Goal: Task Accomplishment & Management: Manage account settings

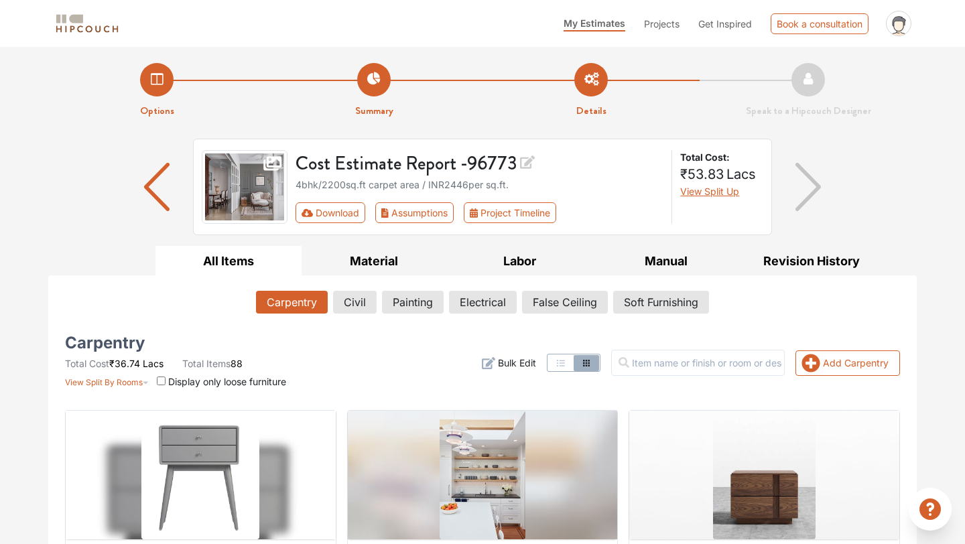
click at [587, 26] on span "My Estimates" at bounding box center [595, 22] width 62 height 11
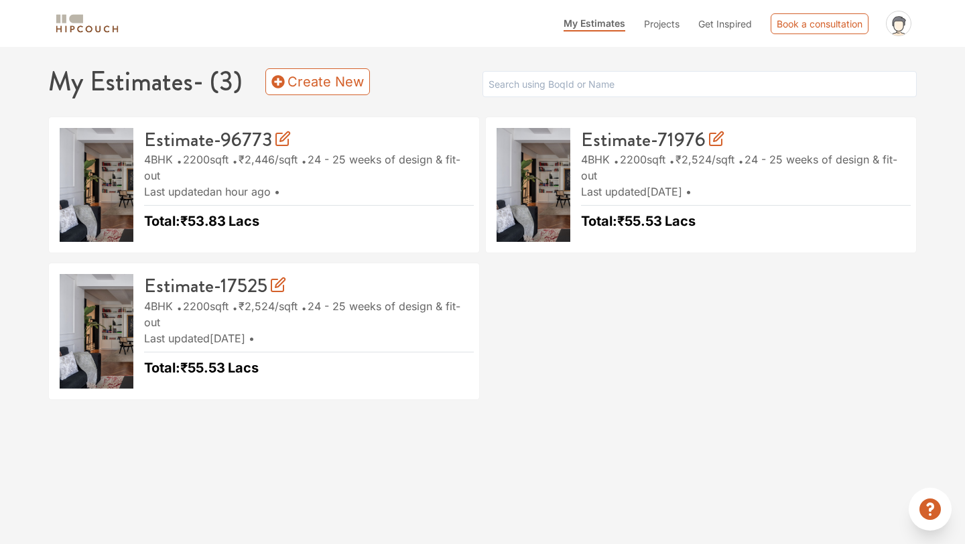
click at [674, 413] on div "My Estimates Projects Get Inspired Book a consultation profile pic Upload Boq L…" at bounding box center [482, 272] width 965 height 544
click at [716, 141] on icon at bounding box center [716, 139] width 16 height 16
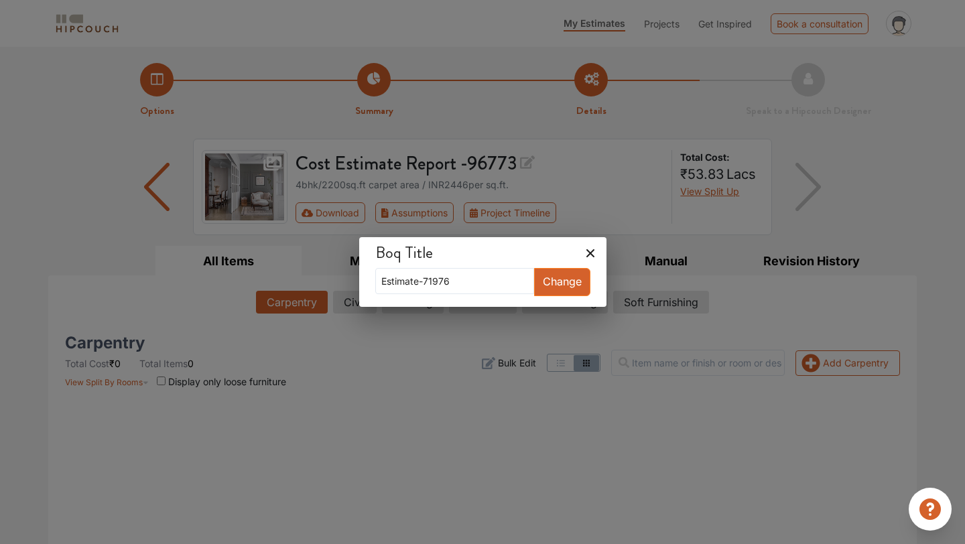
click at [580, 256] on icon at bounding box center [590, 253] width 21 height 21
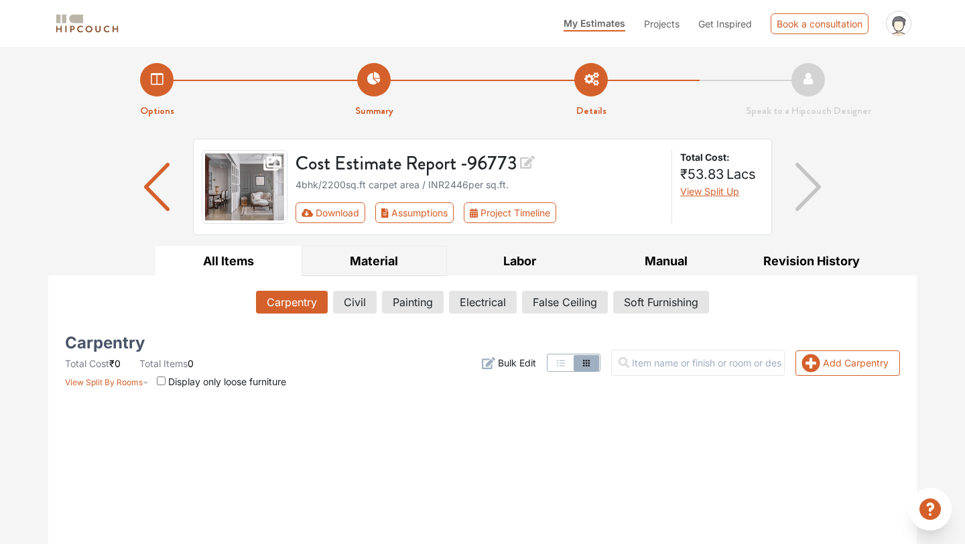
click at [395, 259] on button "Material" at bounding box center [375, 261] width 146 height 30
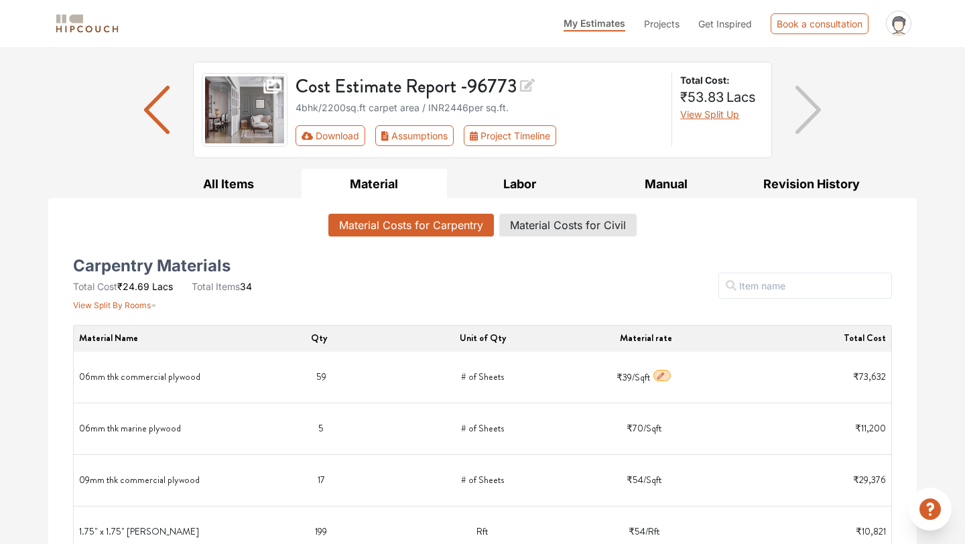
scroll to position [72, 0]
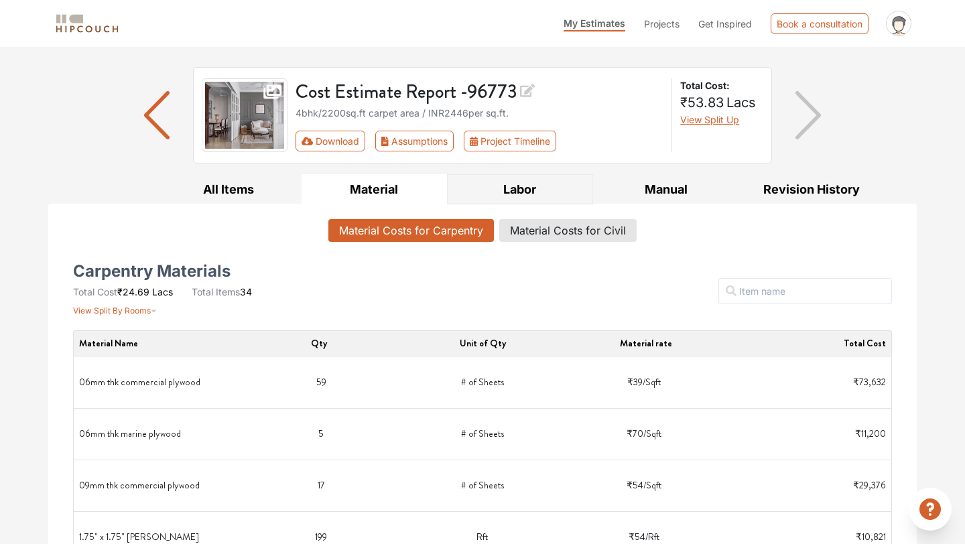
click at [546, 192] on button "Labor" at bounding box center [520, 189] width 146 height 30
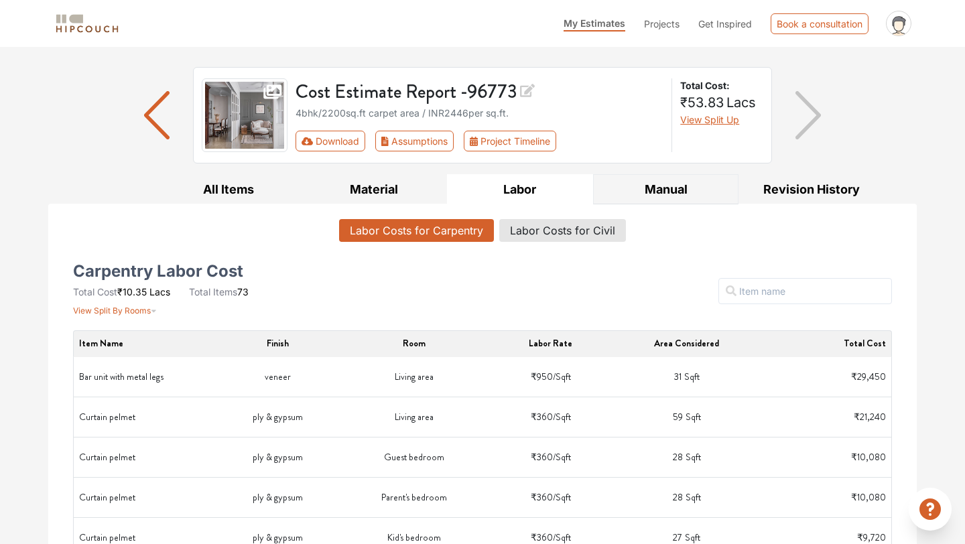
click at [636, 186] on button "Manual" at bounding box center [666, 189] width 146 height 30
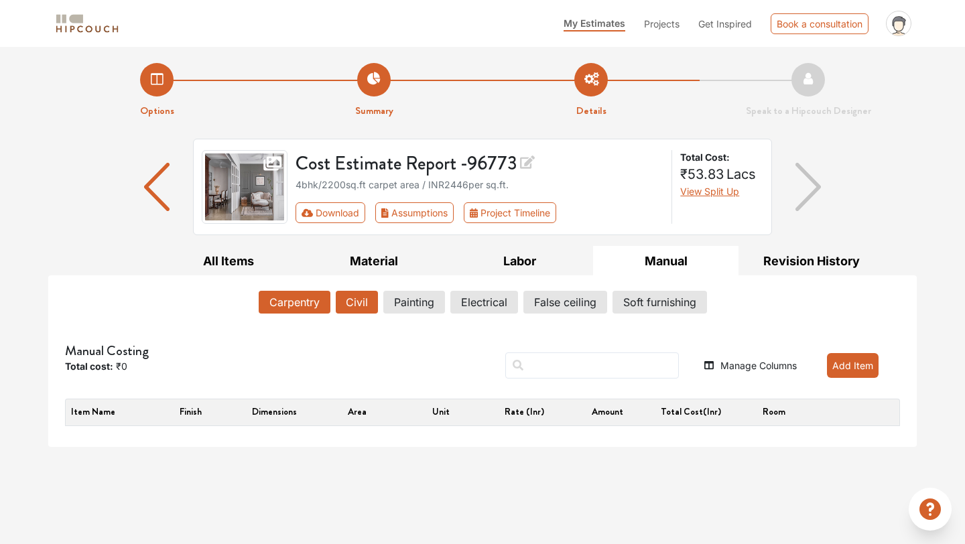
click at [363, 303] on button "Civil" at bounding box center [357, 302] width 42 height 23
click at [430, 304] on button "Painting" at bounding box center [415, 302] width 60 height 23
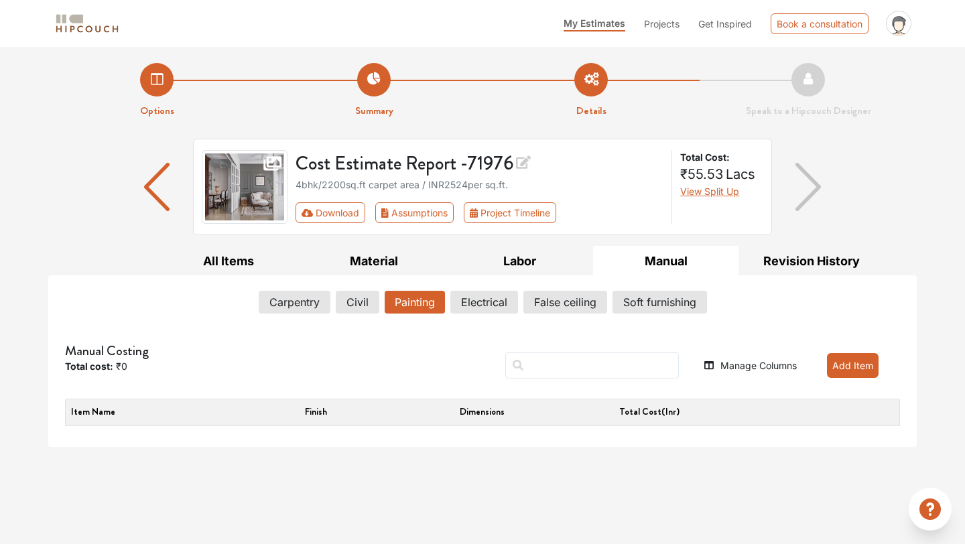
click at [412, 301] on button "Painting" at bounding box center [415, 302] width 60 height 23
click at [409, 300] on button "Painting" at bounding box center [415, 302] width 60 height 23
click at [475, 309] on button "Electrical" at bounding box center [485, 302] width 66 height 23
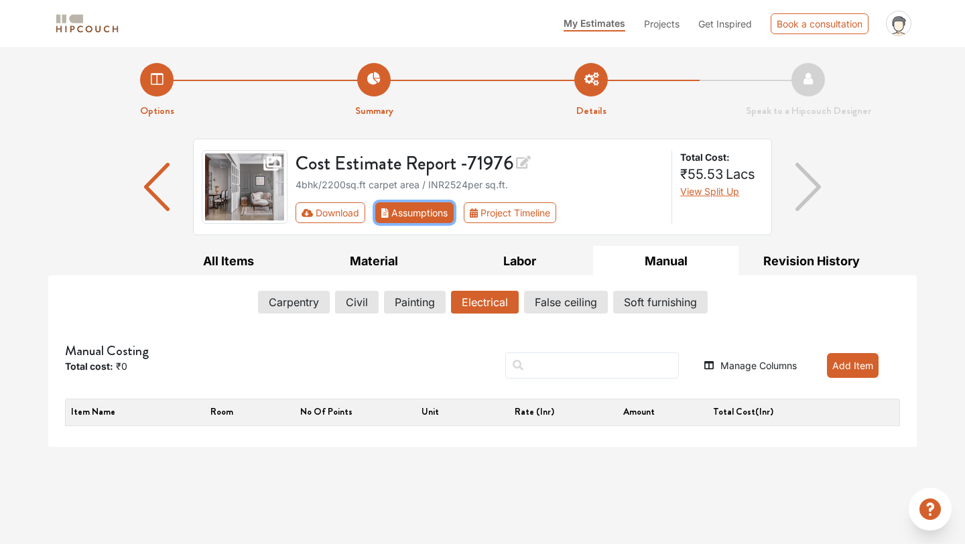
click at [422, 212] on button "Assumptions" at bounding box center [414, 212] width 78 height 21
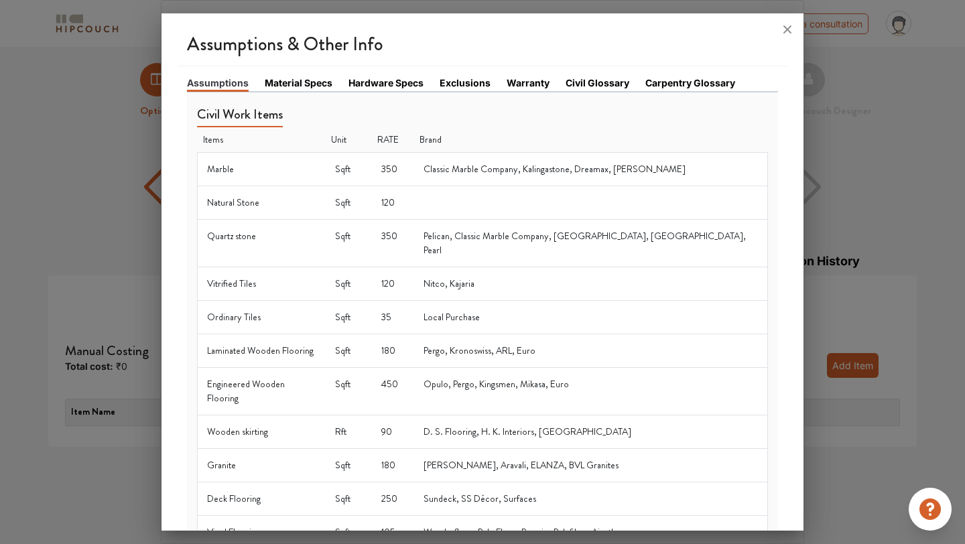
click at [414, 415] on td "90" at bounding box center [393, 432] width 42 height 34
drag, startPoint x: 427, startPoint y: 401, endPoint x: 404, endPoint y: 398, distance: 22.9
click at [404, 415] on tr "Wooden skirting Rft 90 D. S. Flooring, H. K. Interiors, Mahanta" at bounding box center [483, 432] width 570 height 34
click at [315, 85] on link "Material Specs" at bounding box center [299, 83] width 68 height 14
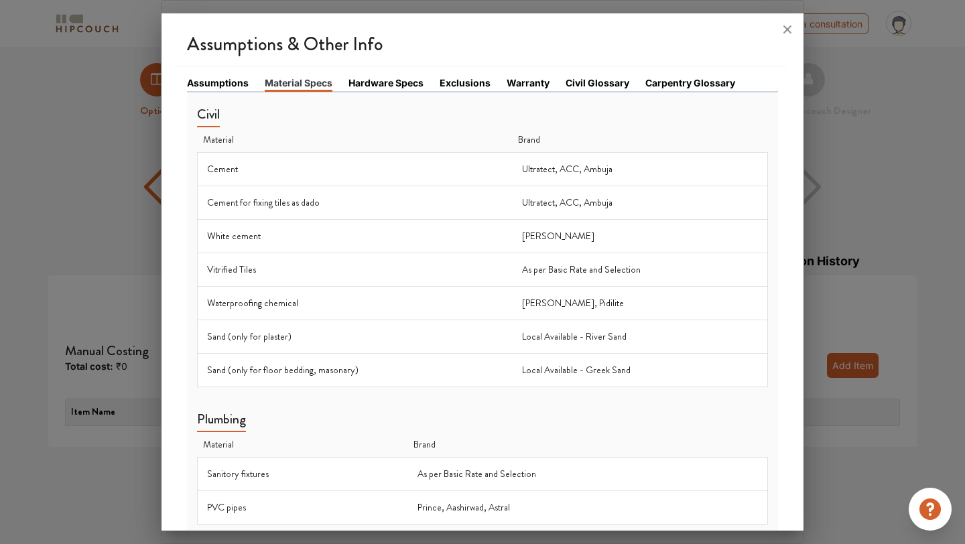
click at [405, 78] on link "Hardware Specs" at bounding box center [385, 83] width 75 height 14
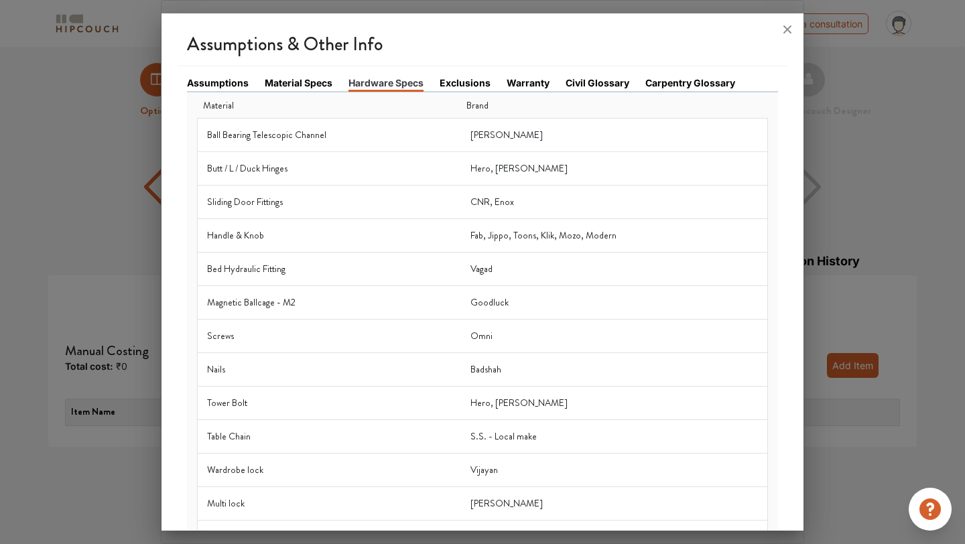
click at [477, 84] on link "Exclusions" at bounding box center [465, 83] width 51 height 14
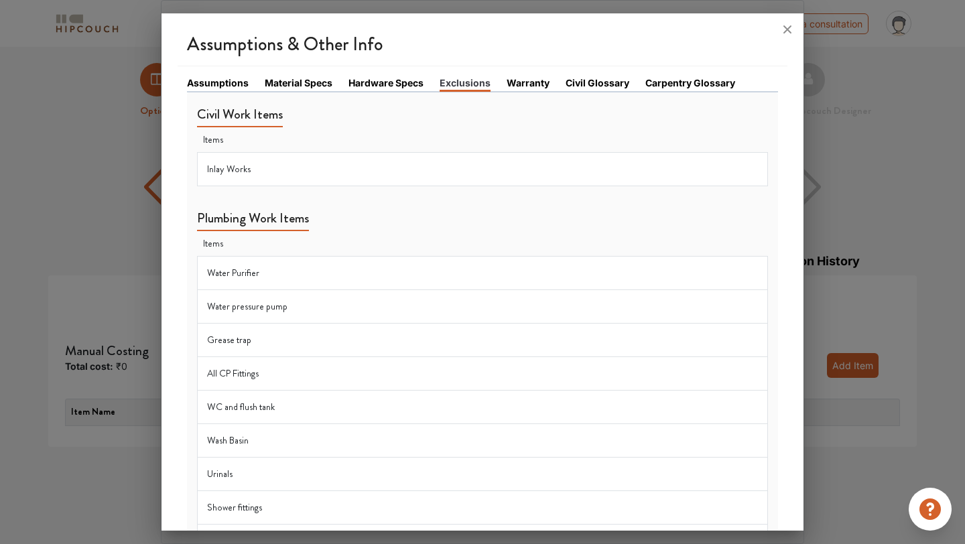
click at [511, 84] on link "Warranty" at bounding box center [528, 83] width 43 height 14
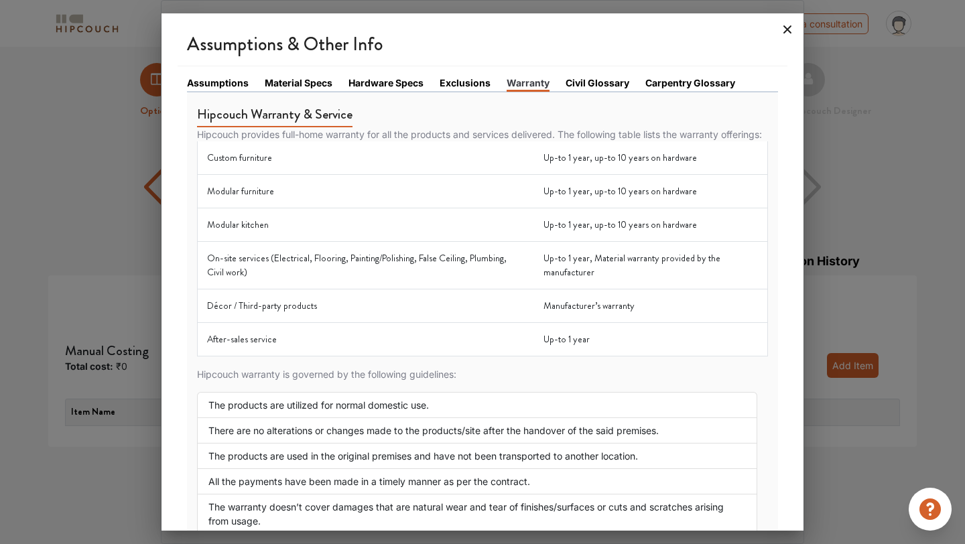
click at [790, 27] on icon at bounding box center [787, 29] width 8 height 8
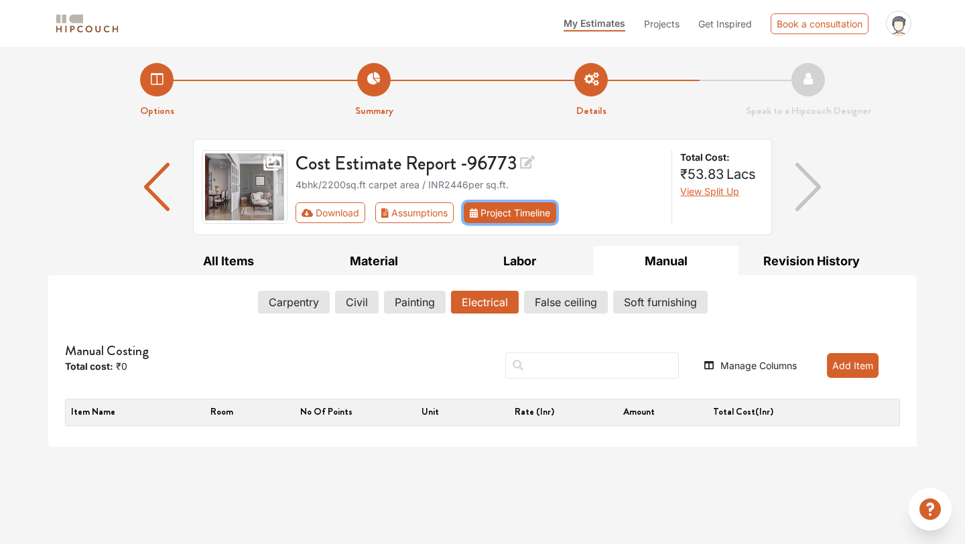
click at [519, 212] on button "Project Timeline" at bounding box center [510, 212] width 92 height 21
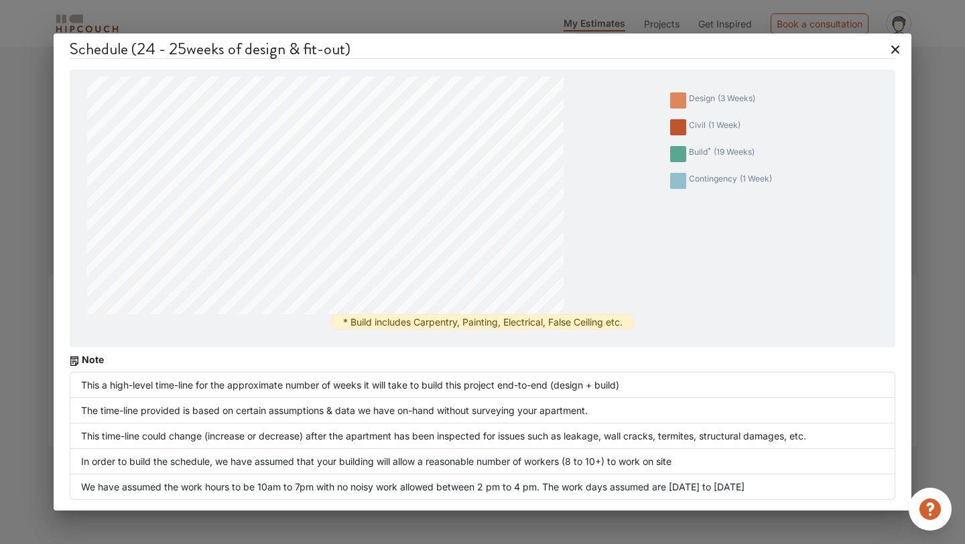
click at [895, 50] on icon at bounding box center [895, 50] width 8 height 8
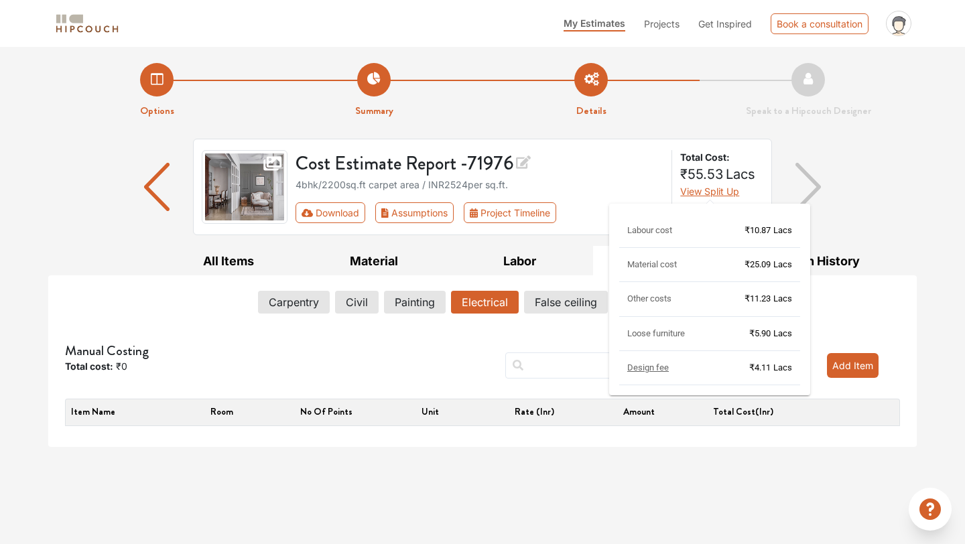
click at [705, 189] on span "View Split Up" at bounding box center [709, 191] width 59 height 11
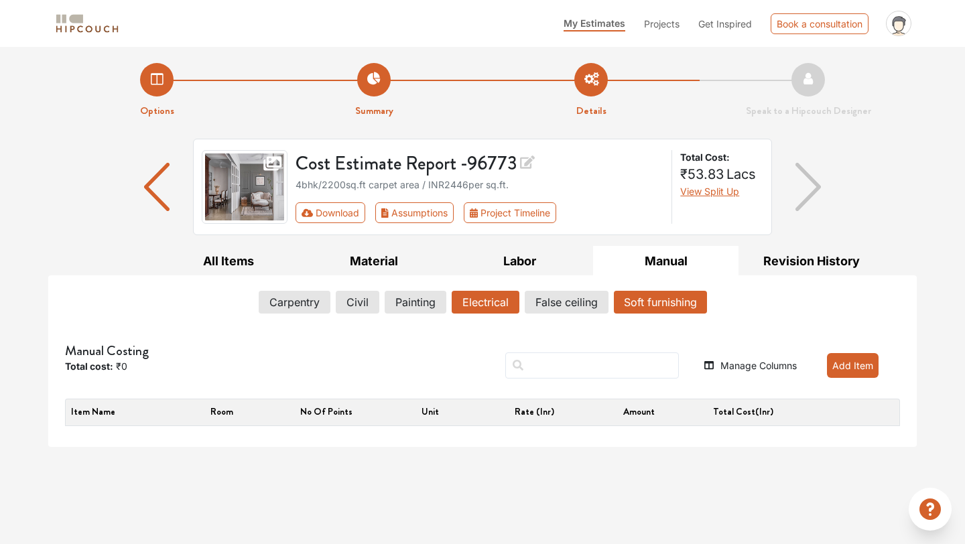
click at [657, 305] on button "Soft furnishing" at bounding box center [660, 302] width 93 height 23
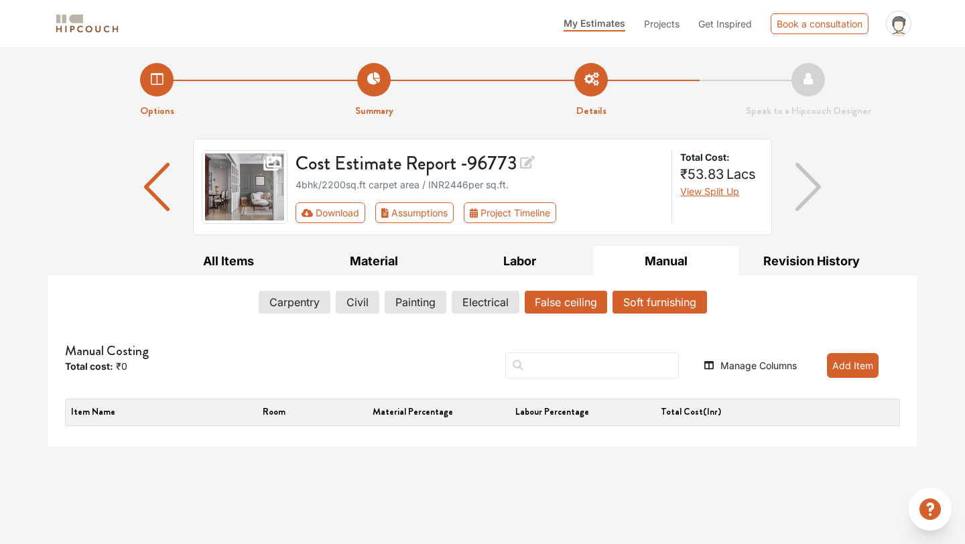
click at [574, 300] on button "False ceiling" at bounding box center [566, 302] width 82 height 23
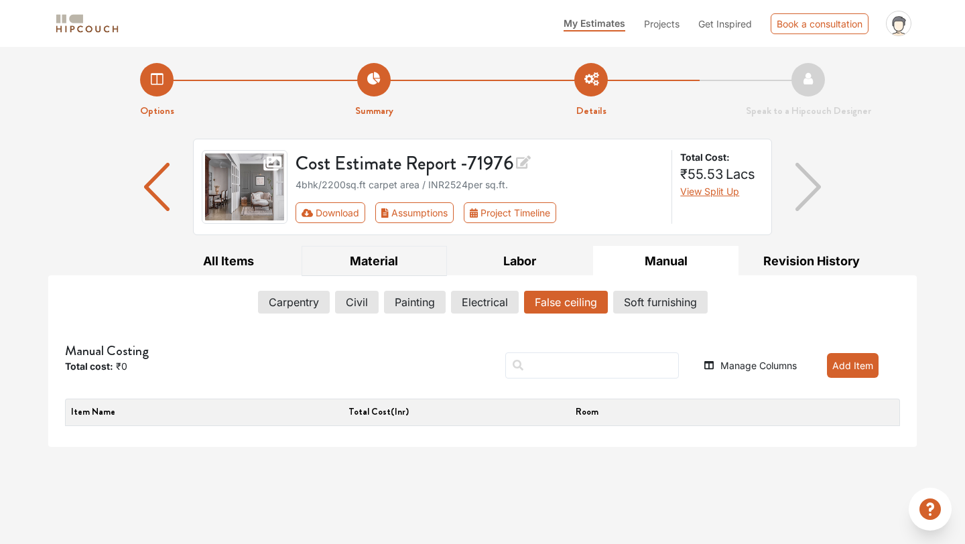
click at [354, 260] on button "Material" at bounding box center [375, 261] width 146 height 30
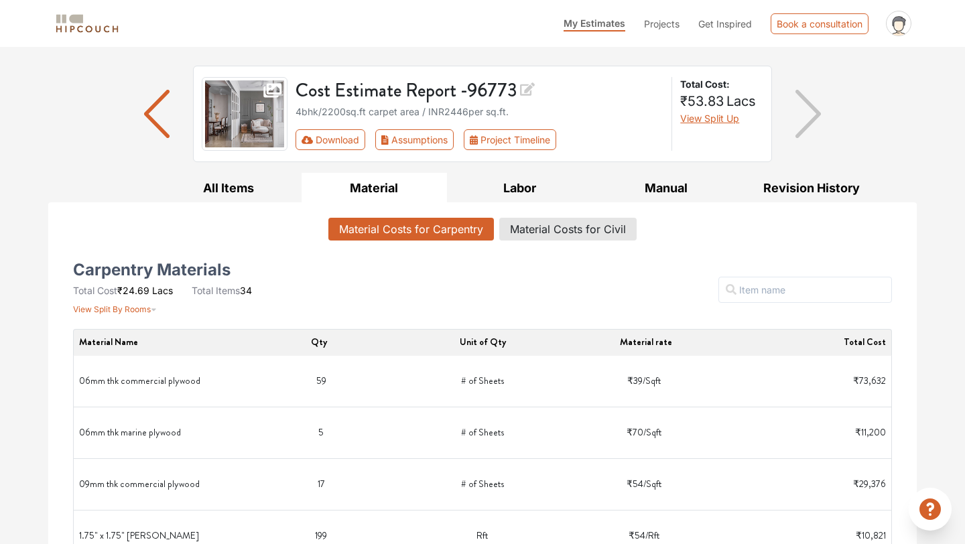
scroll to position [75, 0]
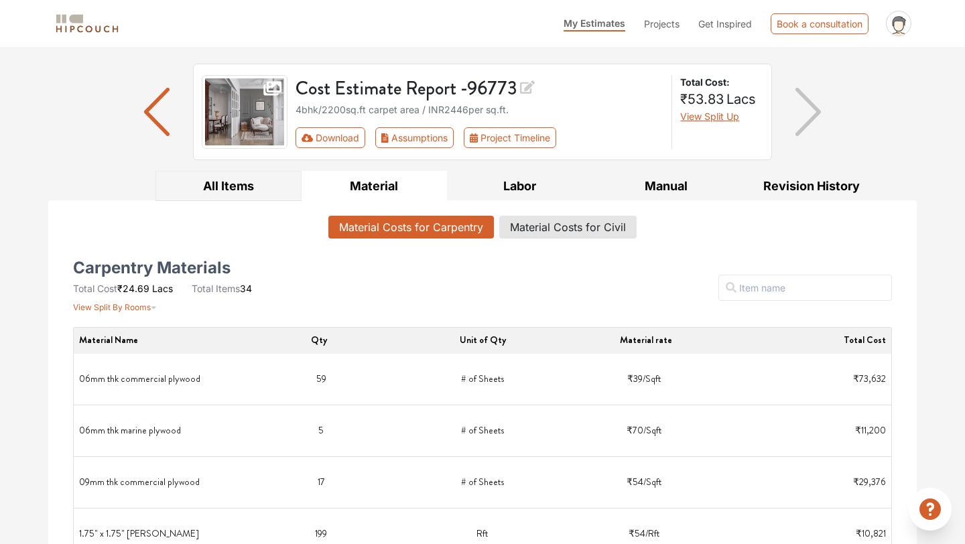
click at [247, 179] on button "All Items" at bounding box center [228, 186] width 146 height 30
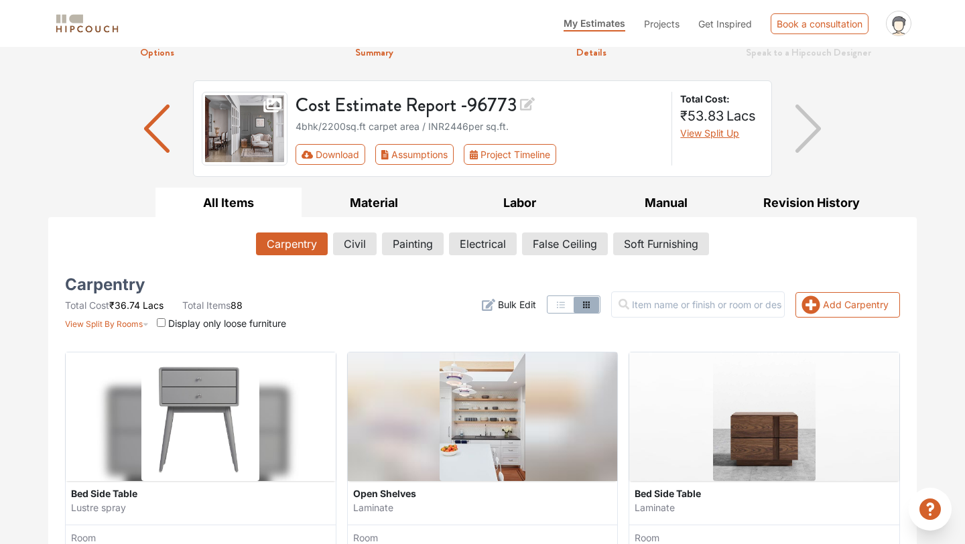
scroll to position [67, 0]
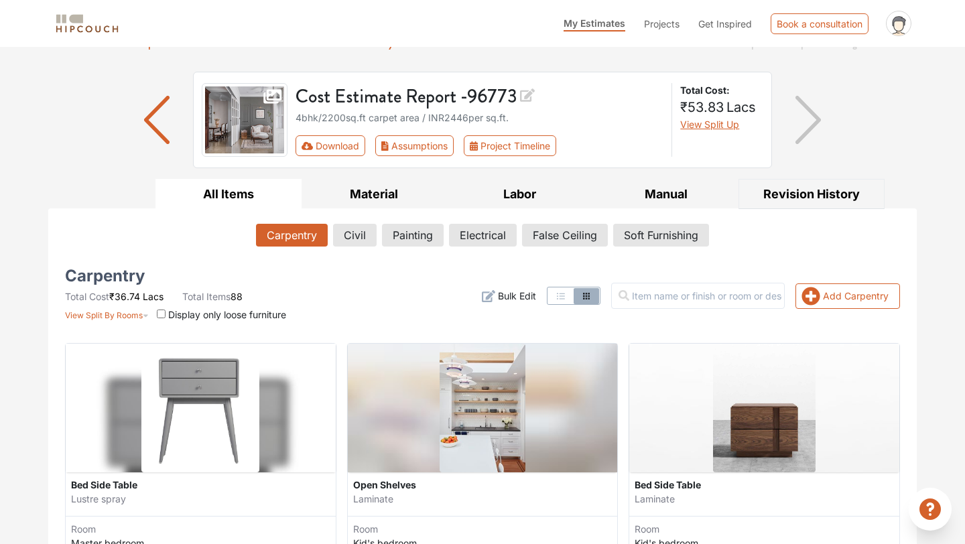
click at [848, 196] on button "Revision History" at bounding box center [812, 194] width 146 height 30
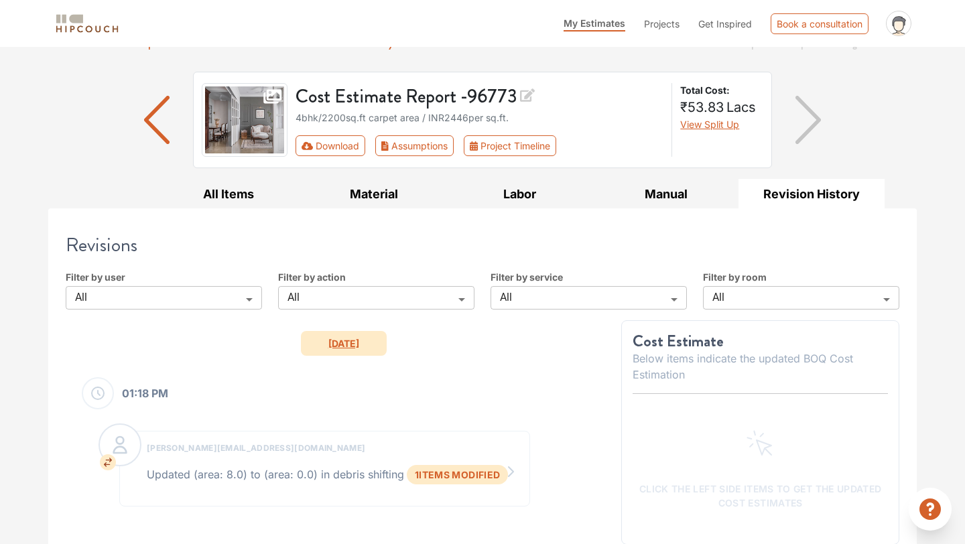
click at [518, 298] on body "My Estimates Projects Get Inspired Book a consultation profile pic Upload Boq L…" at bounding box center [482, 205] width 965 height 544
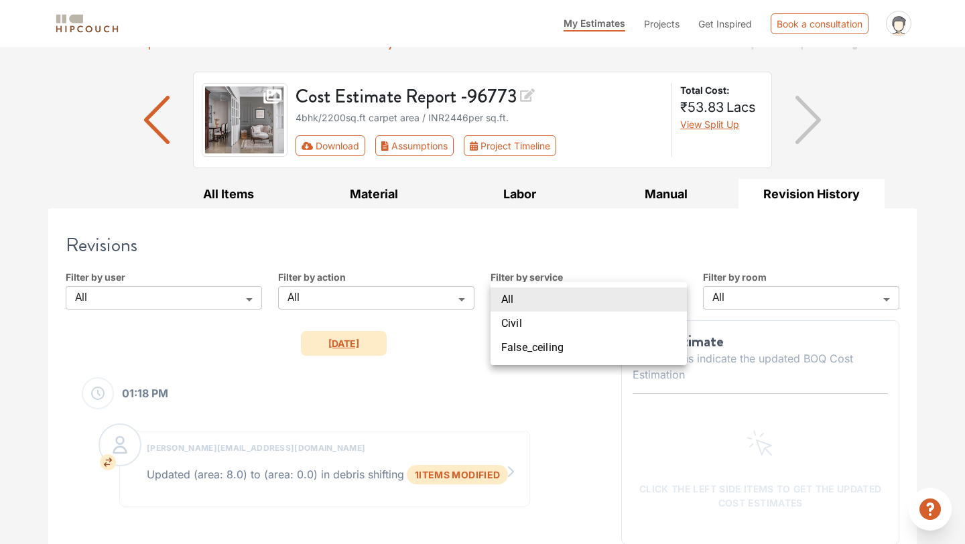
click at [518, 298] on li "All" at bounding box center [589, 300] width 196 height 24
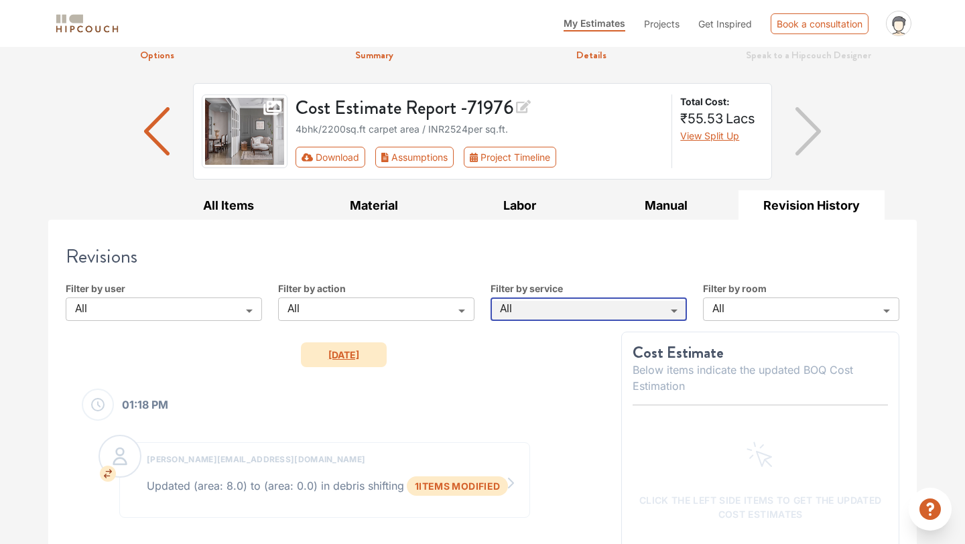
scroll to position [0, 0]
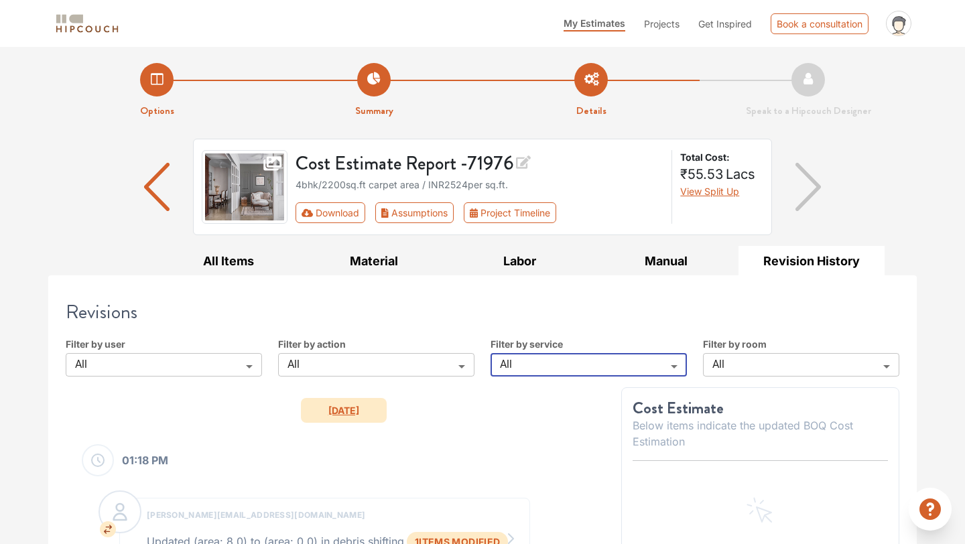
click at [176, 365] on body "My Estimates Projects Get Inspired Book a consultation profile pic Upload Boq L…" at bounding box center [482, 272] width 965 height 544
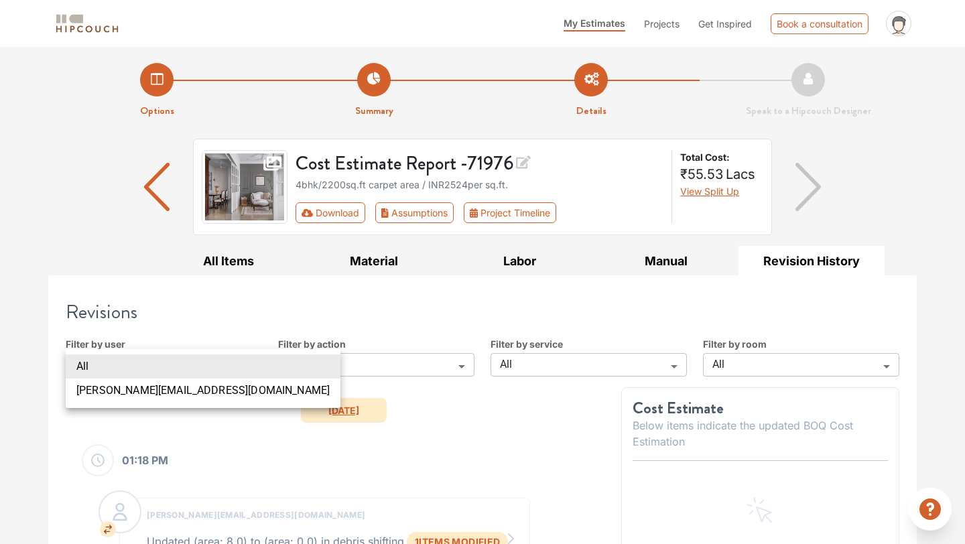
click at [176, 365] on li "All" at bounding box center [203, 367] width 275 height 24
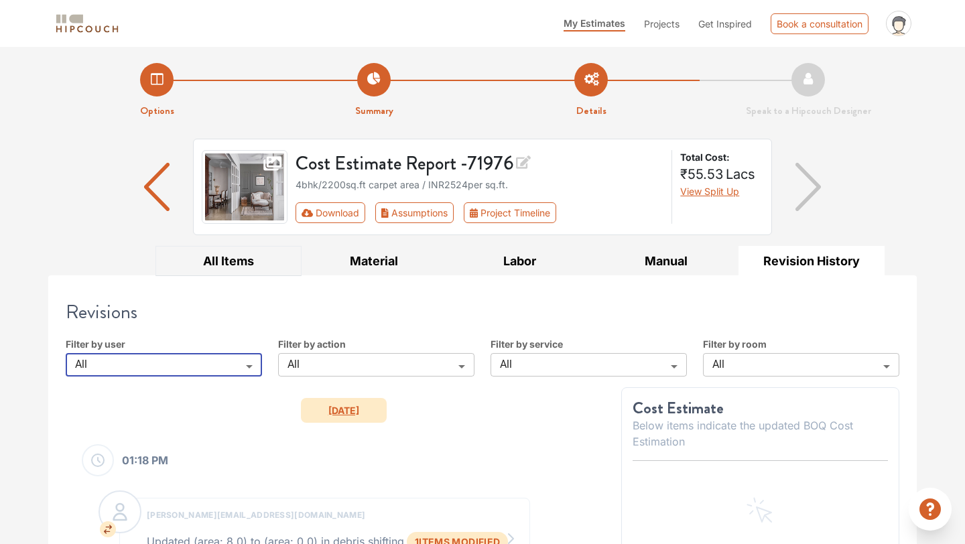
click at [246, 250] on button "All Items" at bounding box center [228, 261] width 146 height 30
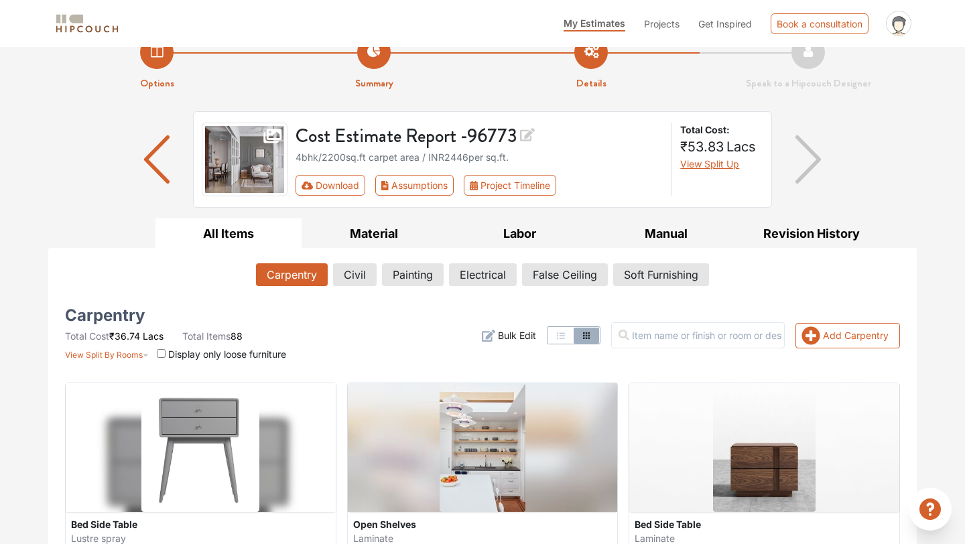
scroll to position [33, 0]
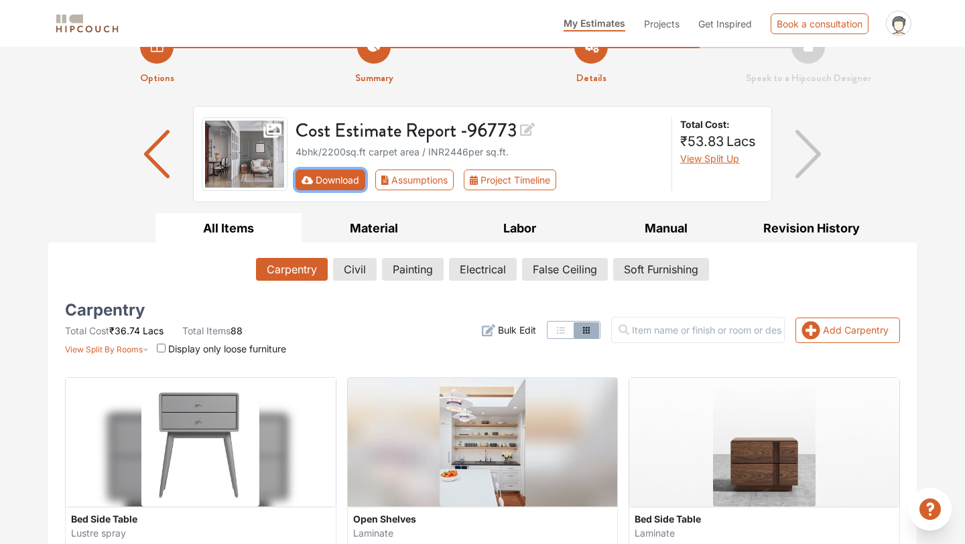
click at [344, 182] on button "Download" at bounding box center [331, 180] width 70 height 21
click at [421, 173] on button "Assumptions" at bounding box center [414, 180] width 78 height 21
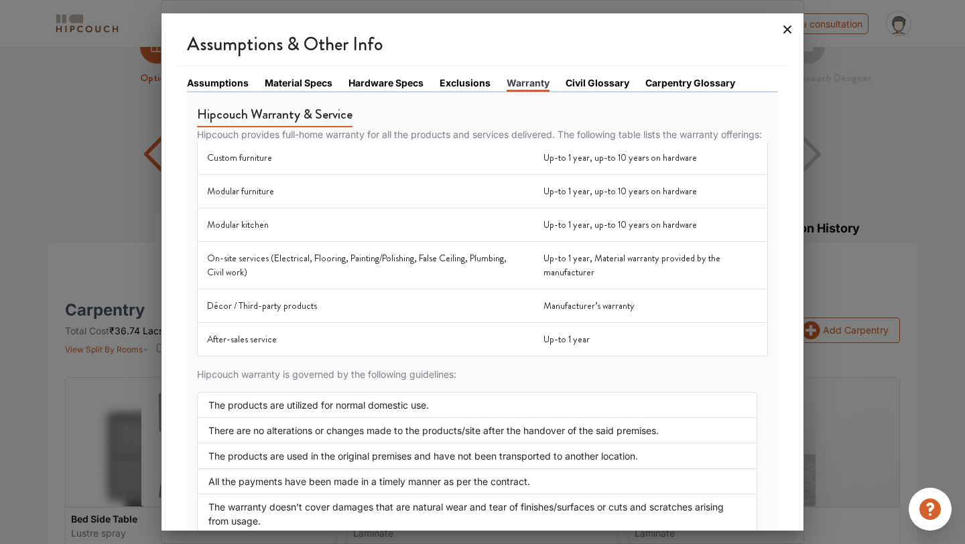
click at [789, 30] on icon at bounding box center [787, 29] width 21 height 21
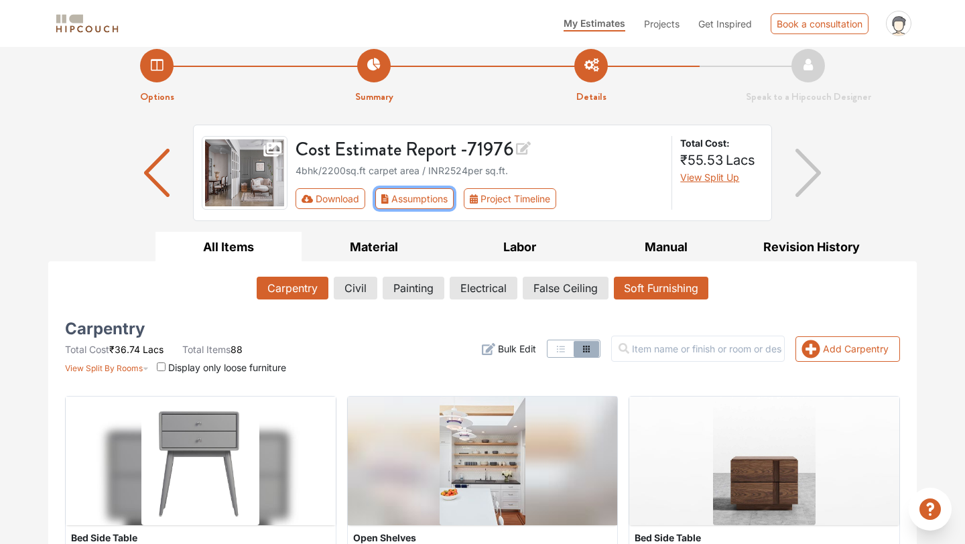
scroll to position [0, 0]
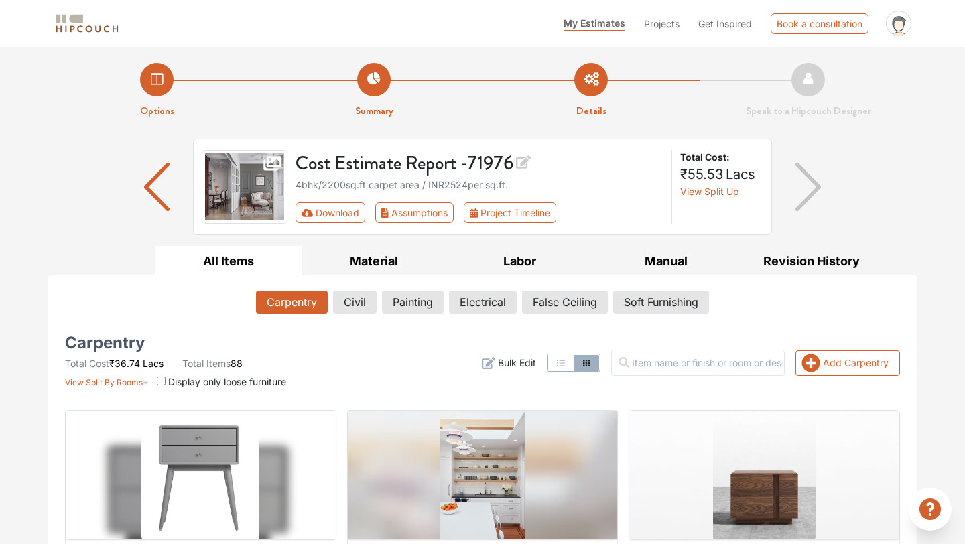
click at [342, 113] on li "Summary" at bounding box center [373, 91] width 217 height 56
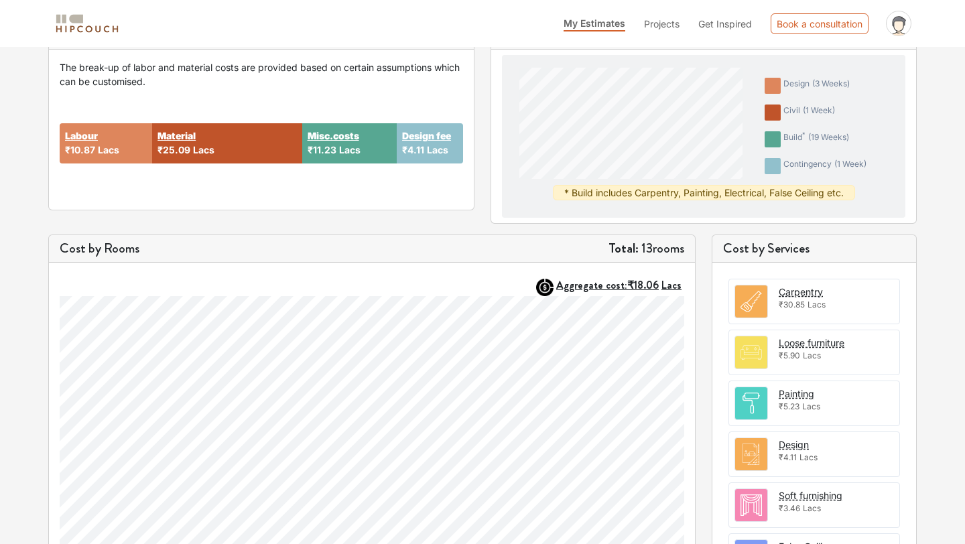
scroll to position [218, 0]
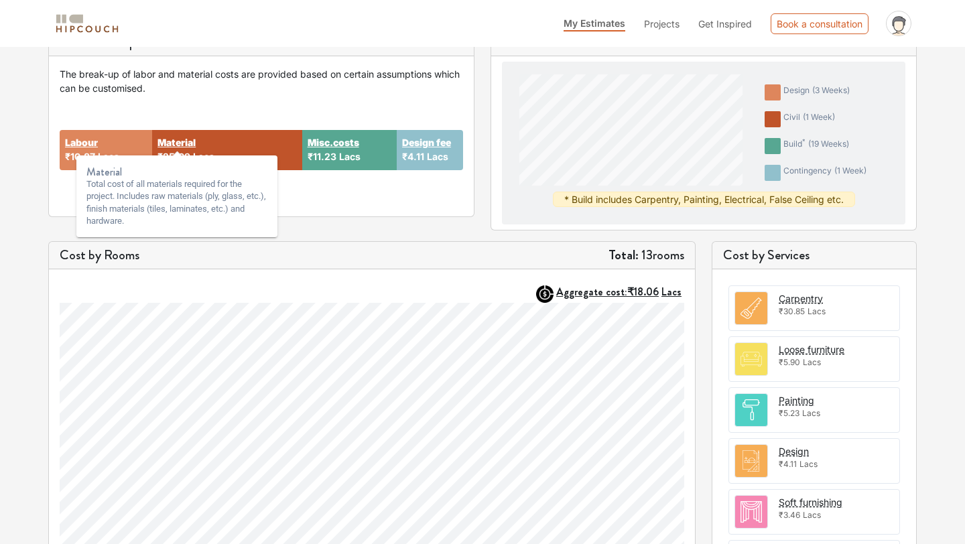
click at [184, 143] on strong "Material" at bounding box center [176, 142] width 38 height 14
click at [194, 146] on strong "Material" at bounding box center [176, 142] width 38 height 14
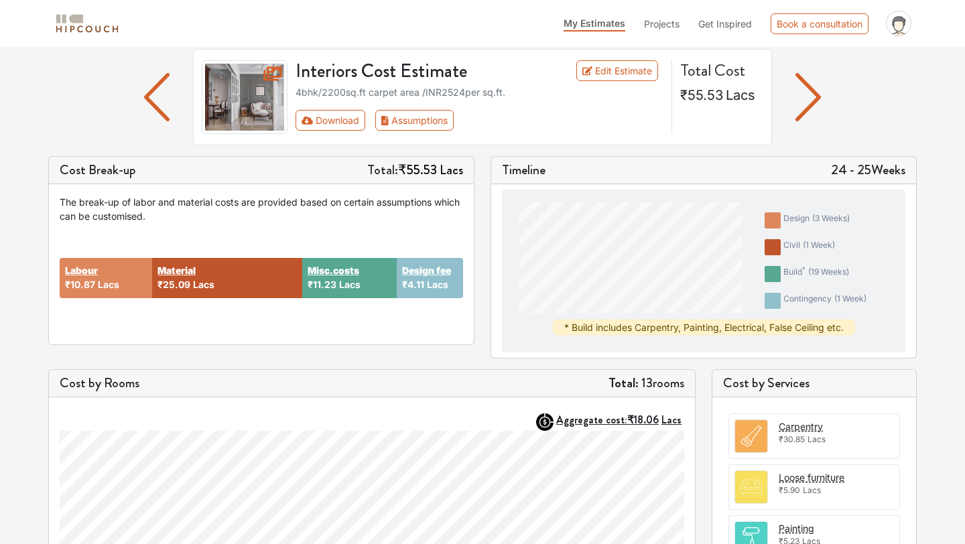
scroll to position [0, 0]
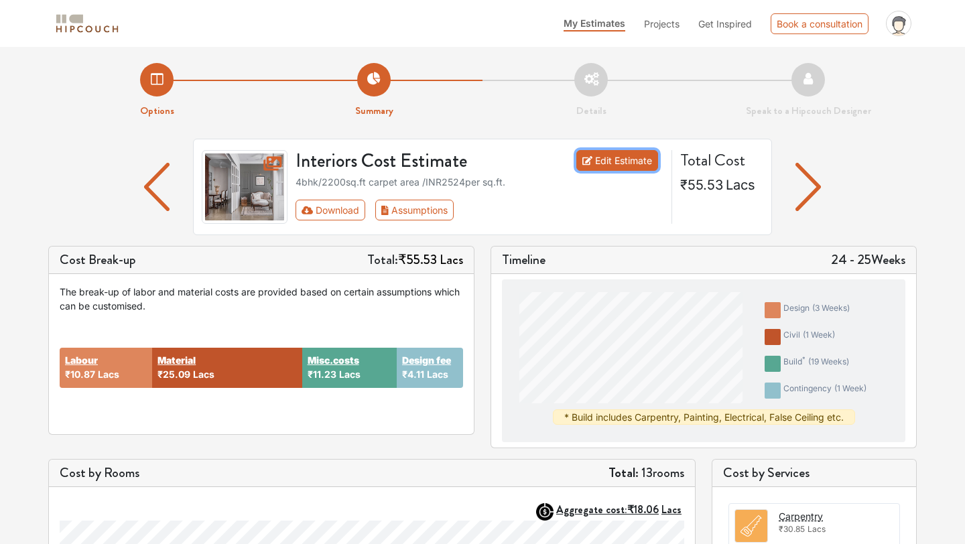
click at [641, 160] on link "Edit Estimate" at bounding box center [617, 160] width 82 height 21
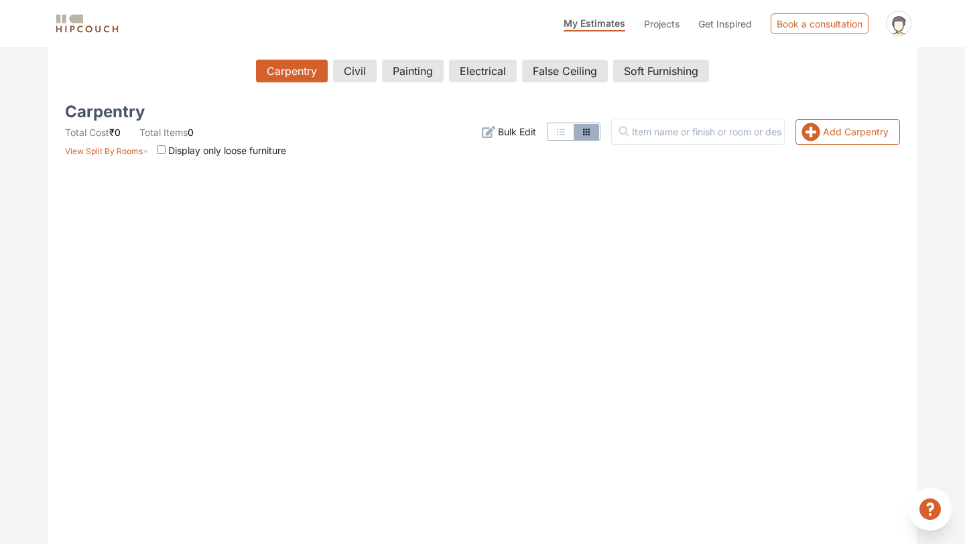
scroll to position [235, 0]
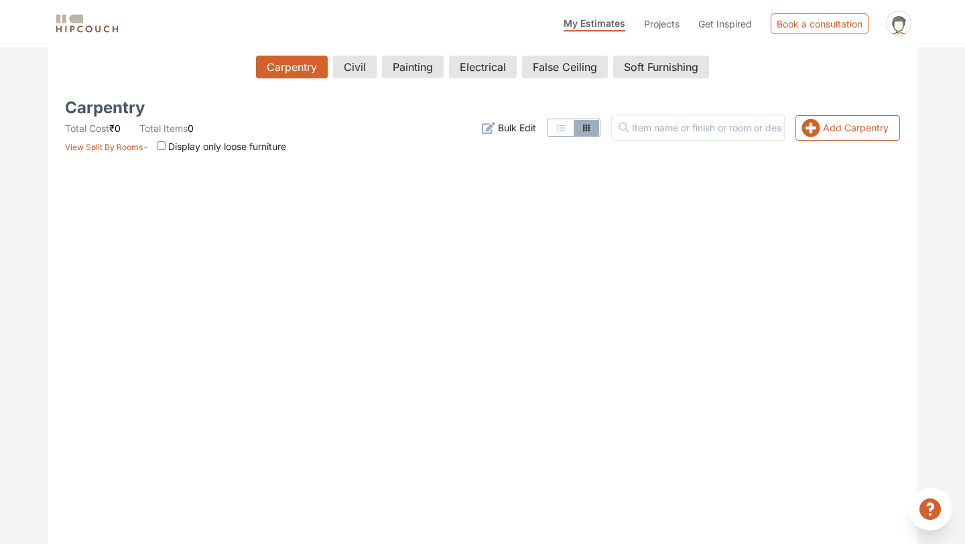
click at [566, 125] on icon "button" at bounding box center [561, 128] width 11 height 11
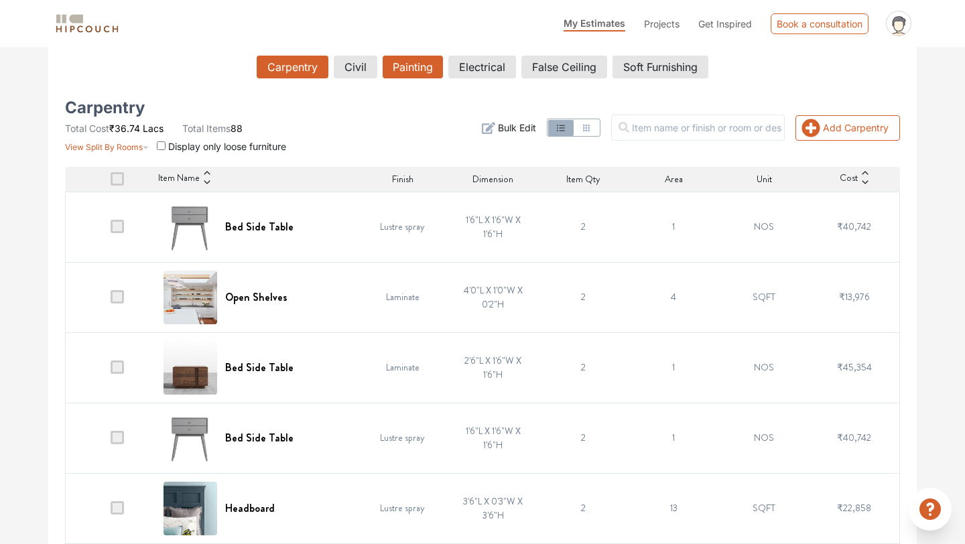
click at [409, 68] on button "Painting" at bounding box center [413, 67] width 60 height 23
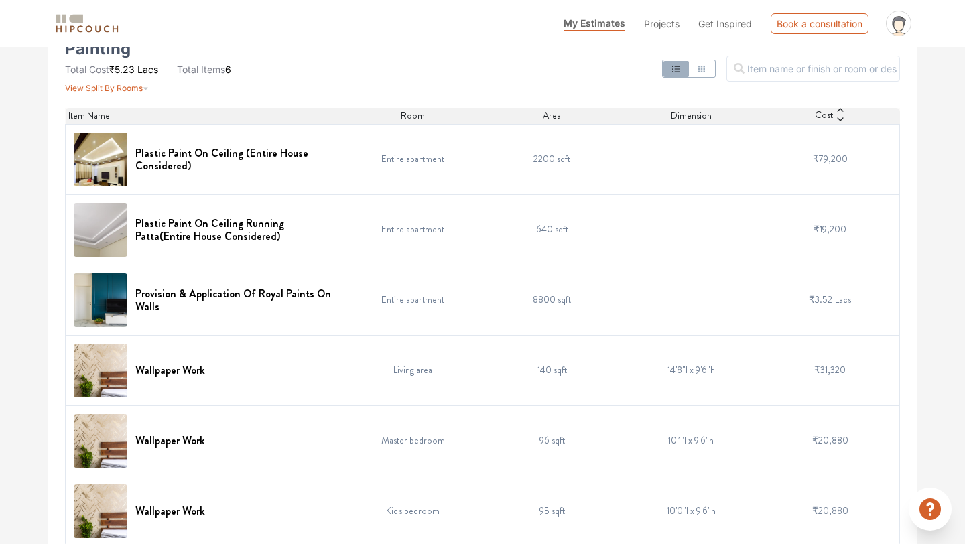
scroll to position [308, 0]
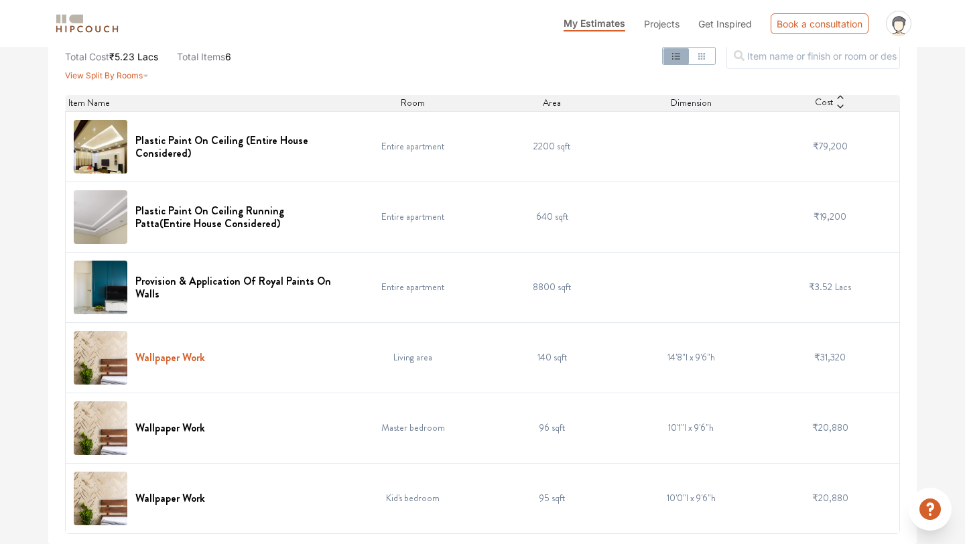
click at [180, 359] on h6 "Wallpaper Work" at bounding box center [170, 357] width 70 height 13
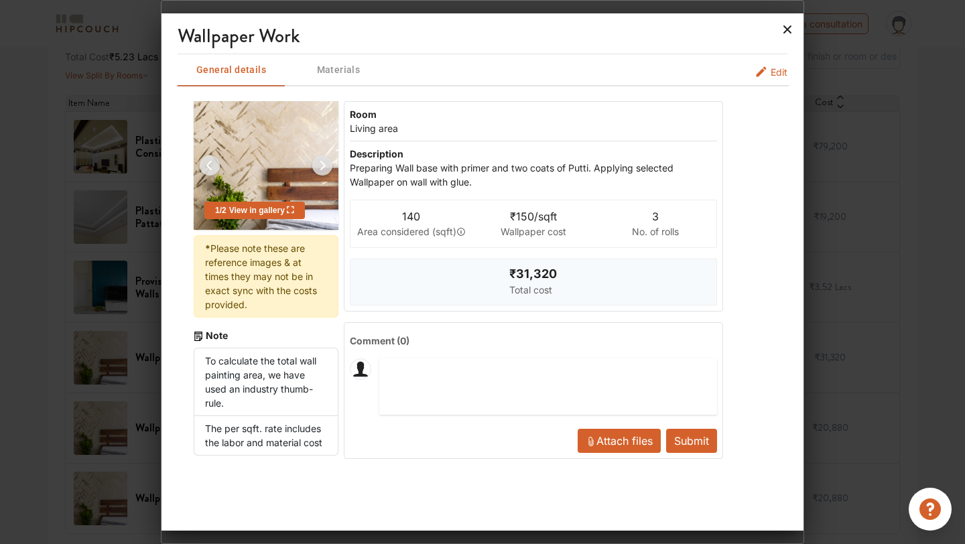
click at [788, 32] on icon at bounding box center [787, 29] width 21 height 21
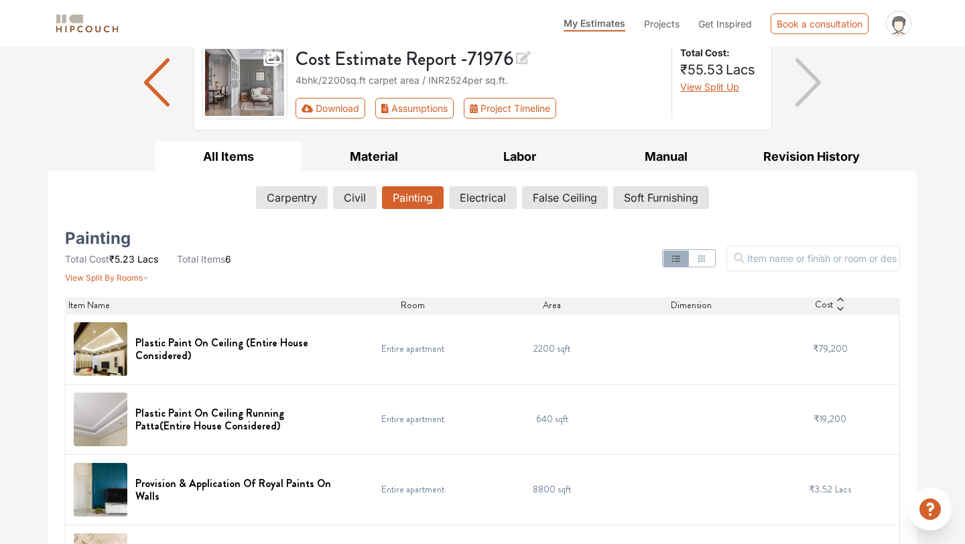
scroll to position [0, 0]
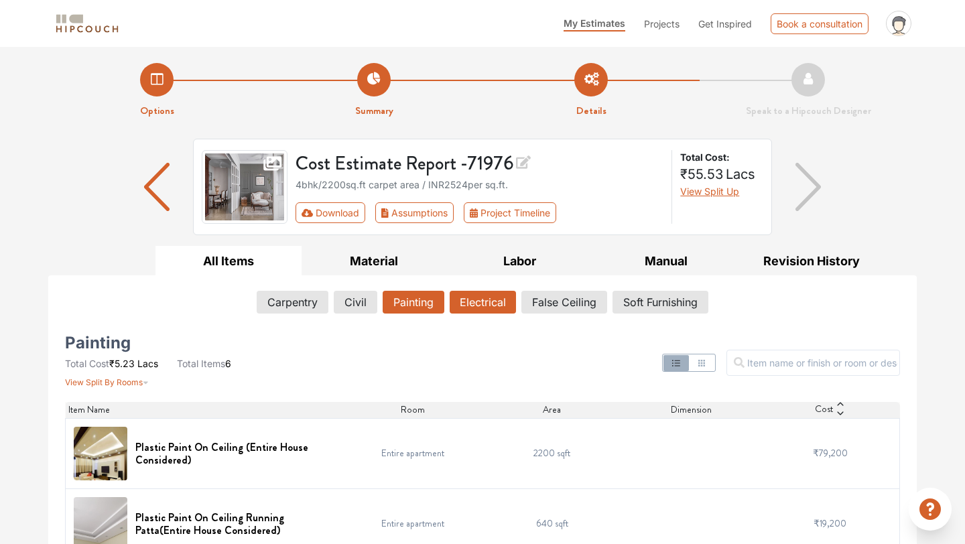
click at [473, 298] on button "Electrical" at bounding box center [483, 302] width 66 height 23
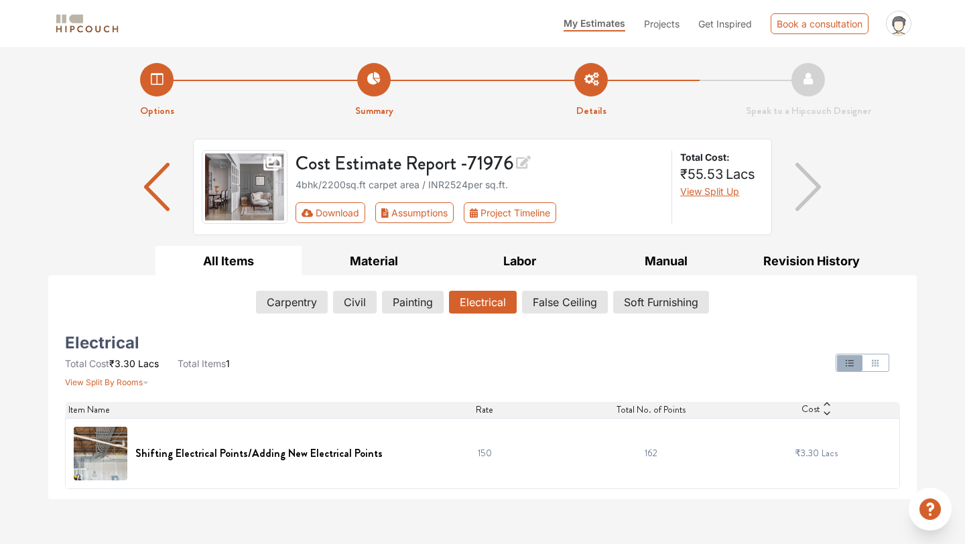
click at [824, 411] on icon at bounding box center [826, 413] width 9 height 9
click at [824, 411] on icon at bounding box center [826, 409] width 9 height 9
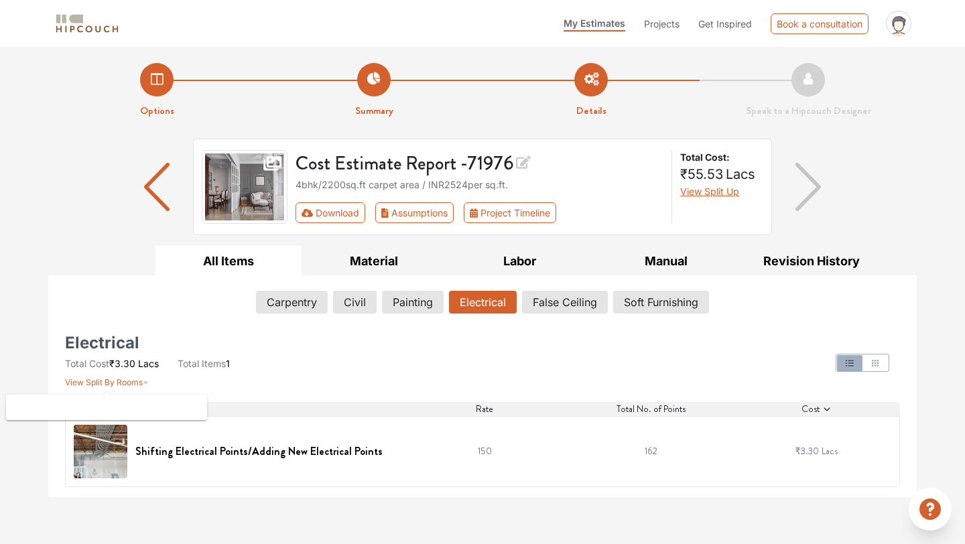
click at [109, 379] on span "View Split By Rooms" at bounding box center [104, 382] width 78 height 10
click at [139, 383] on span "View Split By Rooms" at bounding box center [104, 382] width 78 height 10
click at [132, 382] on span "View Split By Rooms" at bounding box center [104, 382] width 78 height 10
click at [158, 81] on li "Options" at bounding box center [156, 91] width 217 height 56
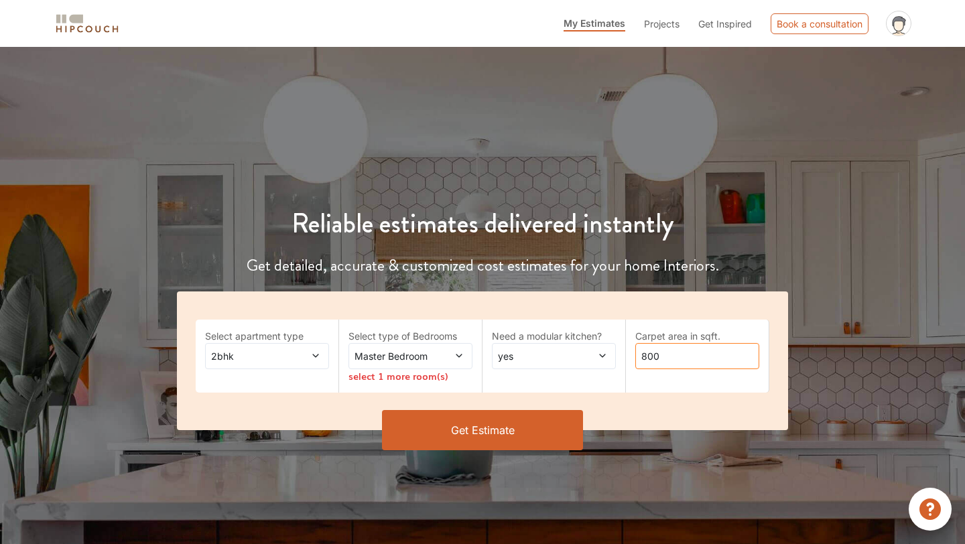
drag, startPoint x: 669, startPoint y: 357, endPoint x: 561, endPoint y: 357, distance: 107.9
click at [561, 357] on div "Select apartment type 2bhk Select type of Bedrooms Master Bedroom select 1 more…" at bounding box center [482, 361] width 611 height 139
type input "2800"
click at [438, 358] on span at bounding box center [450, 356] width 28 height 14
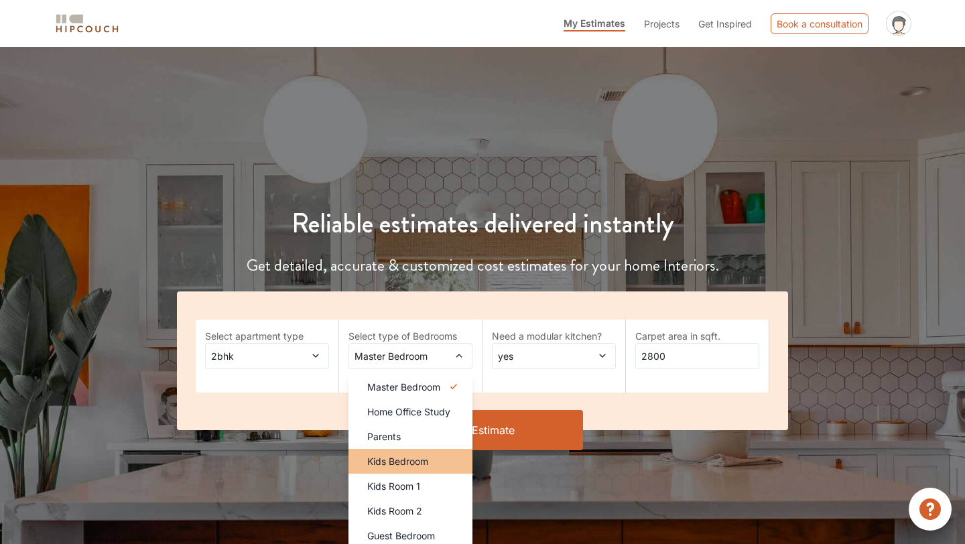
click at [438, 452] on li "Kids Bedroom" at bounding box center [410, 461] width 124 height 25
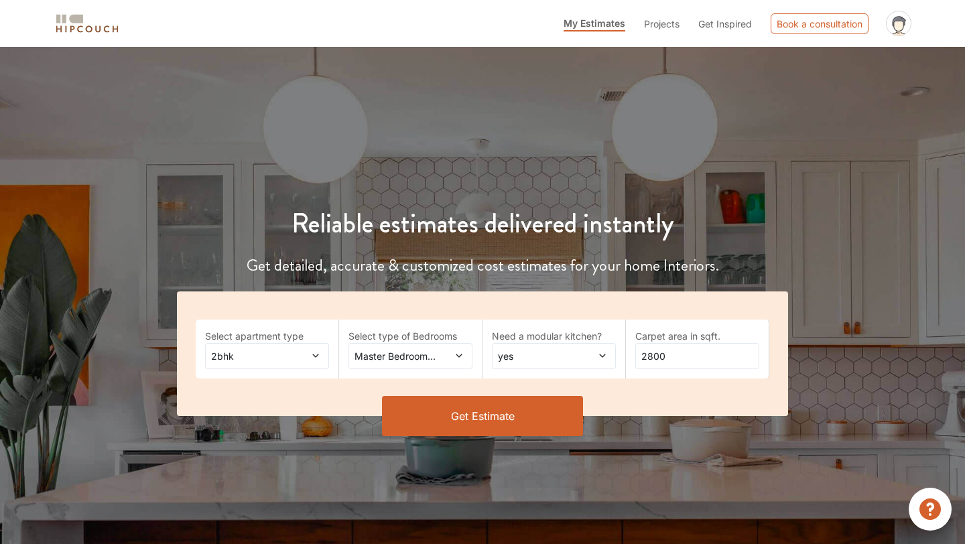
click at [427, 359] on span "Master Bedroom,Kids Bedroom" at bounding box center [394, 356] width 84 height 14
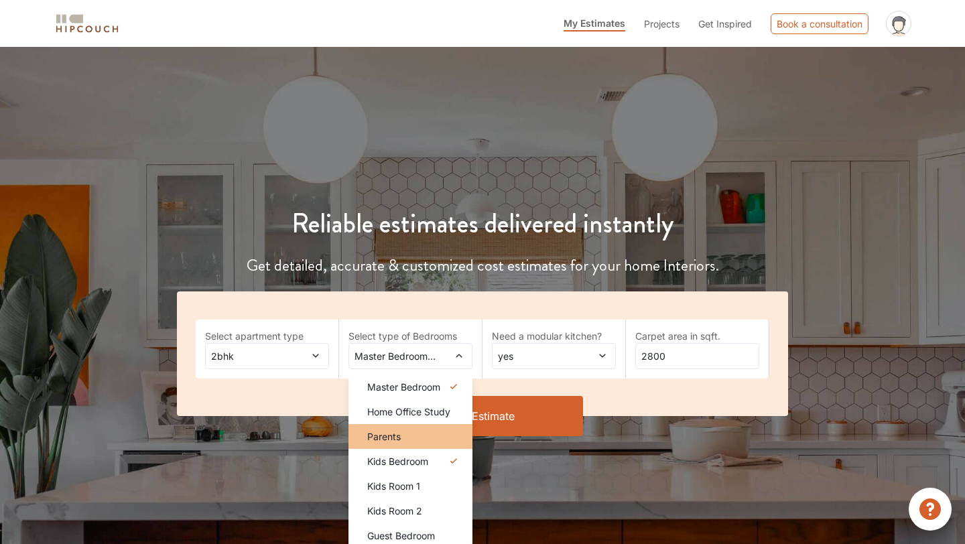
click at [416, 427] on li "Parents" at bounding box center [410, 436] width 124 height 25
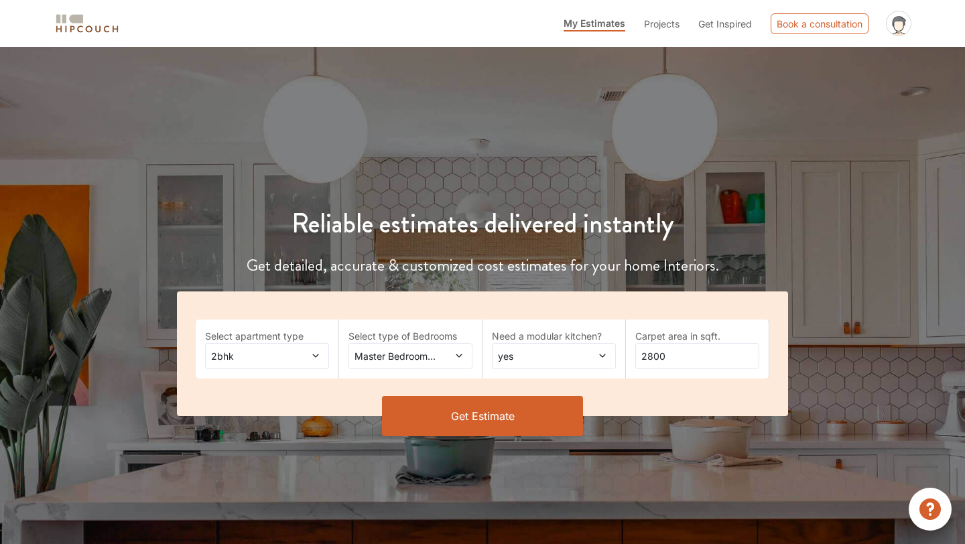
click at [405, 354] on span "Master Bedroom,Parents" at bounding box center [394, 356] width 84 height 14
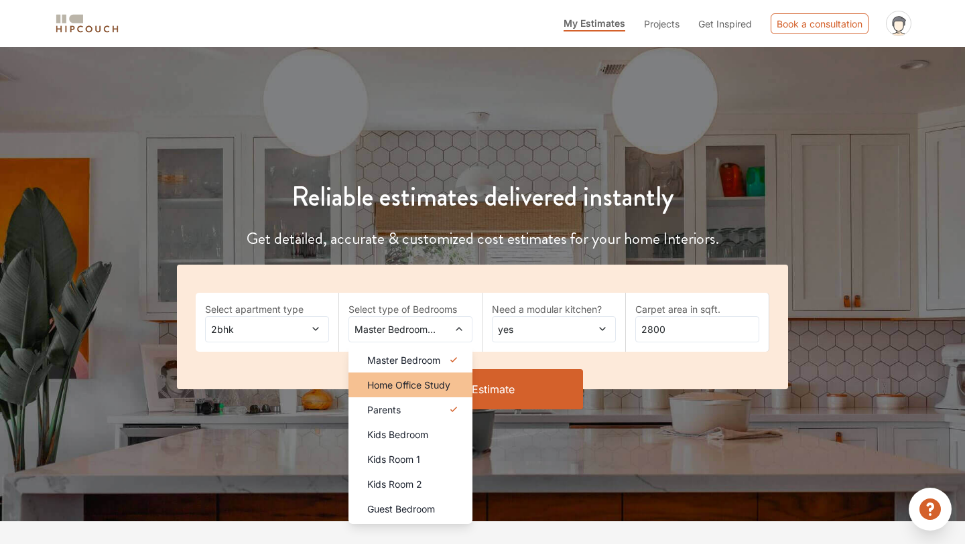
scroll to position [56, 0]
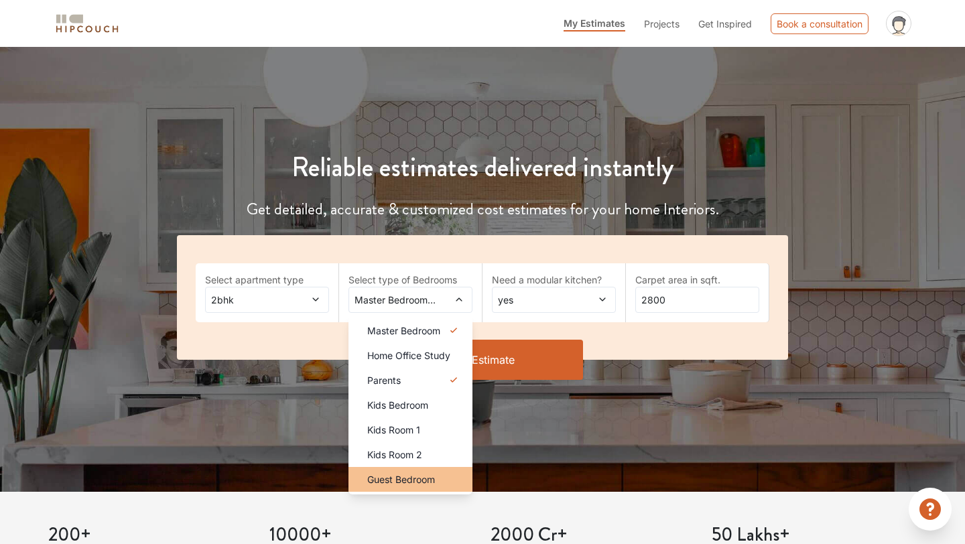
click at [428, 473] on span "Guest Bedroom" at bounding box center [401, 479] width 68 height 14
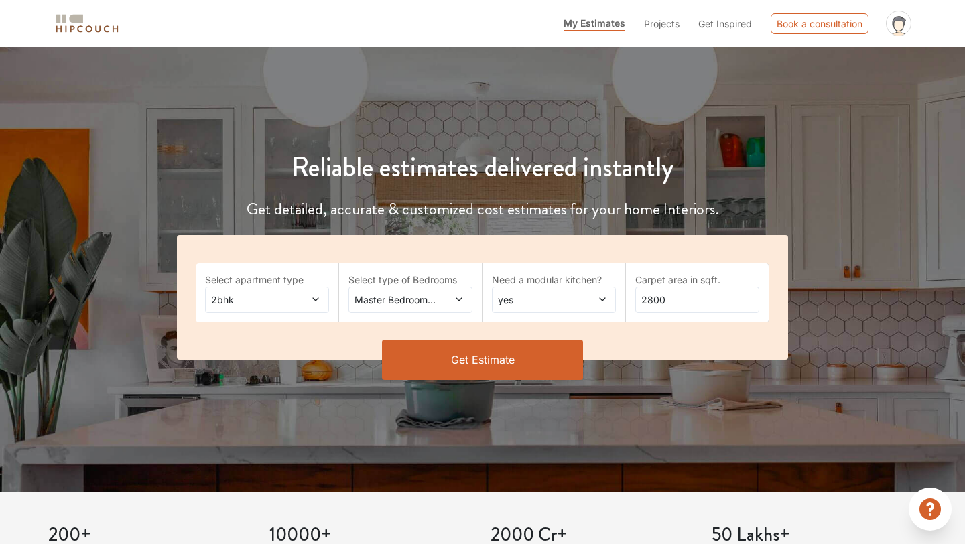
click at [283, 300] on span "2bhk" at bounding box center [250, 300] width 84 height 14
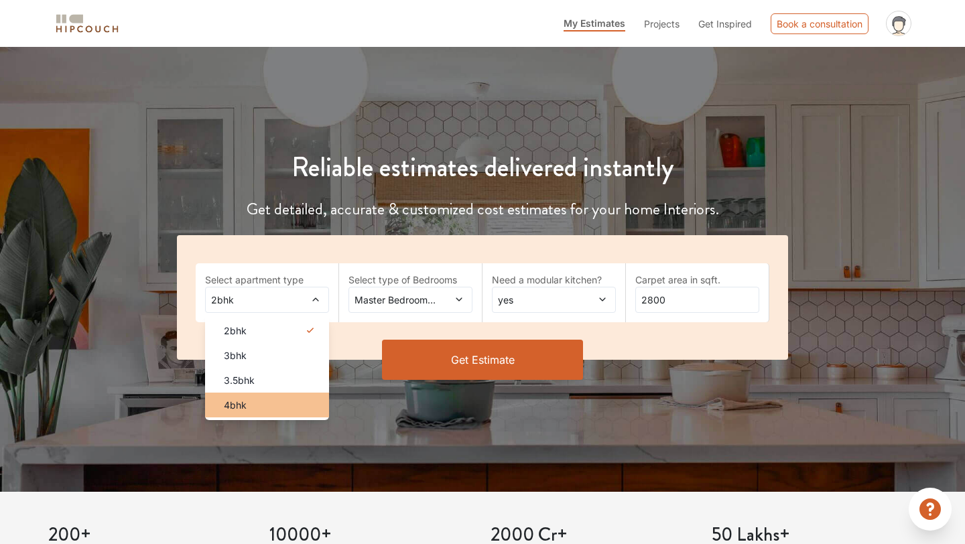
click at [311, 400] on div "4bhk" at bounding box center [271, 405] width 116 height 14
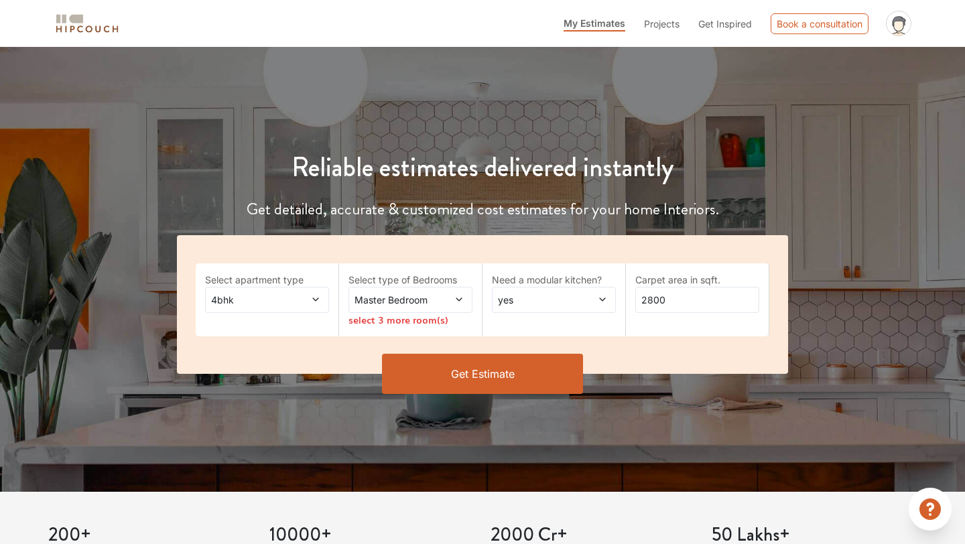
click at [414, 302] on span "Master Bedroom" at bounding box center [394, 300] width 84 height 14
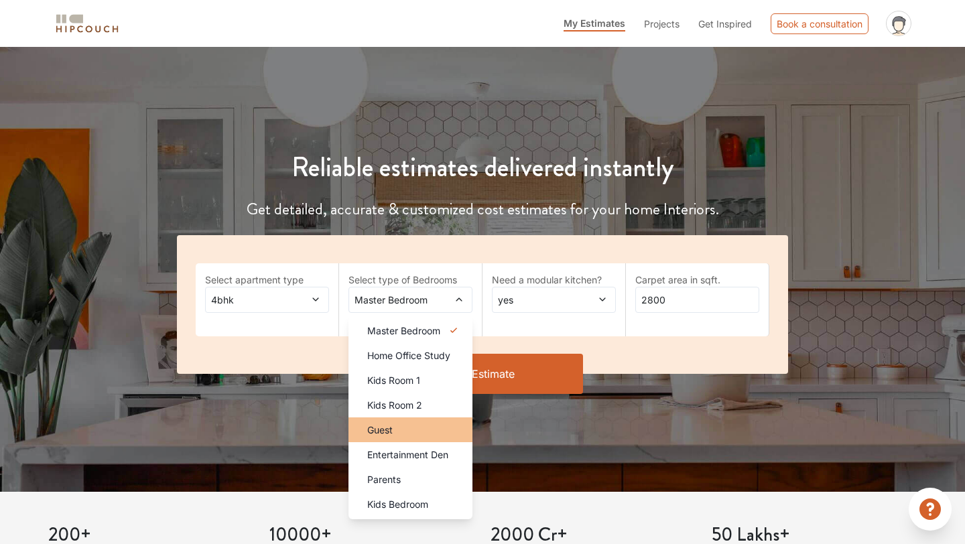
click at [430, 422] on li "Guest" at bounding box center [410, 430] width 124 height 25
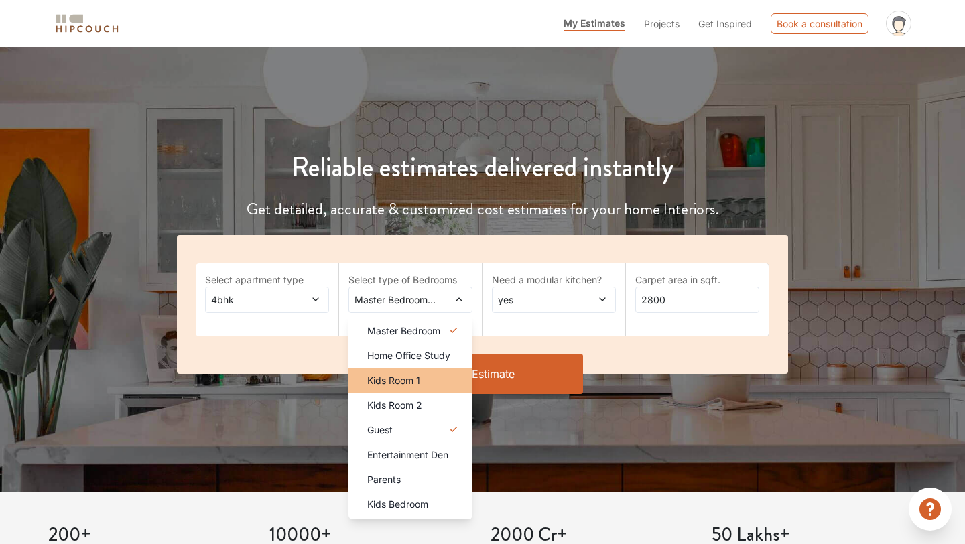
click at [426, 380] on div "Kids Room 1" at bounding box center [415, 380] width 116 height 14
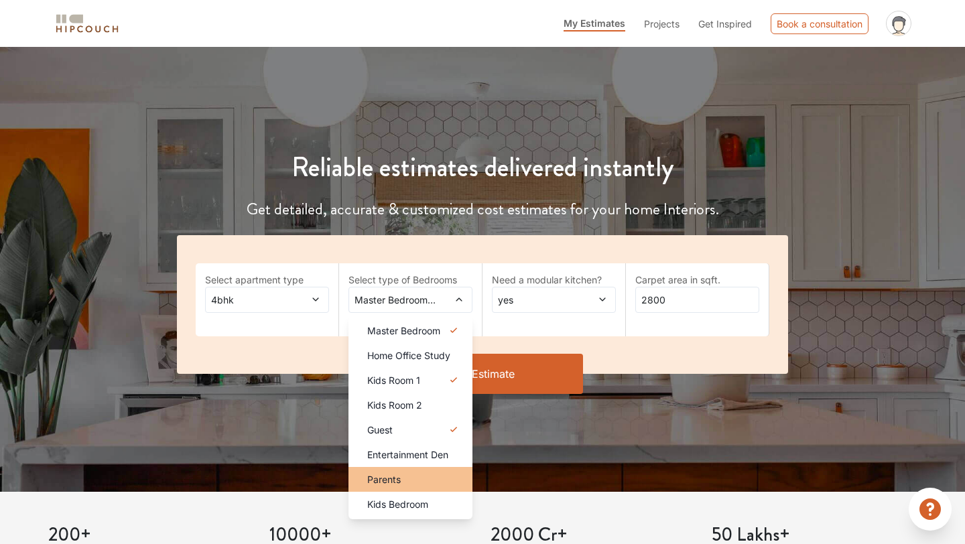
click at [425, 476] on div "Parents" at bounding box center [415, 479] width 116 height 14
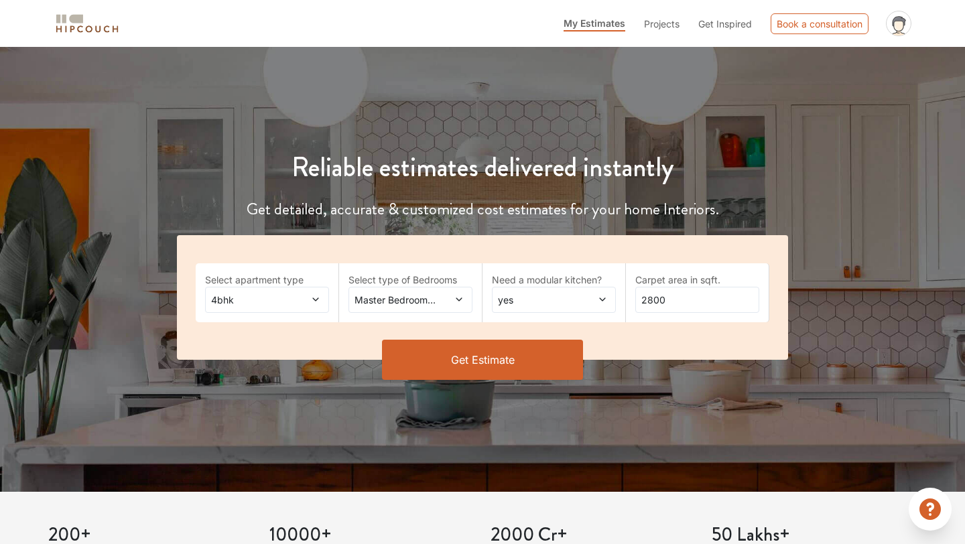
click at [474, 362] on button "Get Estimate" at bounding box center [482, 360] width 201 height 40
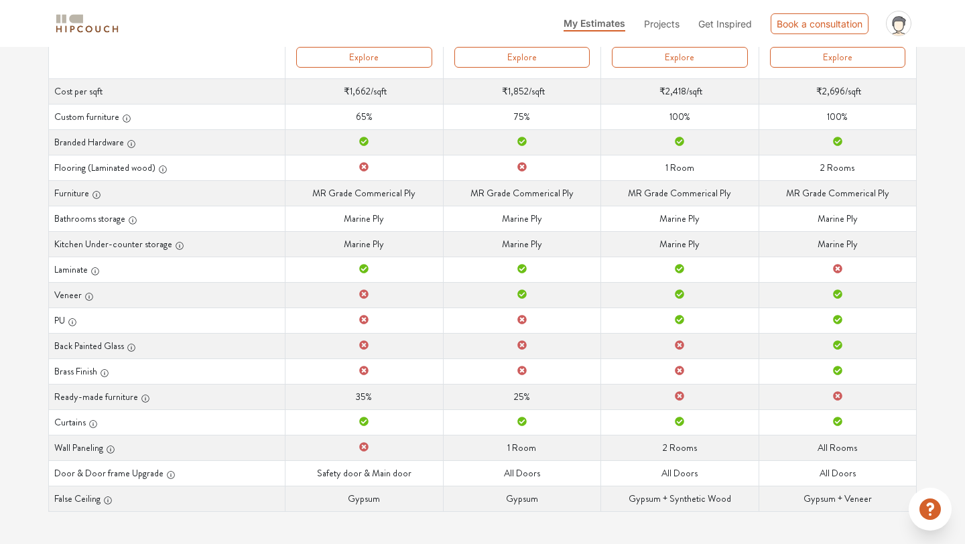
scroll to position [237, 0]
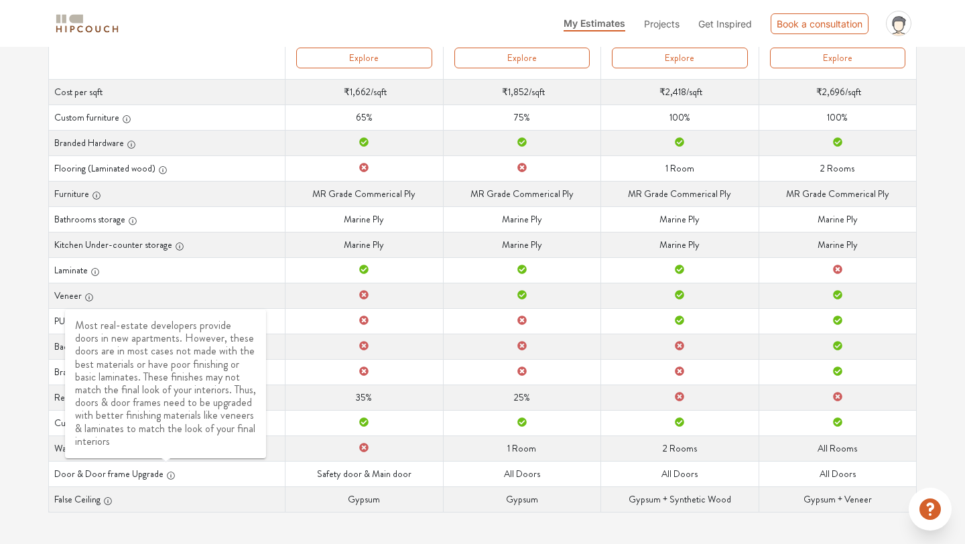
click at [168, 473] on icon "button" at bounding box center [170, 475] width 9 height 9
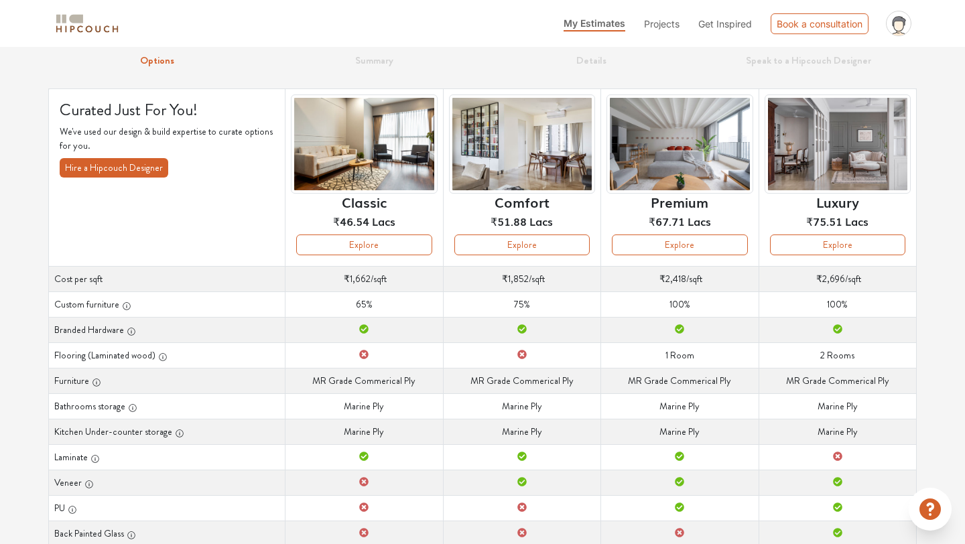
scroll to position [0, 0]
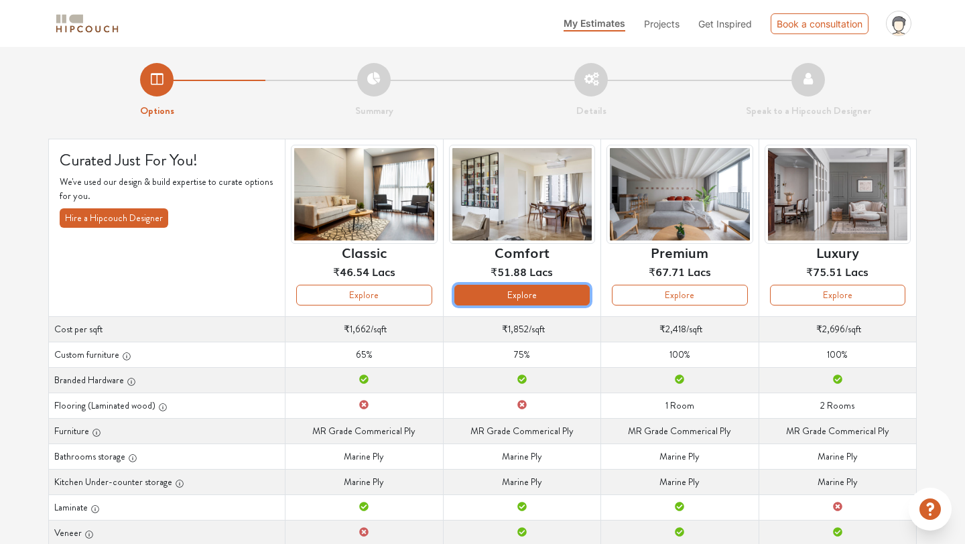
click at [517, 294] on button "Explore" at bounding box center [521, 295] width 135 height 21
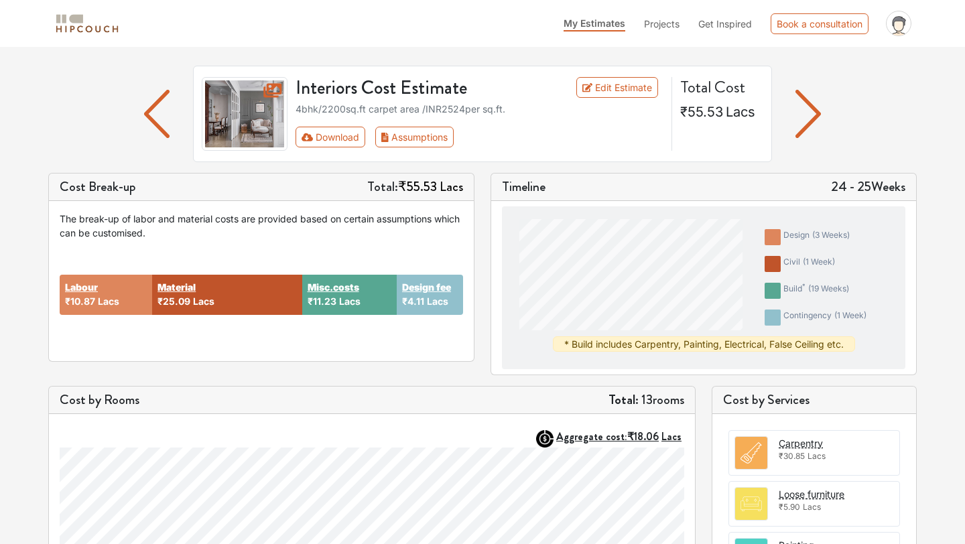
scroll to position [70, 0]
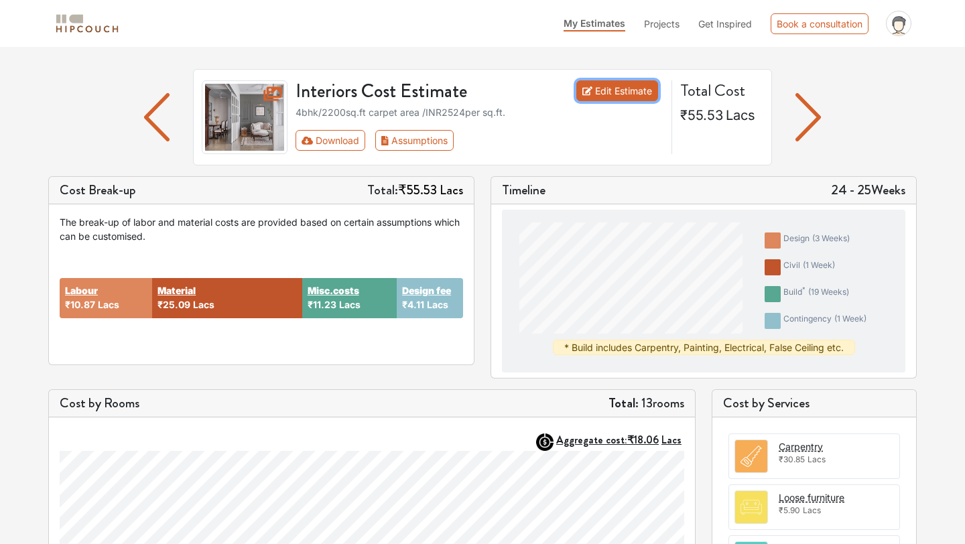
click at [653, 88] on link "Edit Estimate" at bounding box center [617, 90] width 82 height 21
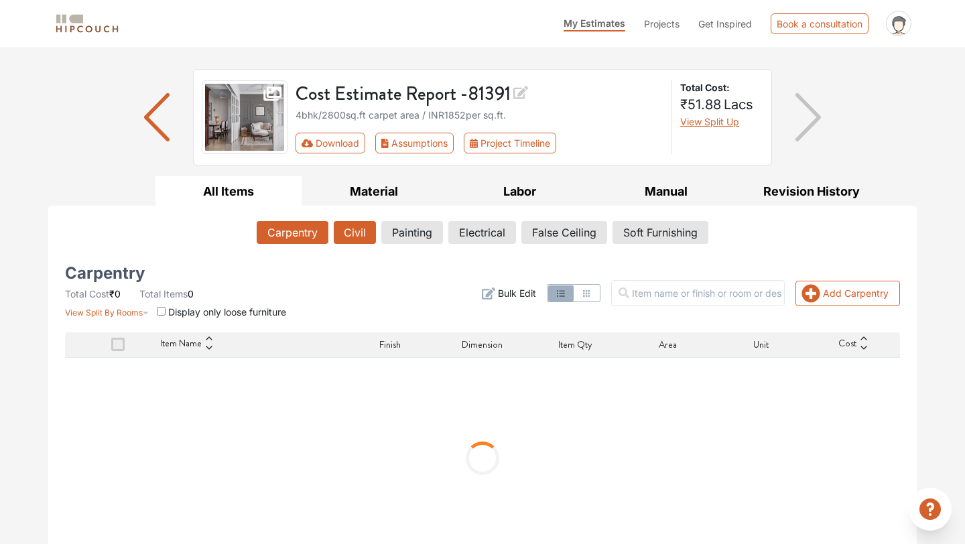
click at [355, 235] on button "Civil" at bounding box center [355, 232] width 42 height 23
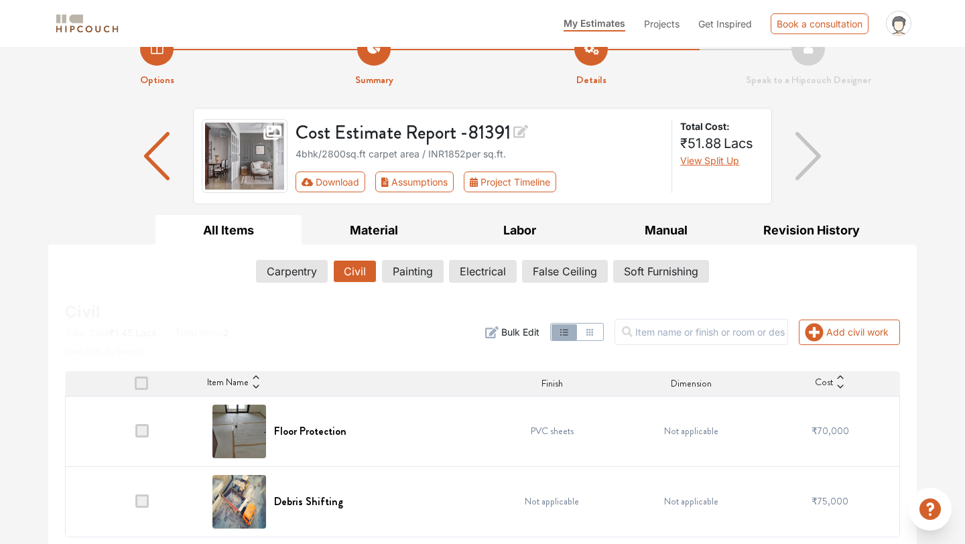
scroll to position [35, 0]
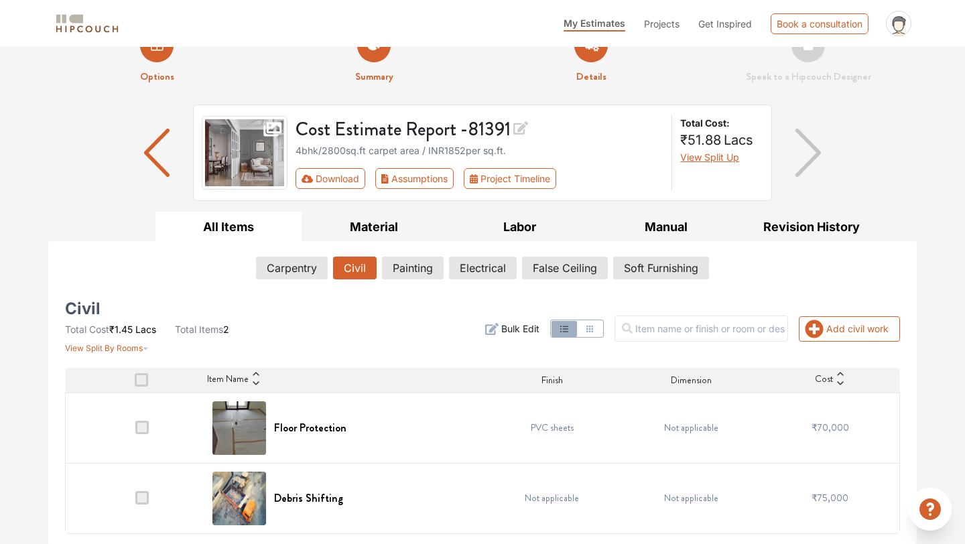
click at [139, 503] on span at bounding box center [141, 497] width 13 height 13
click at [135, 501] on input "checkbox" at bounding box center [135, 501] width 0 height 0
click at [141, 497] on span at bounding box center [141, 497] width 13 height 13
click at [135, 501] on input "checkbox" at bounding box center [135, 501] width 0 height 0
click at [141, 499] on span at bounding box center [141, 497] width 13 height 13
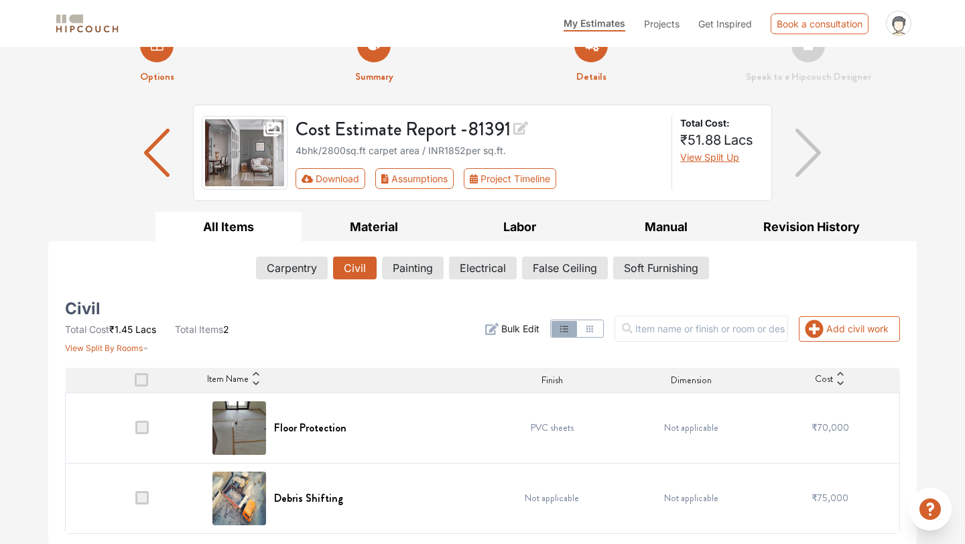
click at [135, 501] on input "checkbox" at bounding box center [135, 501] width 0 height 0
click at [143, 497] on span at bounding box center [141, 497] width 13 height 13
click at [135, 501] on input "checkbox" at bounding box center [135, 501] width 0 height 0
click at [539, 328] on span "Bulk Edit" at bounding box center [520, 329] width 38 height 14
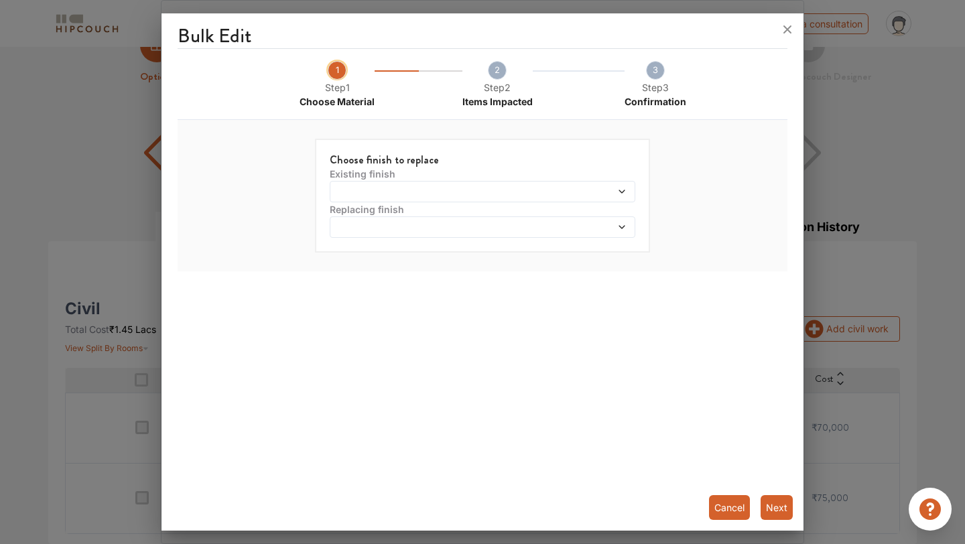
click at [731, 507] on button "Cancel" at bounding box center [729, 507] width 41 height 25
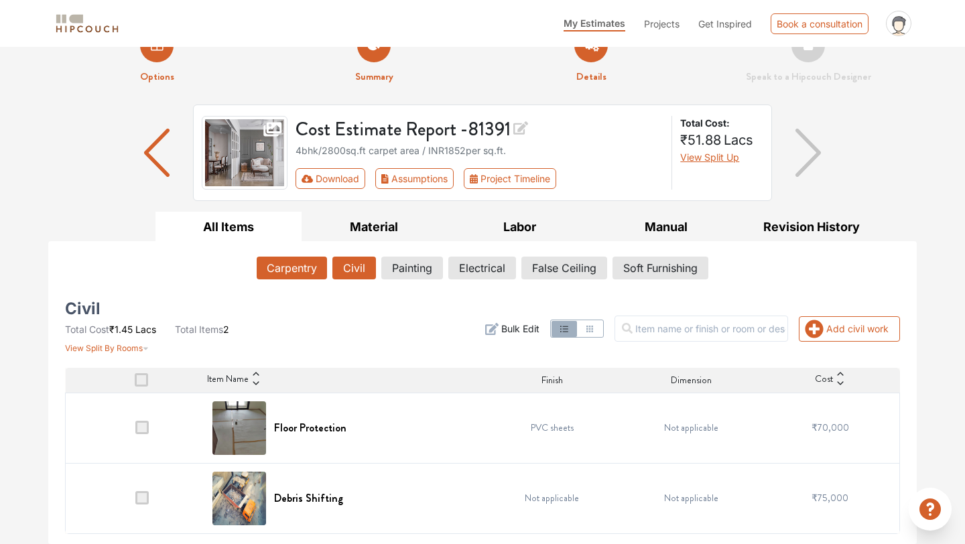
click at [306, 267] on button "Carpentry" at bounding box center [292, 268] width 70 height 23
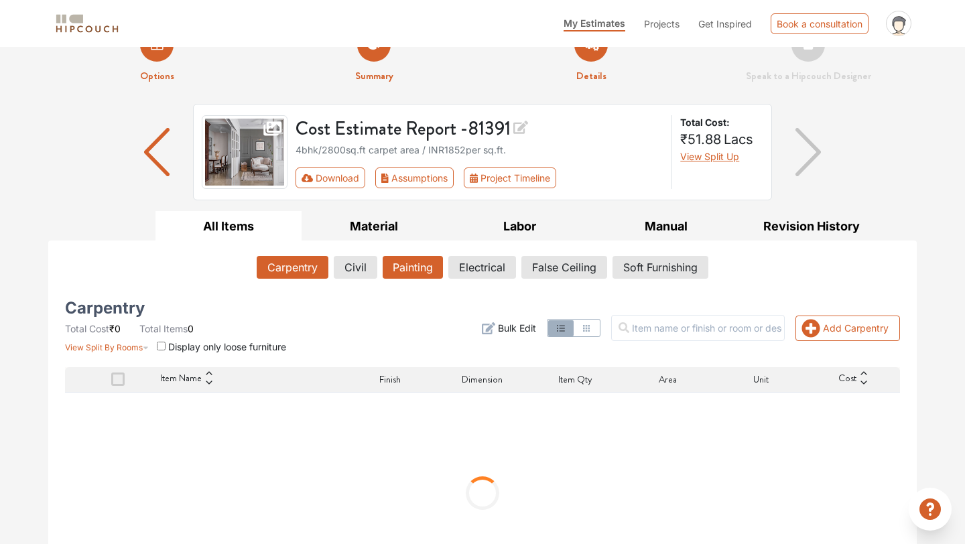
click at [428, 265] on button "Painting" at bounding box center [413, 267] width 60 height 23
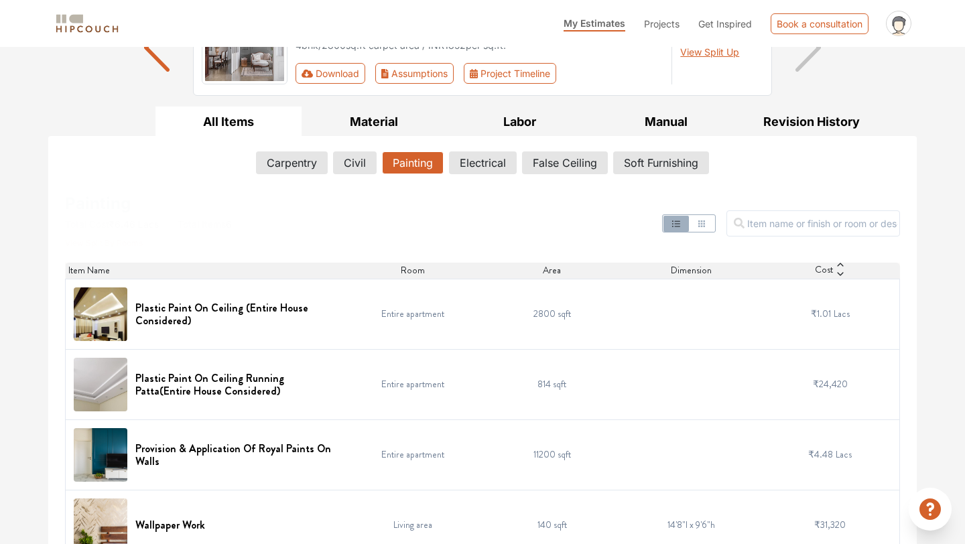
scroll to position [13, 0]
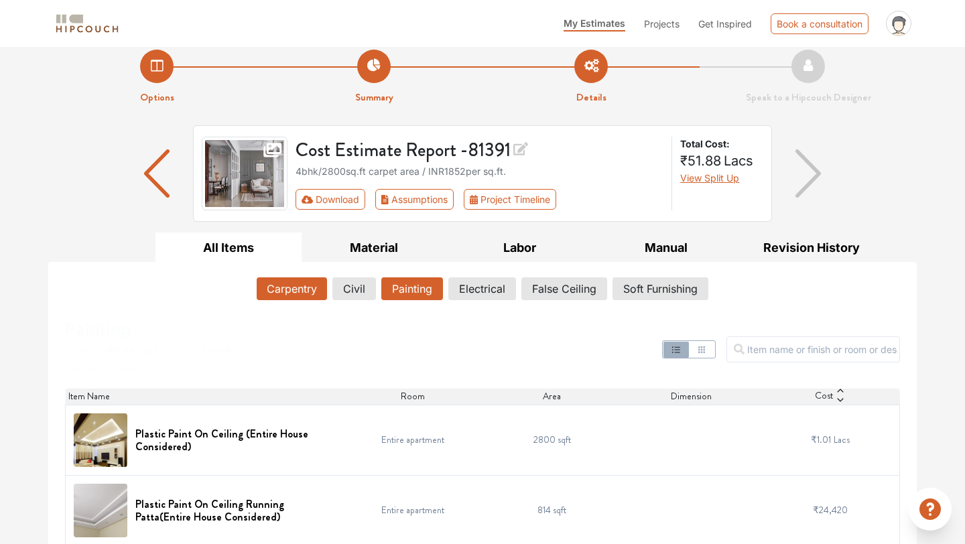
click at [294, 288] on button "Carpentry" at bounding box center [292, 288] width 70 height 23
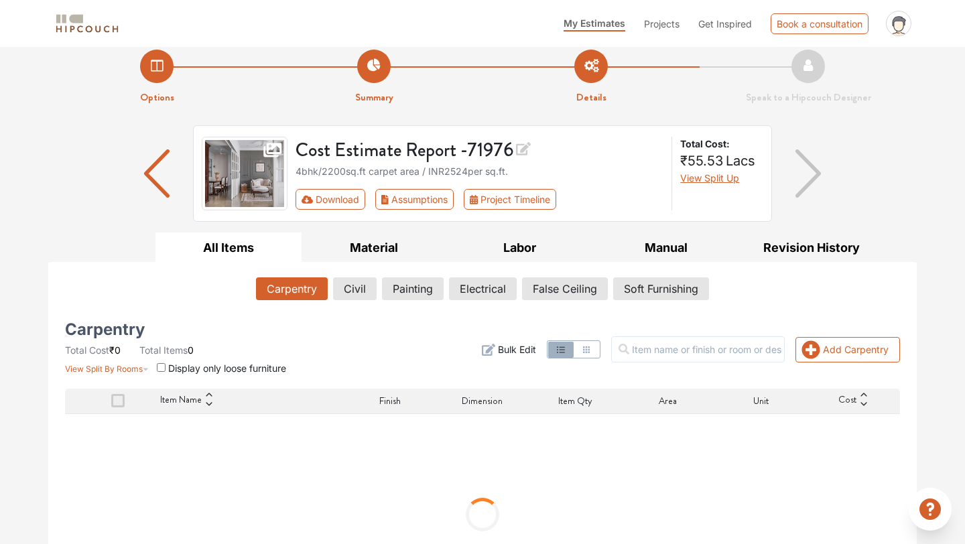
click at [119, 400] on span at bounding box center [117, 400] width 13 height 13
click at [111, 404] on input "checkbox" at bounding box center [111, 404] width 0 height 0
click at [363, 290] on button "Civil" at bounding box center [355, 288] width 42 height 23
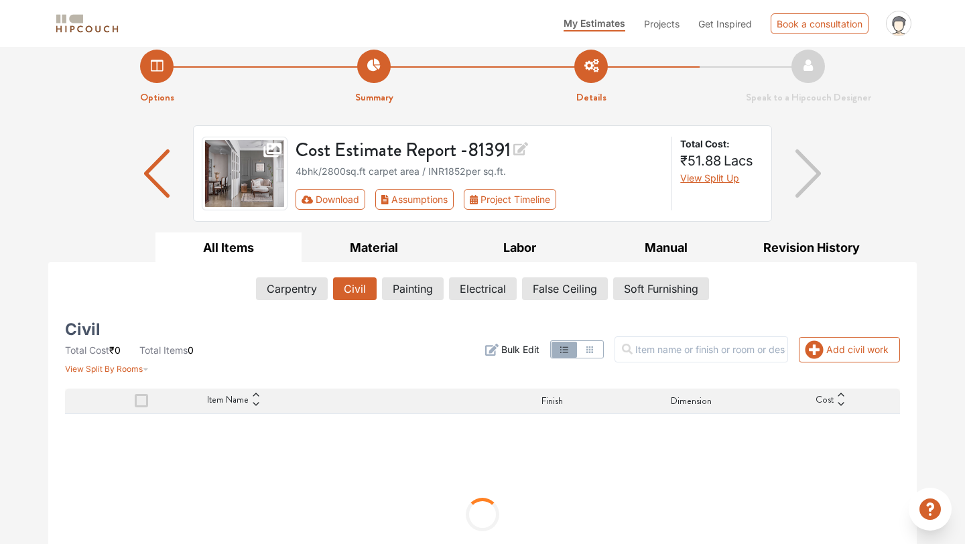
click at [928, 144] on div "Options Summary Details Speak to a Hipcouch Designer Cost Estimate Report - 813…" at bounding box center [482, 330] width 965 height 592
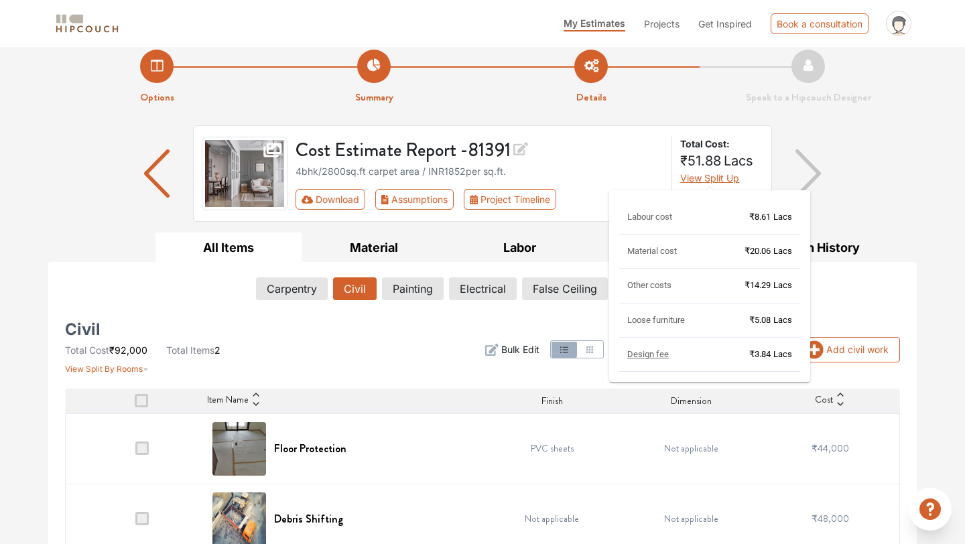
click at [706, 178] on span "View Split Up" at bounding box center [709, 177] width 59 height 11
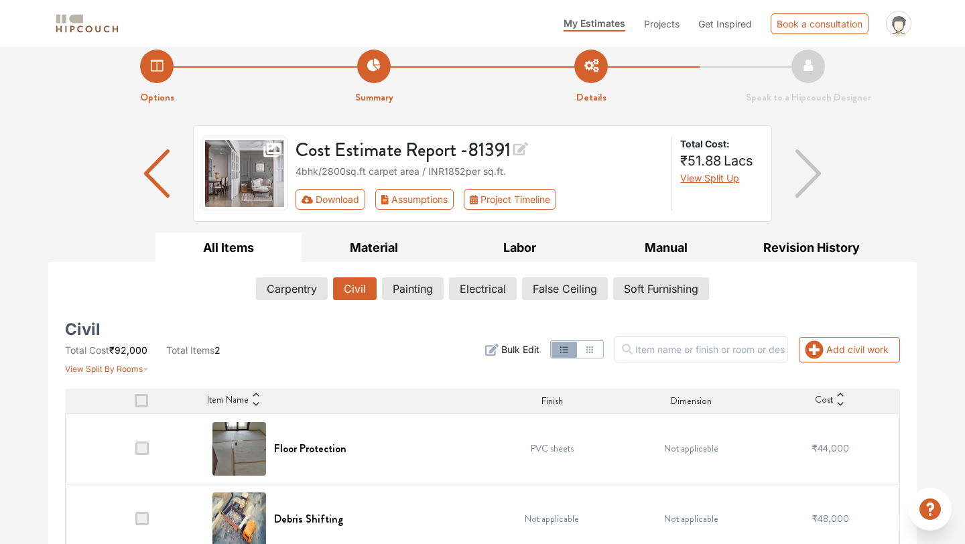
click at [138, 520] on span at bounding box center [141, 518] width 13 height 13
click at [135, 522] on input "checkbox" at bounding box center [135, 522] width 0 height 0
click at [138, 520] on span at bounding box center [141, 518] width 13 height 13
click at [135, 522] on input "checkbox" at bounding box center [135, 522] width 0 height 0
click at [138, 520] on span at bounding box center [141, 518] width 13 height 13
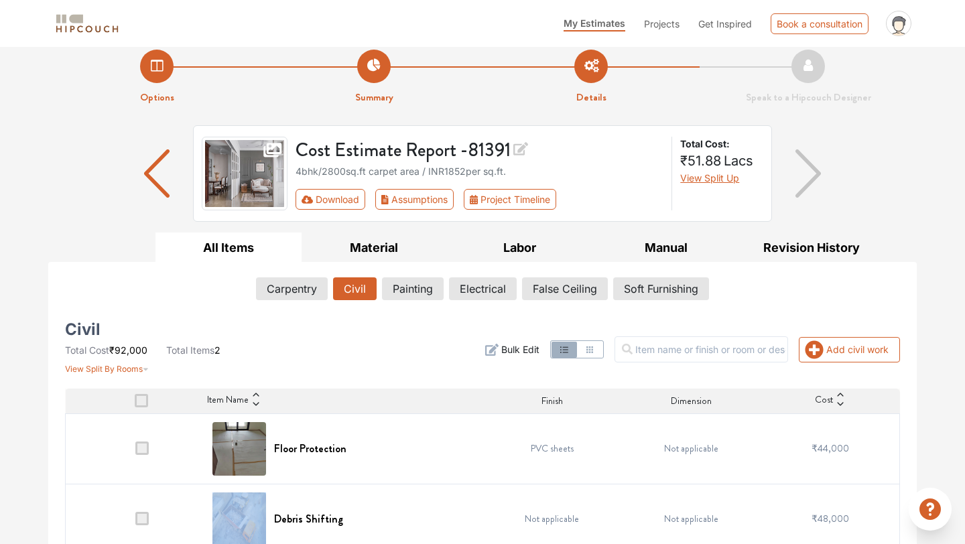
click at [135, 522] on input "checkbox" at bounding box center [135, 522] width 0 height 0
click at [413, 286] on button "Painting" at bounding box center [413, 288] width 60 height 23
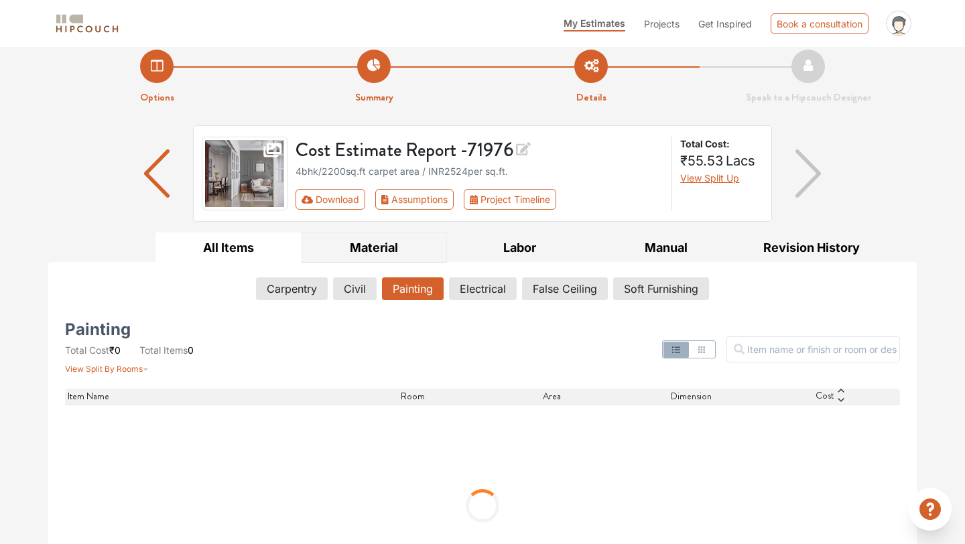
click at [382, 251] on button "Material" at bounding box center [375, 248] width 146 height 30
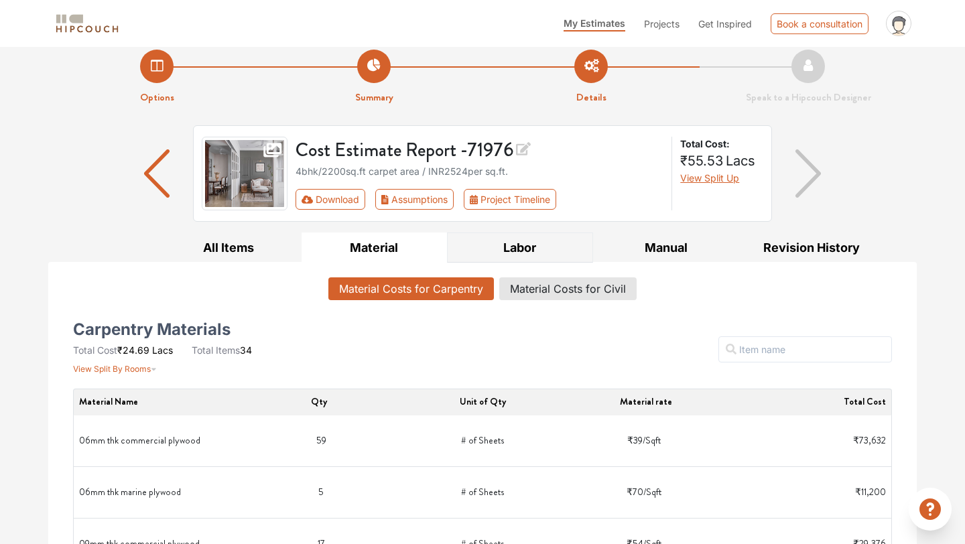
click at [481, 246] on button "Labor" at bounding box center [520, 248] width 146 height 30
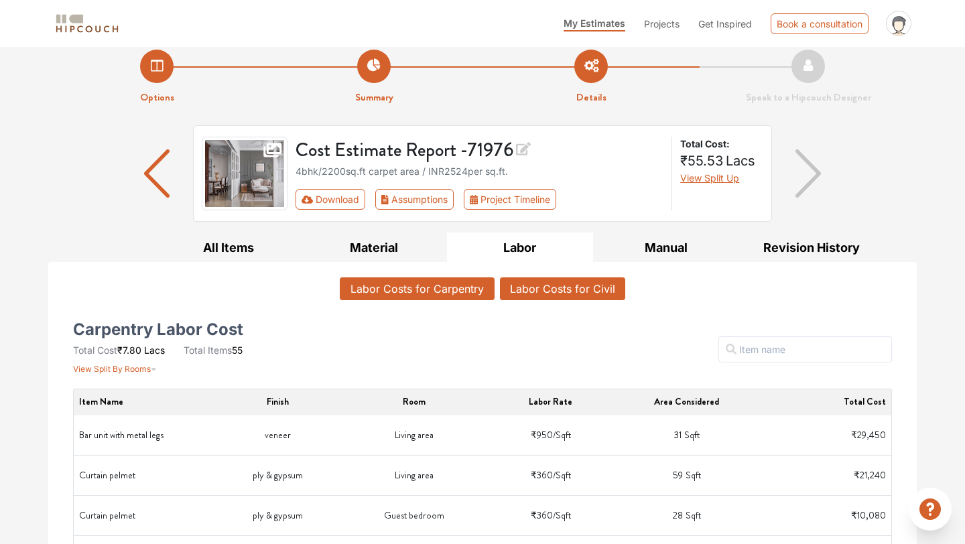
click at [531, 287] on button "Labor Costs for Civil" at bounding box center [562, 288] width 125 height 23
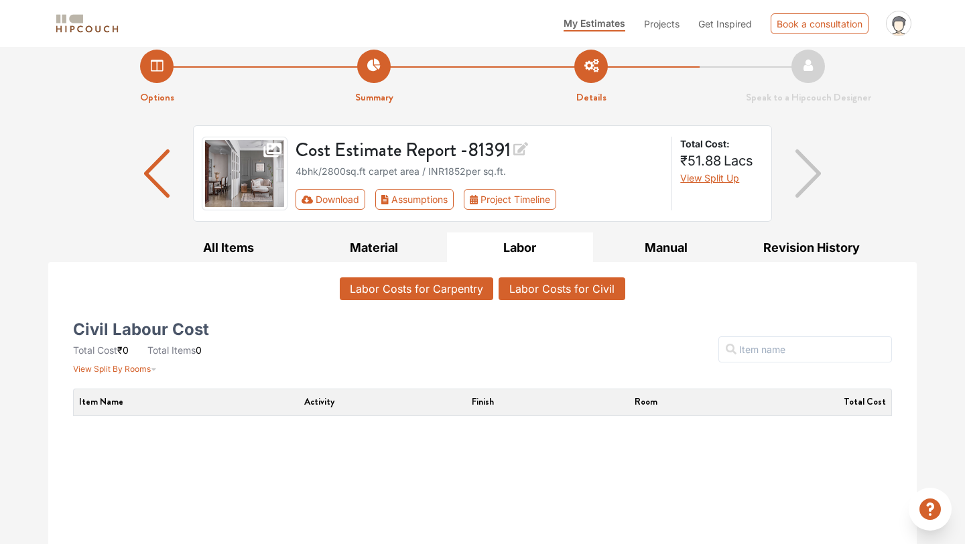
click at [453, 289] on button "Labor Costs for Carpentry" at bounding box center [416, 288] width 153 height 23
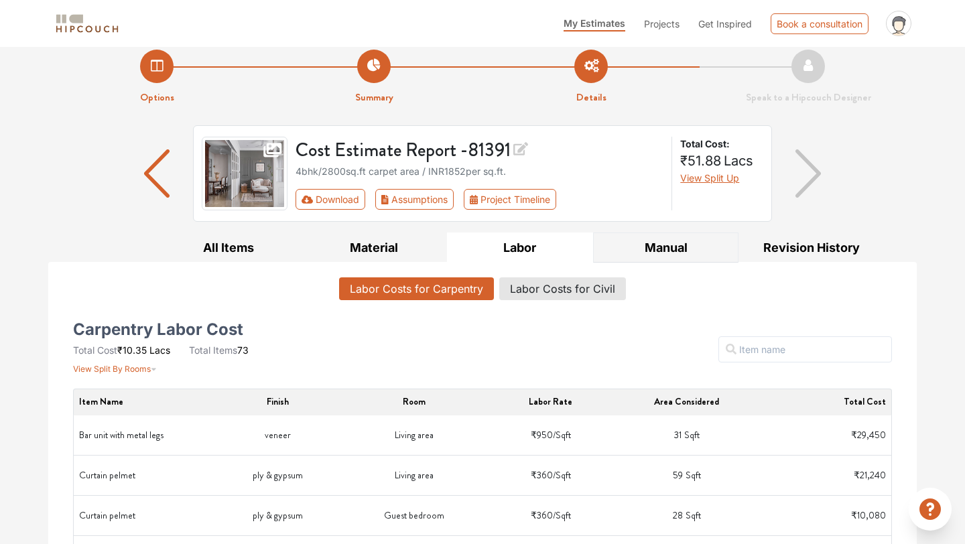
click at [680, 240] on button "Manual" at bounding box center [666, 248] width 146 height 30
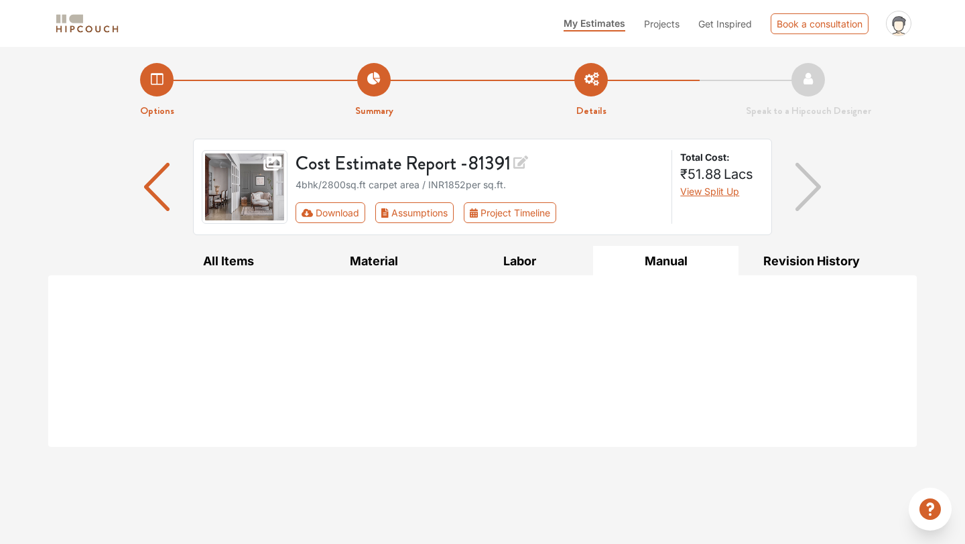
scroll to position [0, 0]
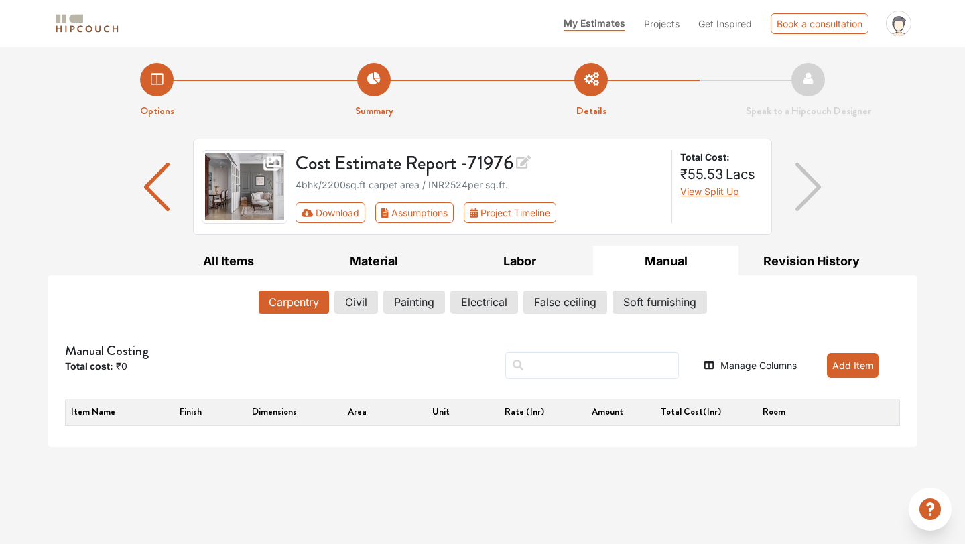
click at [298, 303] on button "Carpentry" at bounding box center [294, 302] width 70 height 23
click at [224, 267] on button "All Items" at bounding box center [228, 261] width 146 height 30
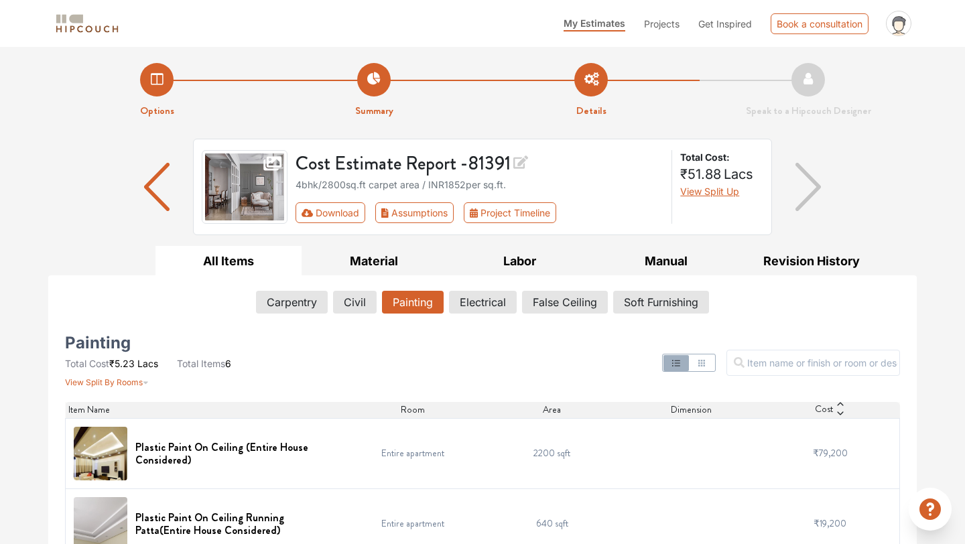
click at [251, 177] on img at bounding box center [245, 187] width 86 height 74
click at [446, 210] on button "Assumptions" at bounding box center [414, 212] width 78 height 21
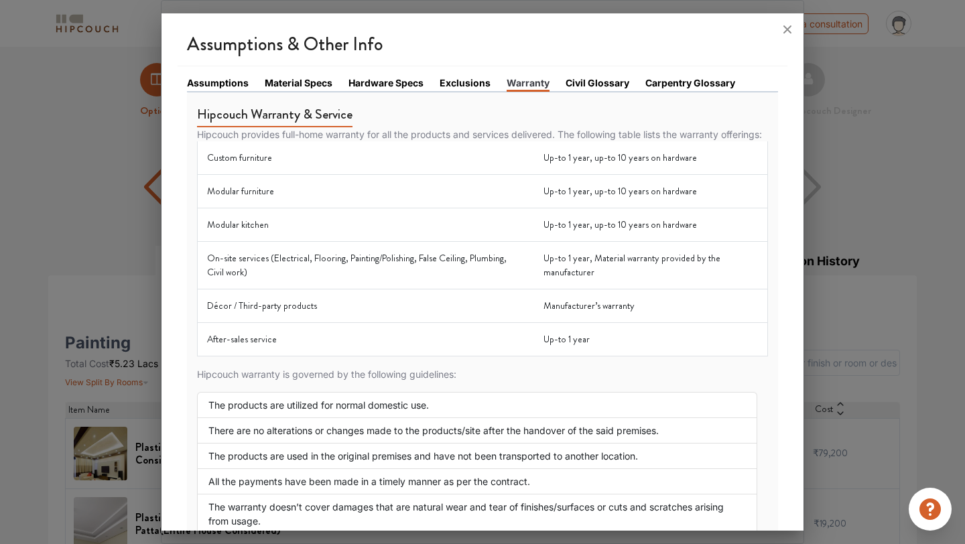
click at [227, 84] on link "Assumptions" at bounding box center [218, 83] width 62 height 14
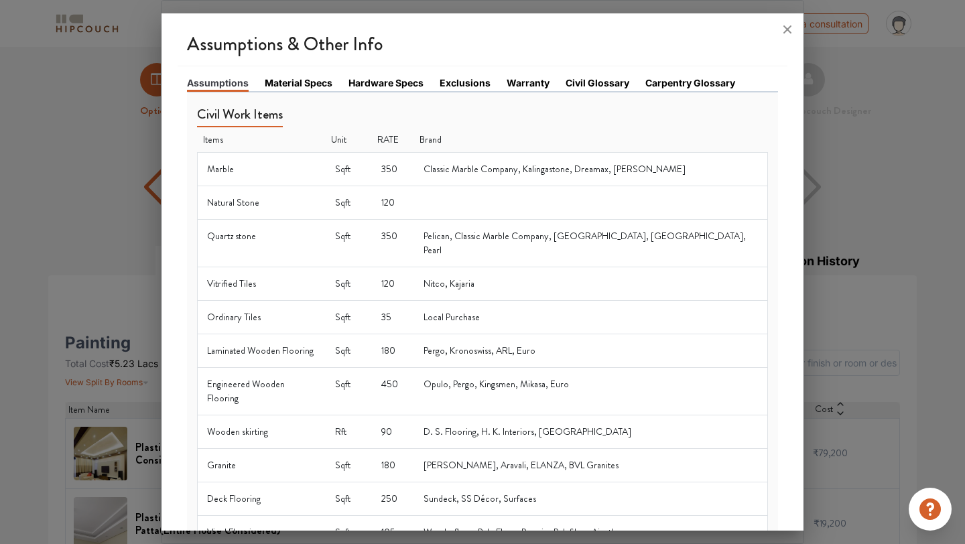
click at [278, 81] on link "Material Specs" at bounding box center [299, 83] width 68 height 14
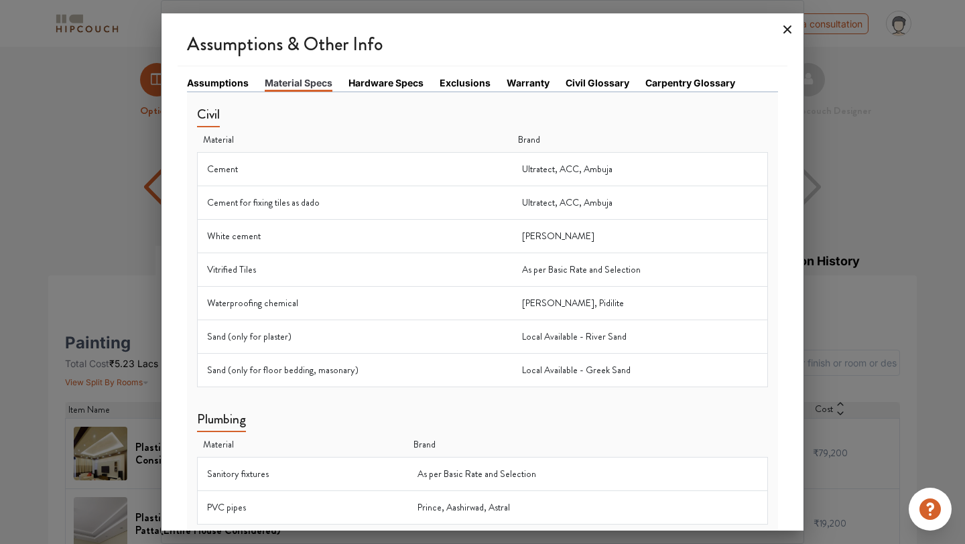
click at [786, 30] on icon at bounding box center [787, 29] width 8 height 8
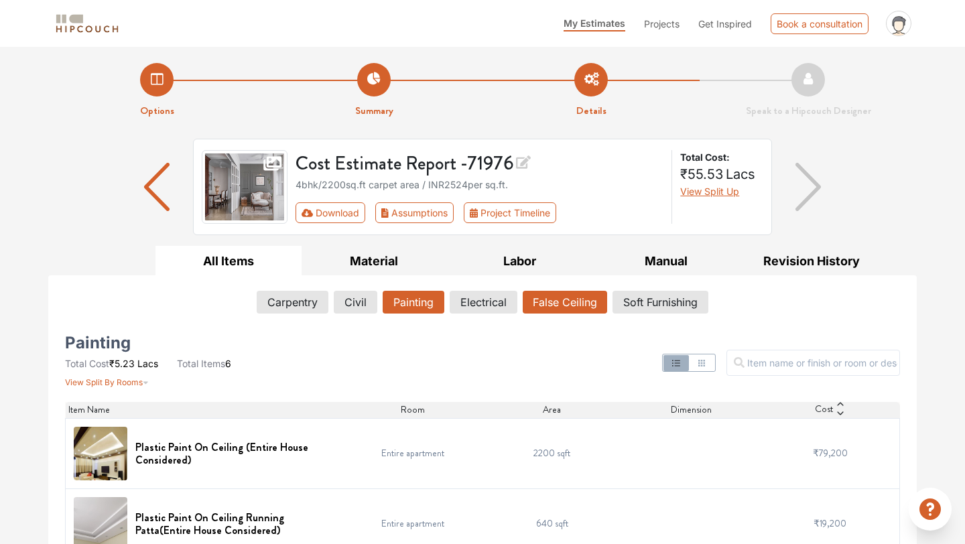
click at [569, 304] on button "False Ceiling" at bounding box center [565, 302] width 84 height 23
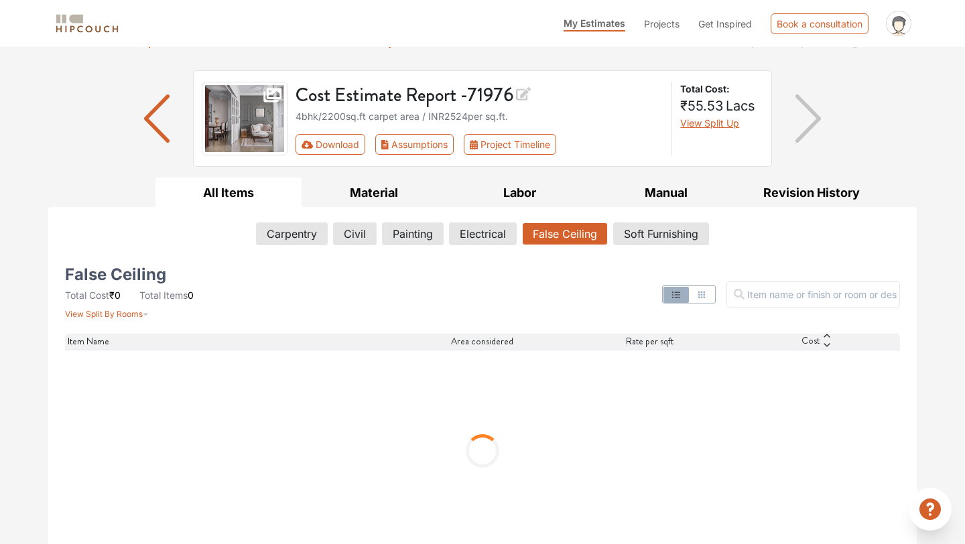
scroll to position [86, 0]
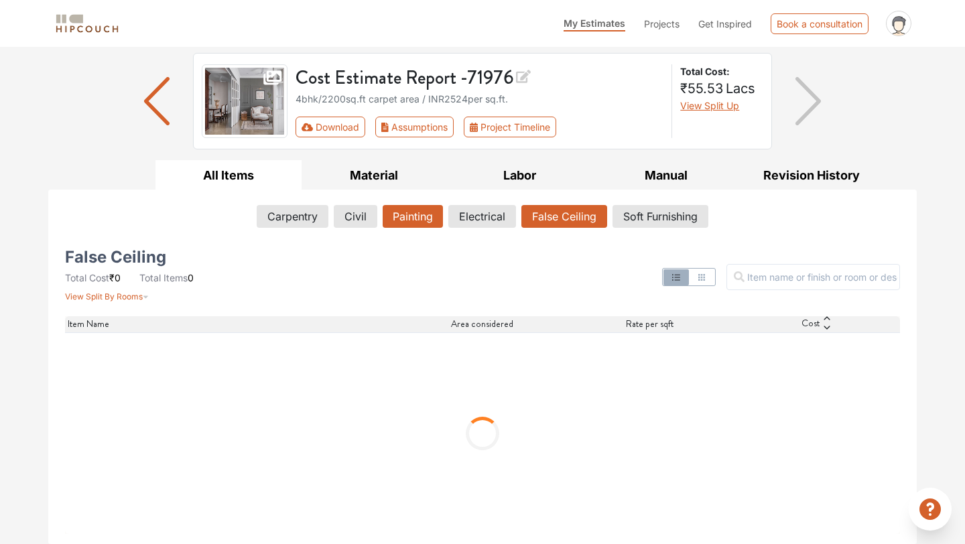
click at [401, 213] on button "Painting" at bounding box center [413, 216] width 60 height 23
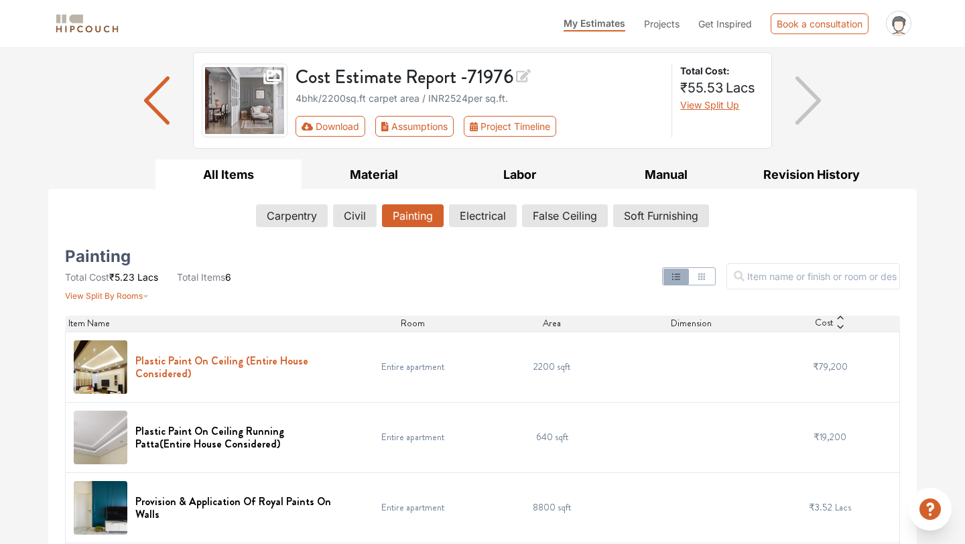
click at [209, 362] on h6 "Plastic Paint On Ceiling (Entire House Considered)" at bounding box center [235, 367] width 200 height 25
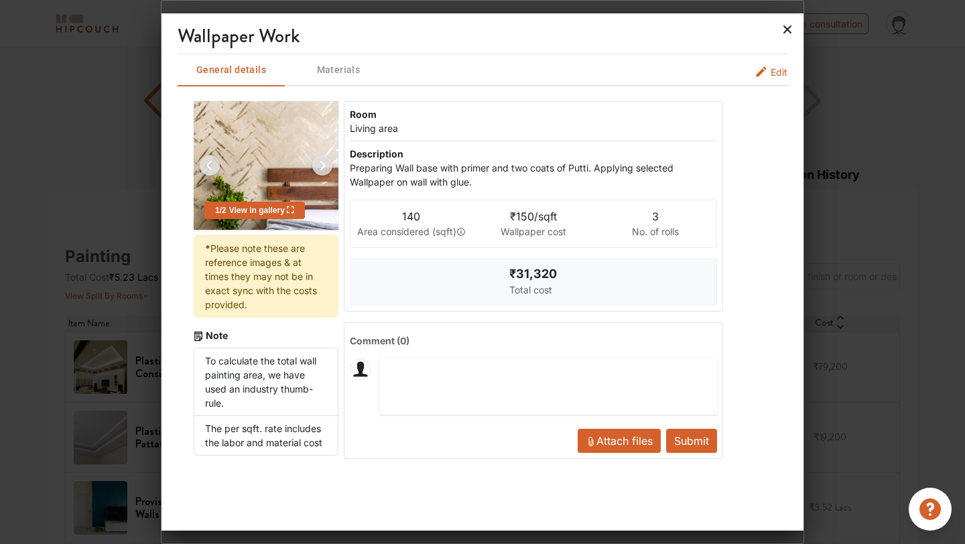
click at [788, 30] on icon at bounding box center [787, 29] width 8 height 8
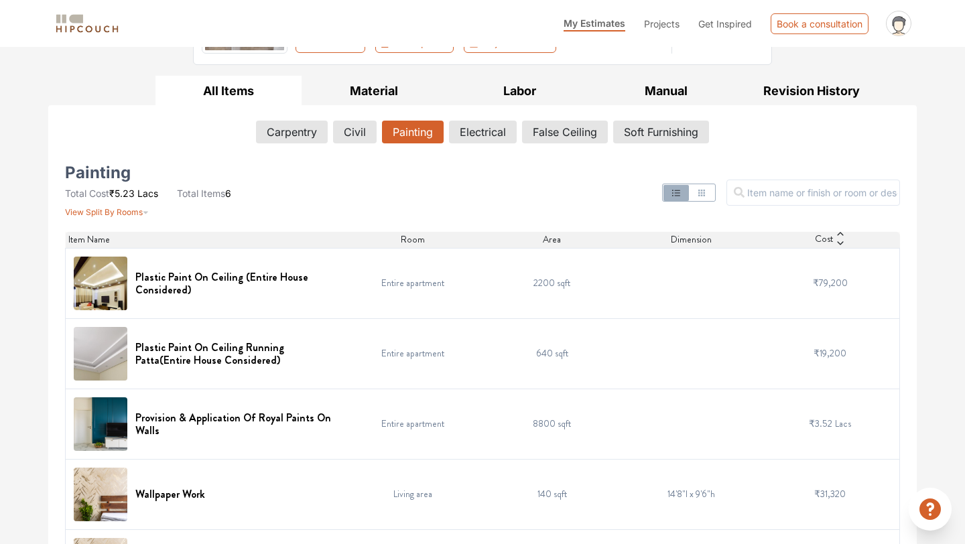
scroll to position [177, 0]
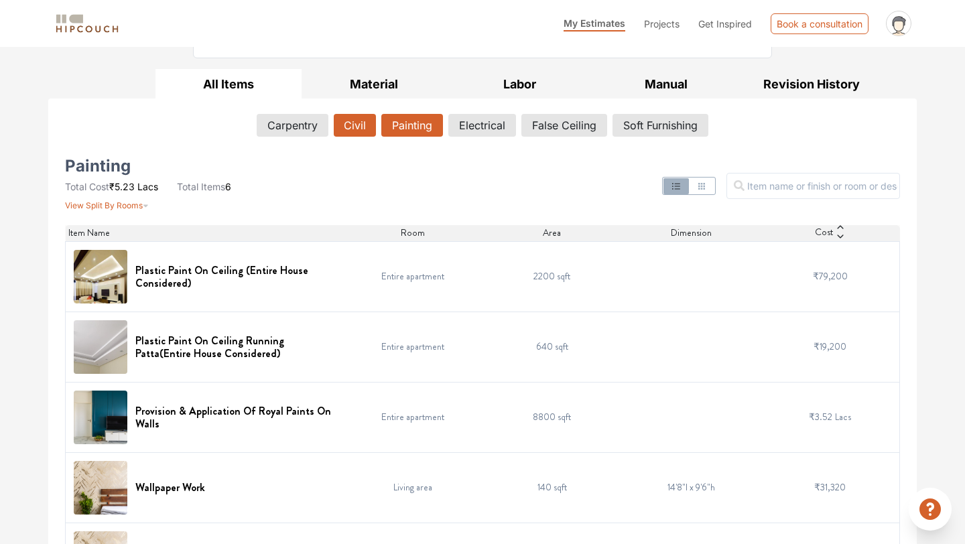
click at [344, 129] on button "Civil" at bounding box center [355, 125] width 42 height 23
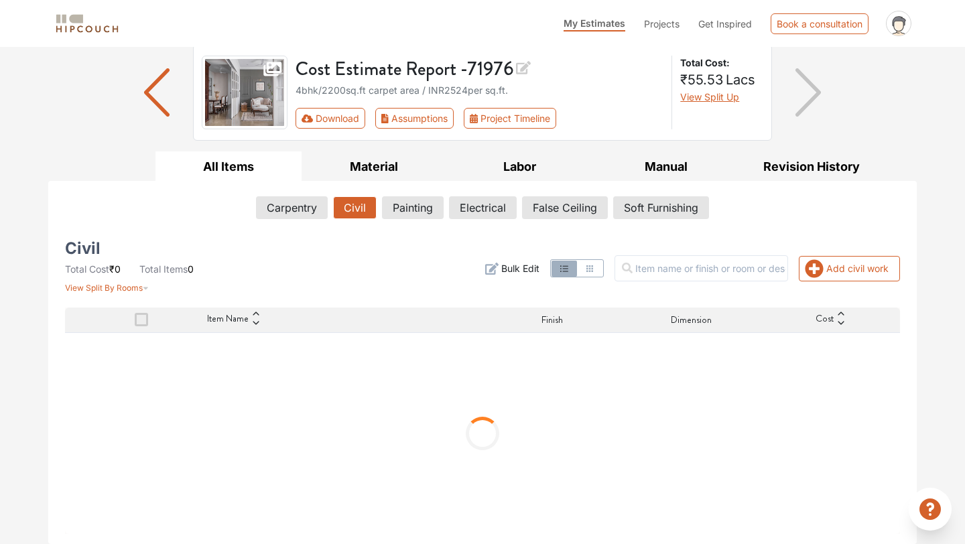
scroll to position [35, 0]
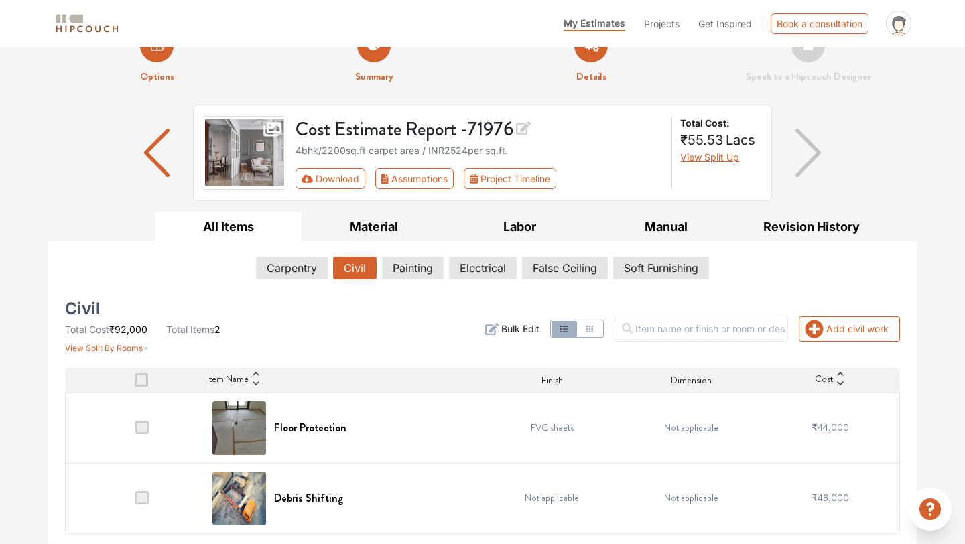
click at [220, 505] on img at bounding box center [239, 499] width 54 height 54
click at [306, 498] on h6 "Debris Shifting" at bounding box center [308, 498] width 69 height 13
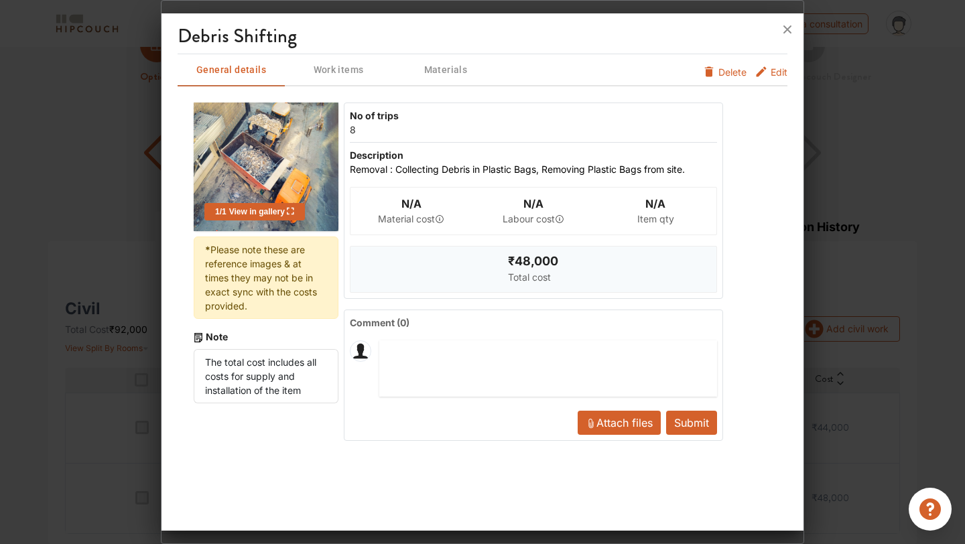
click at [726, 74] on span "Delete" at bounding box center [732, 72] width 28 height 14
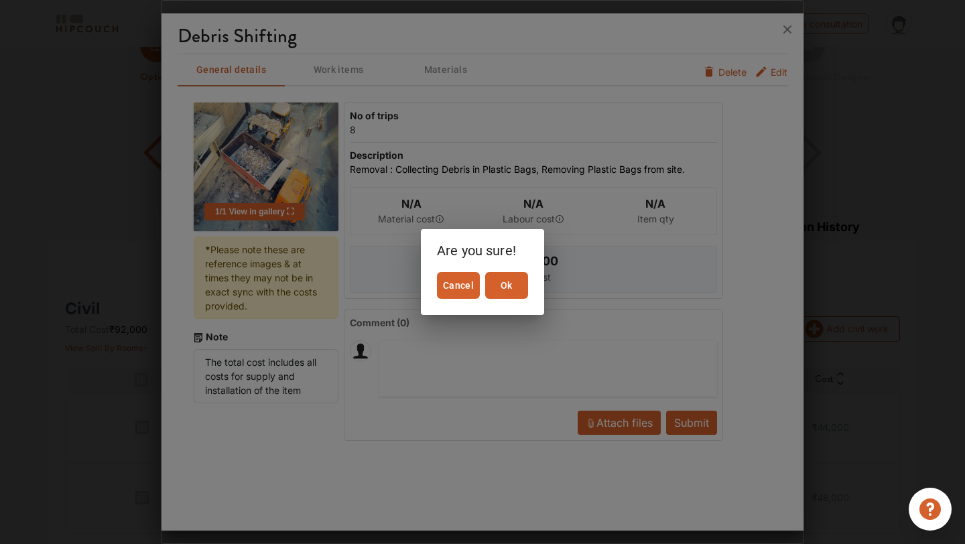
click at [510, 281] on span "Ok" at bounding box center [507, 285] width 32 height 17
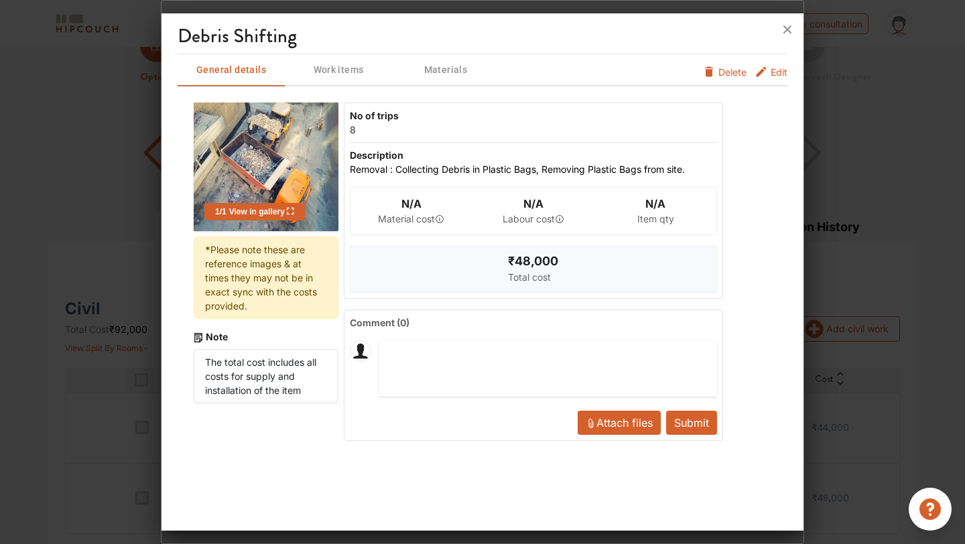
click at [402, 129] on div "8" at bounding box center [442, 130] width 184 height 14
click at [768, 68] on button "Edit" at bounding box center [771, 75] width 33 height 21
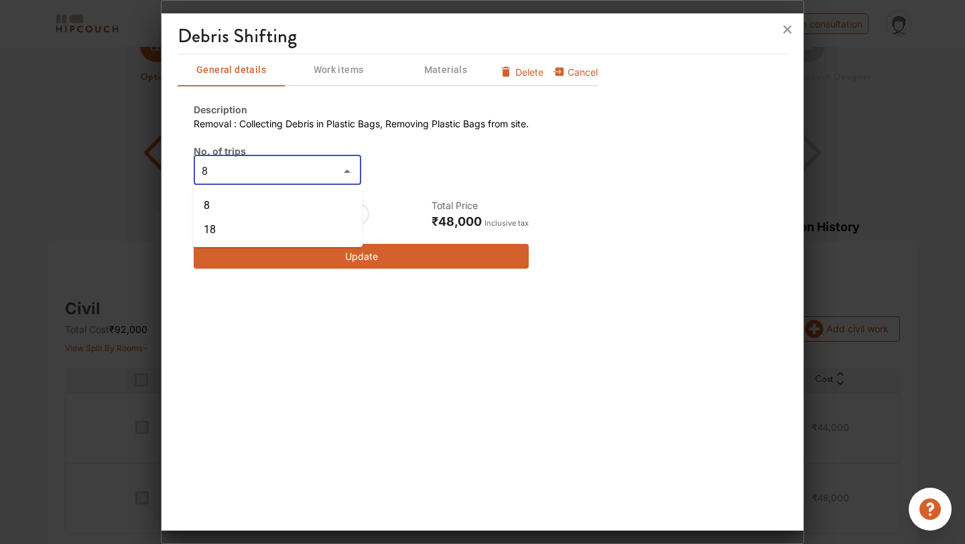
drag, startPoint x: 227, startPoint y: 169, endPoint x: 159, endPoint y: 166, distance: 67.8
click at [161, 166] on div "Debris Shifting General details Work items Materials Cancel Delete Description …" at bounding box center [482, 272] width 643 height 544
type input "0"
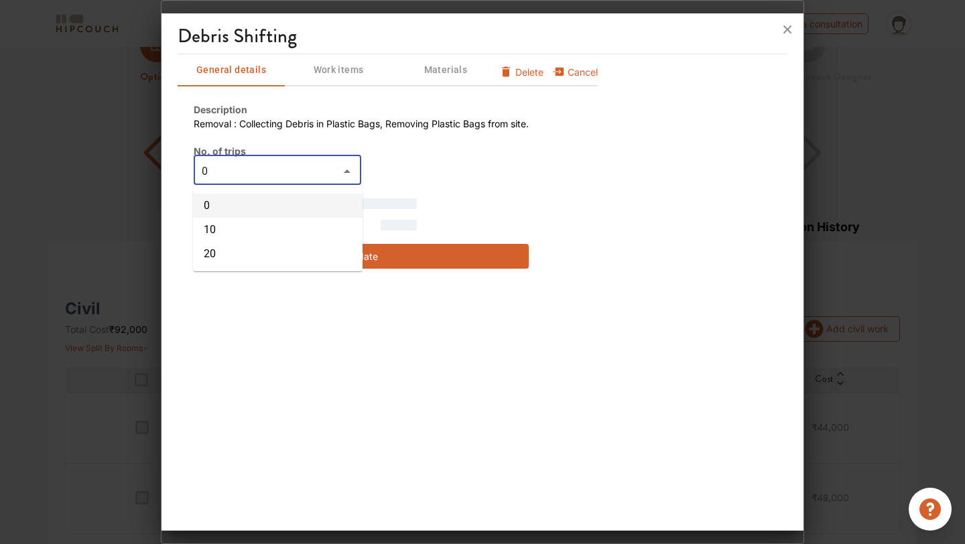
click at [312, 208] on li "0" at bounding box center [278, 206] width 170 height 24
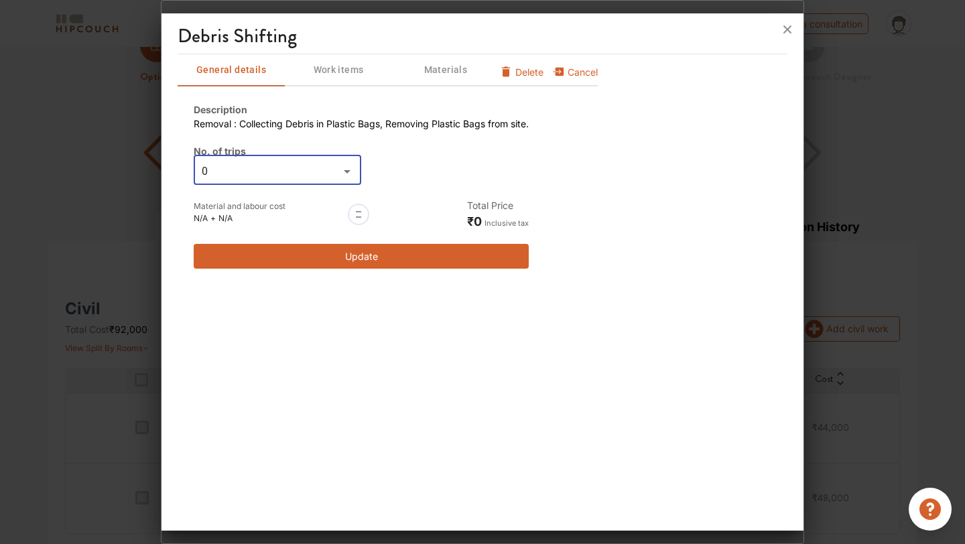
type input "0"
click at [395, 255] on button "Update" at bounding box center [361, 256] width 335 height 25
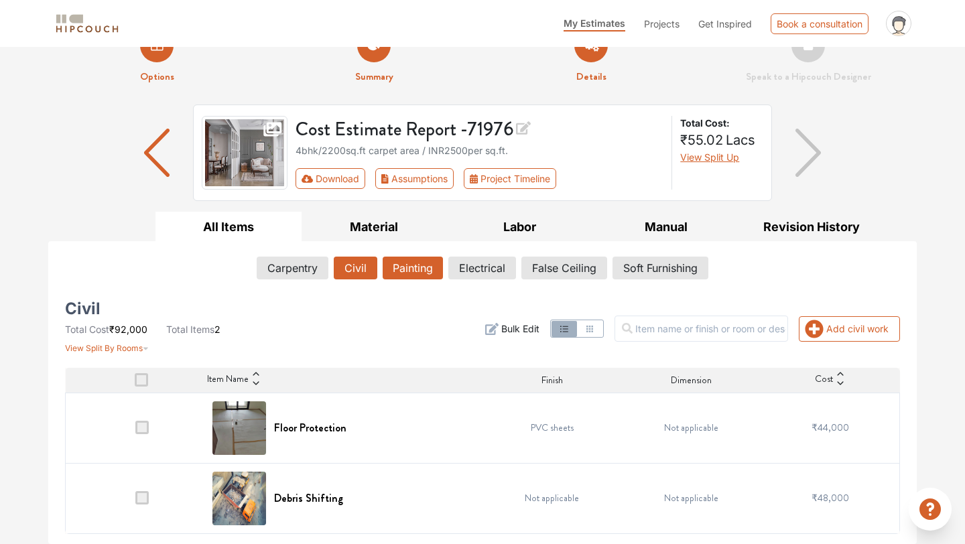
click at [408, 268] on button "Painting" at bounding box center [413, 268] width 60 height 23
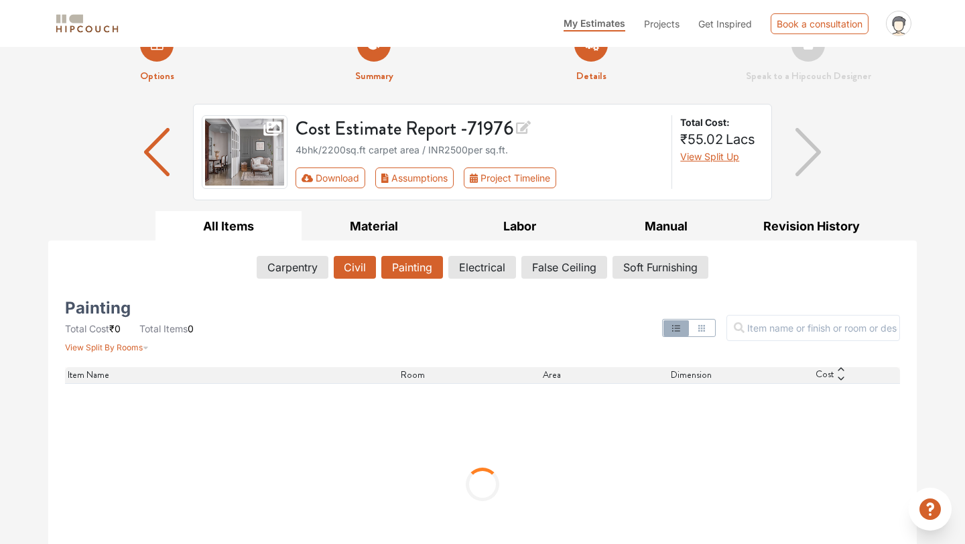
click at [347, 265] on button "Civil" at bounding box center [355, 267] width 42 height 23
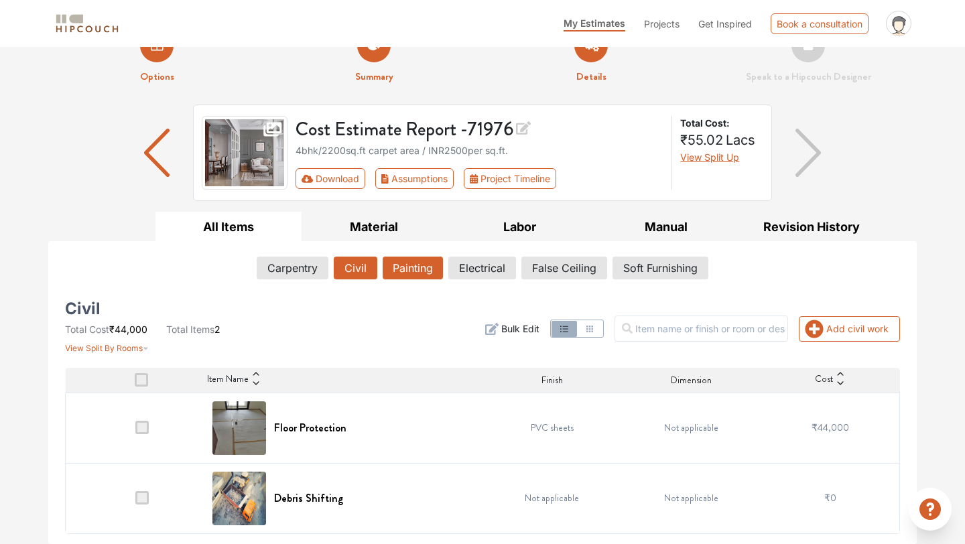
click at [416, 270] on button "Painting" at bounding box center [413, 268] width 60 height 23
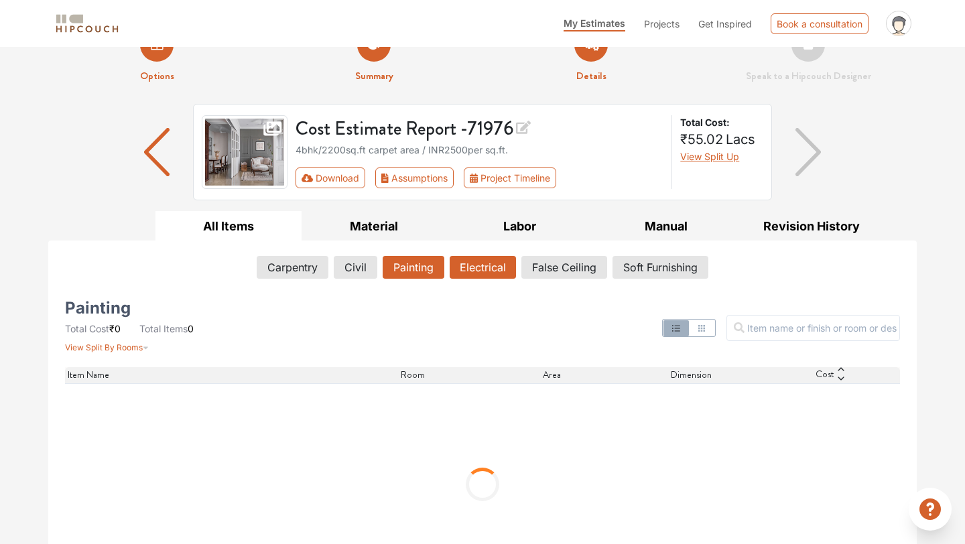
click at [476, 267] on button "Electrical" at bounding box center [483, 267] width 66 height 23
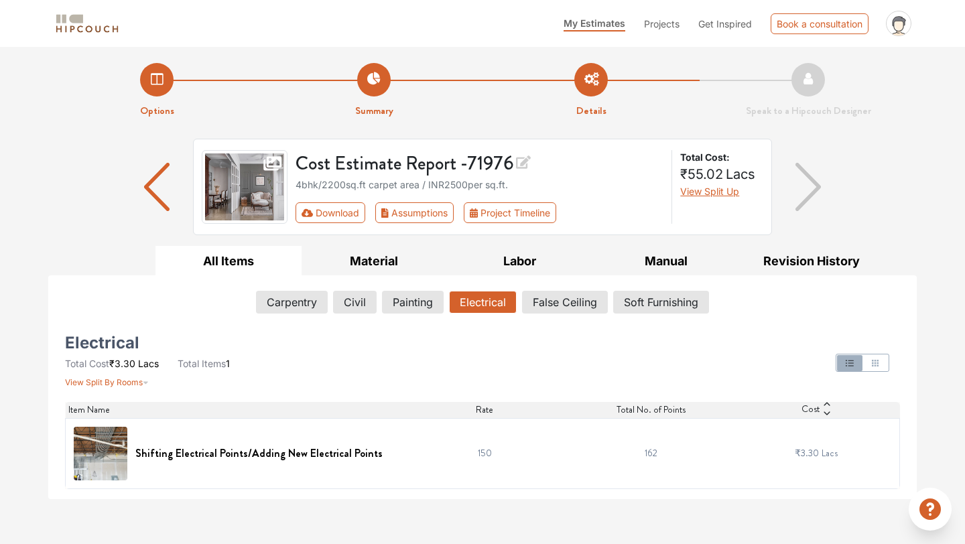
scroll to position [0, 0]
click at [634, 411] on span "Total No. of Points" at bounding box center [651, 410] width 69 height 14
click at [486, 410] on span "Rate" at bounding box center [484, 410] width 17 height 14
click at [396, 300] on button "Painting" at bounding box center [413, 302] width 60 height 23
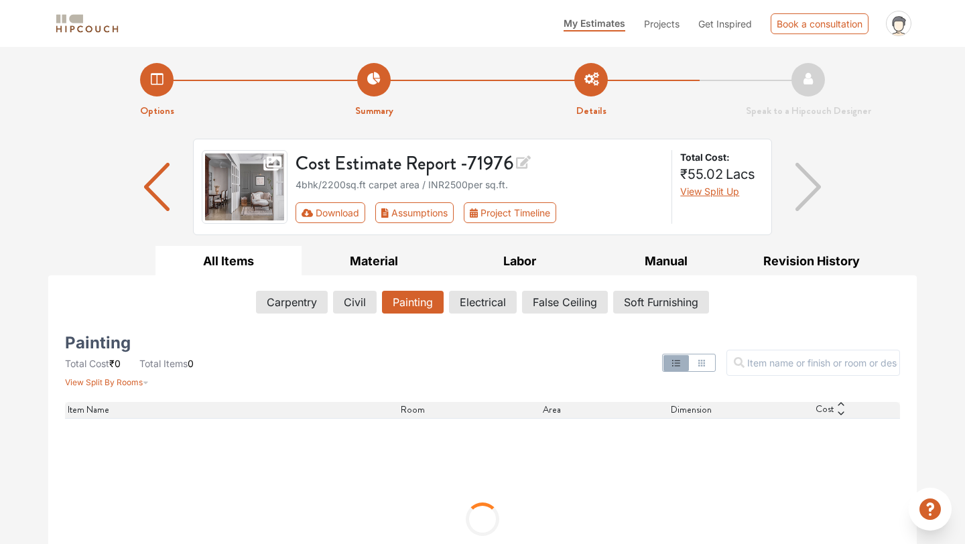
click at [659, 24] on span "Projects" at bounding box center [662, 23] width 36 height 11
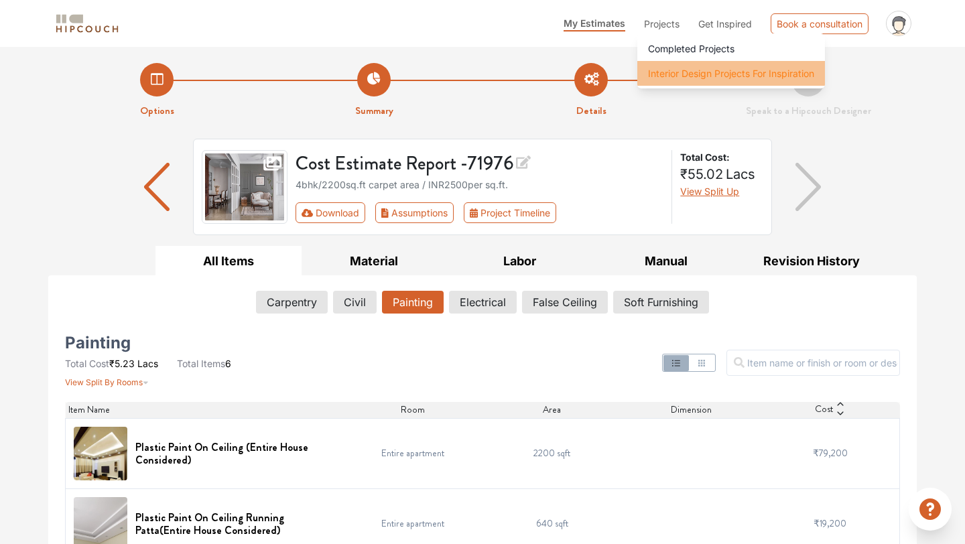
click at [661, 68] on span "Interior Design Projects For Inspiration" at bounding box center [731, 73] width 166 height 14
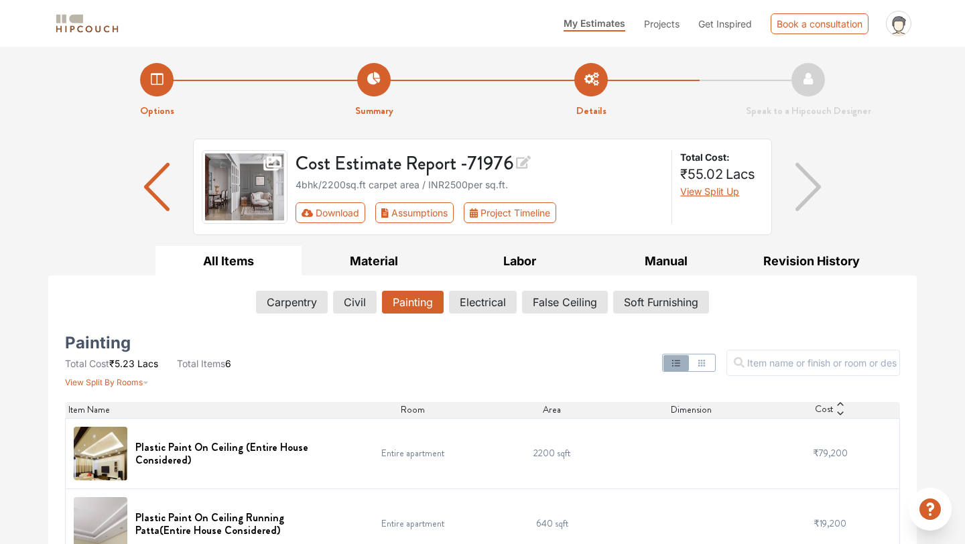
click at [661, 27] on span "Projects" at bounding box center [662, 23] width 36 height 11
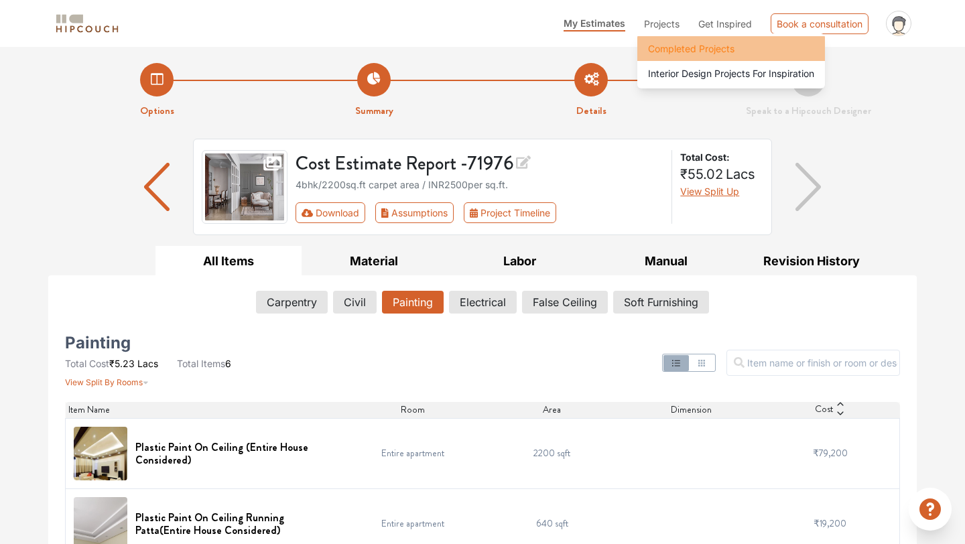
click at [695, 46] on span "Completed Projects" at bounding box center [691, 49] width 86 height 14
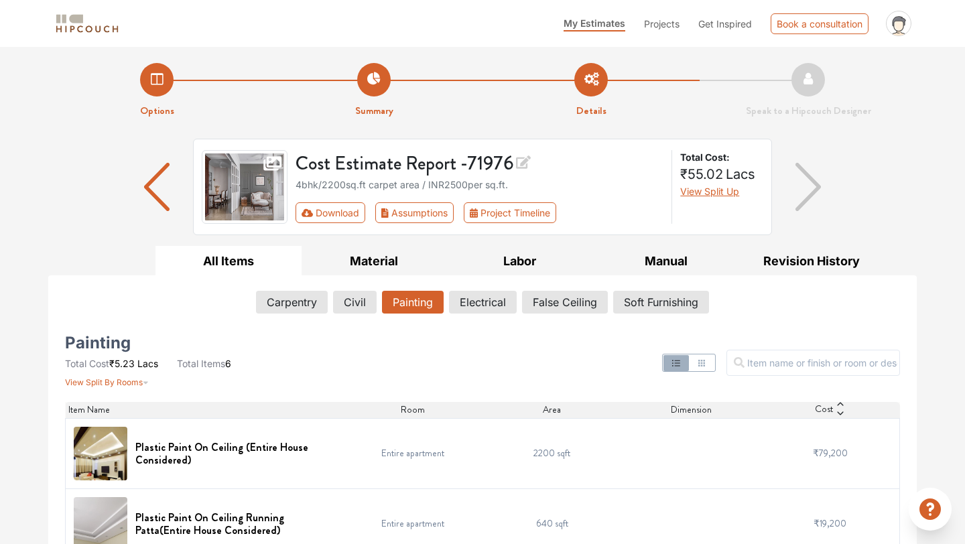
click at [713, 23] on span "Get Inspired" at bounding box center [725, 23] width 54 height 11
click at [635, 105] on li "Details" at bounding box center [591, 91] width 217 height 56
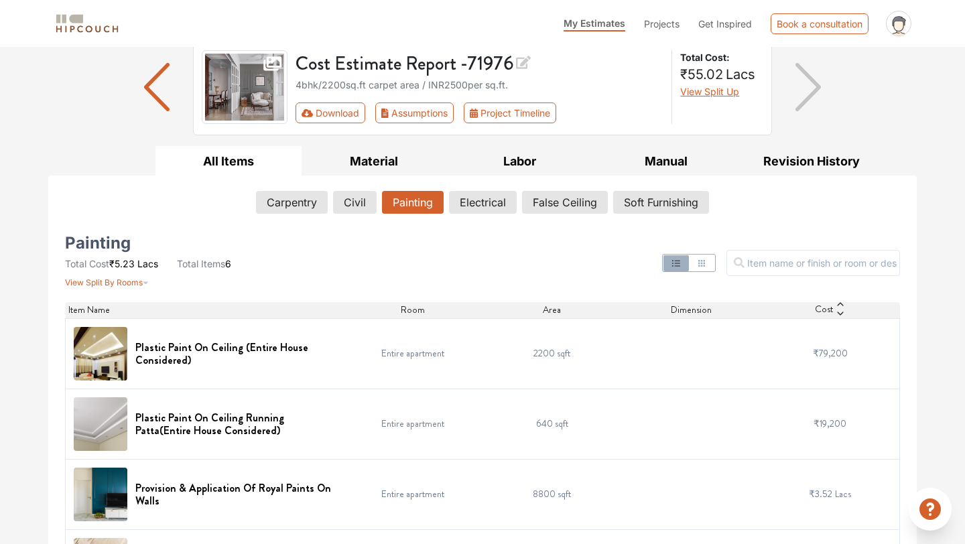
scroll to position [99, 0]
click at [333, 111] on button "Download" at bounding box center [331, 113] width 70 height 21
click at [325, 110] on button "Download" at bounding box center [331, 113] width 70 height 21
click at [345, 115] on button "Download" at bounding box center [331, 113] width 70 height 21
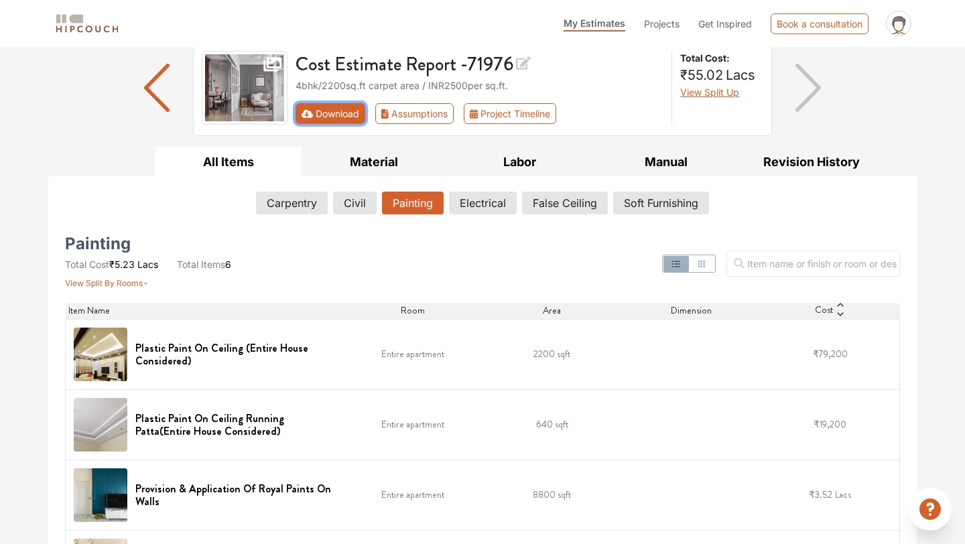
click at [344, 115] on button "Download" at bounding box center [331, 113] width 70 height 21
click at [277, 199] on button "Carpentry" at bounding box center [292, 203] width 70 height 23
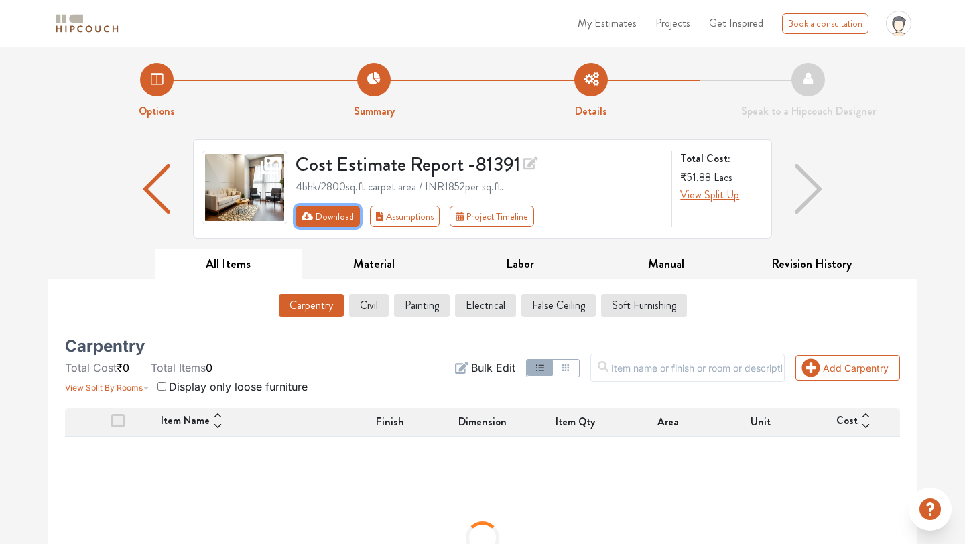
click at [325, 214] on button "Download" at bounding box center [328, 216] width 65 height 21
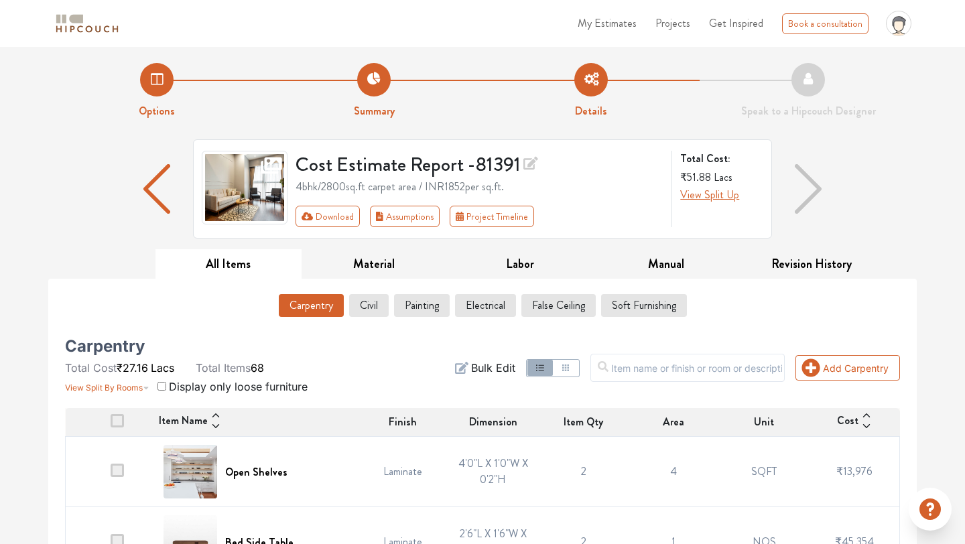
click at [159, 387] on input "checkbox" at bounding box center [161, 386] width 9 height 9
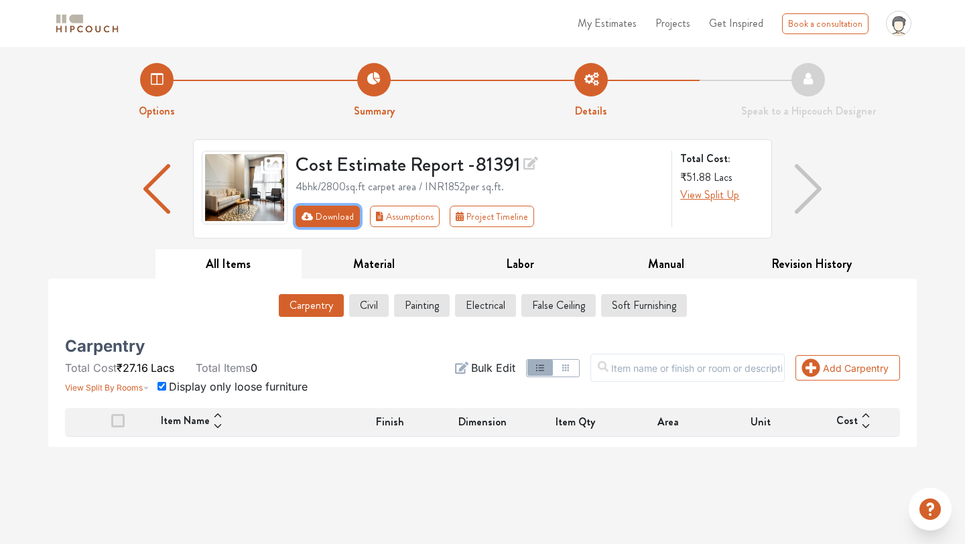
click at [331, 217] on button "Download" at bounding box center [328, 216] width 65 height 21
click at [163, 387] on input "checkbox" at bounding box center [161, 386] width 9 height 9
checkbox input "false"
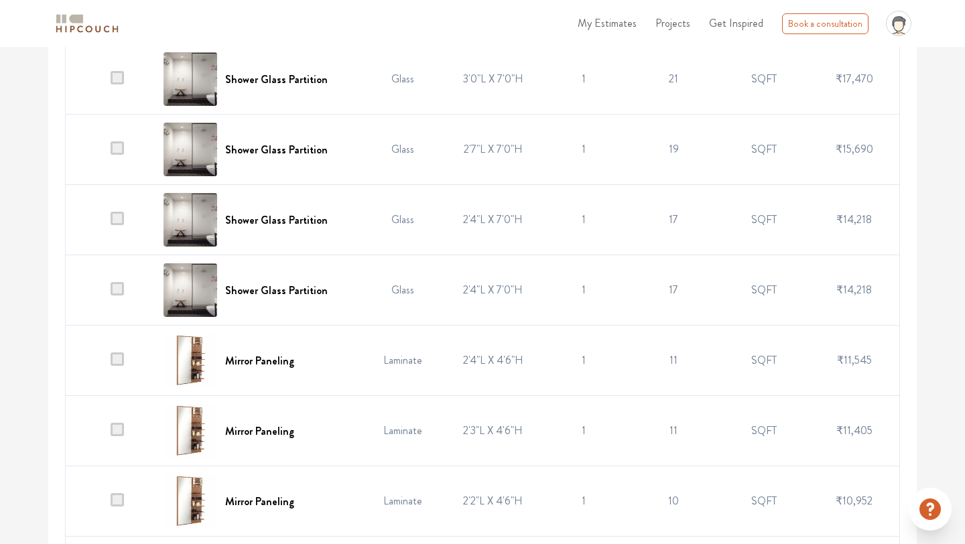
scroll to position [816, 0]
click at [123, 289] on span at bounding box center [117, 287] width 13 height 13
click at [111, 292] on input "checkbox" at bounding box center [111, 292] width 0 height 0
click at [123, 215] on span at bounding box center [117, 216] width 13 height 13
click at [111, 222] on input "checkbox" at bounding box center [111, 222] width 0 height 0
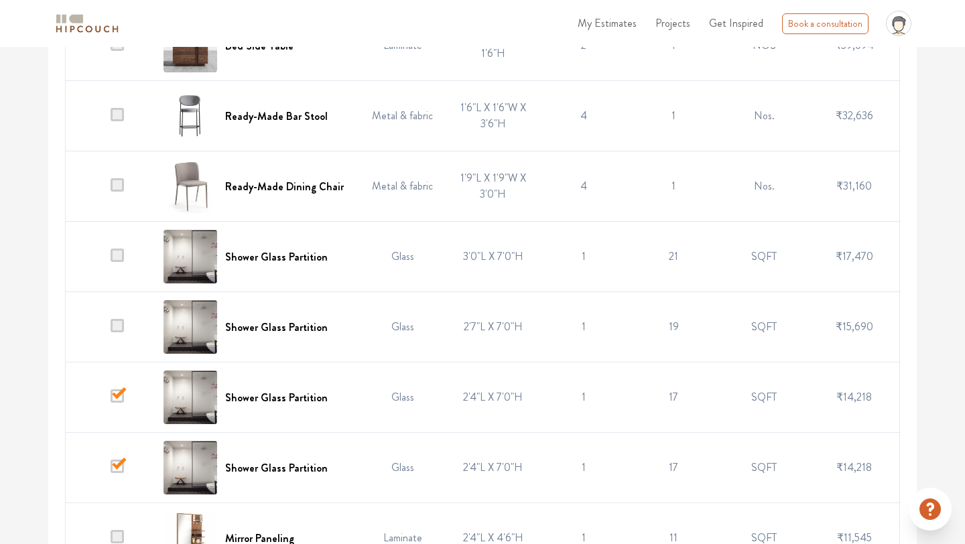
scroll to position [638, 0]
click at [119, 323] on span at bounding box center [117, 324] width 13 height 13
click at [111, 330] on input "checkbox" at bounding box center [111, 330] width 0 height 0
click at [116, 253] on span at bounding box center [117, 254] width 13 height 13
click at [111, 259] on input "checkbox" at bounding box center [111, 259] width 0 height 0
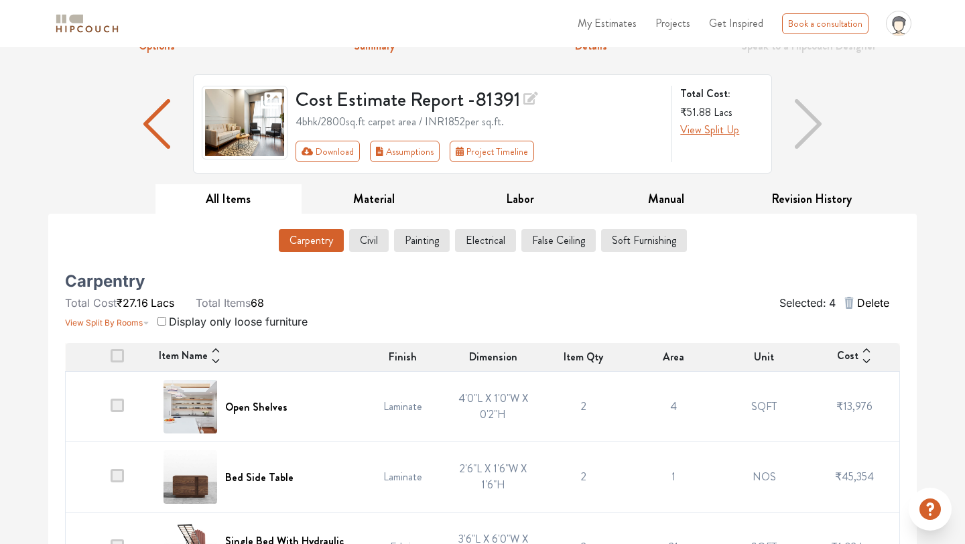
scroll to position [0, 0]
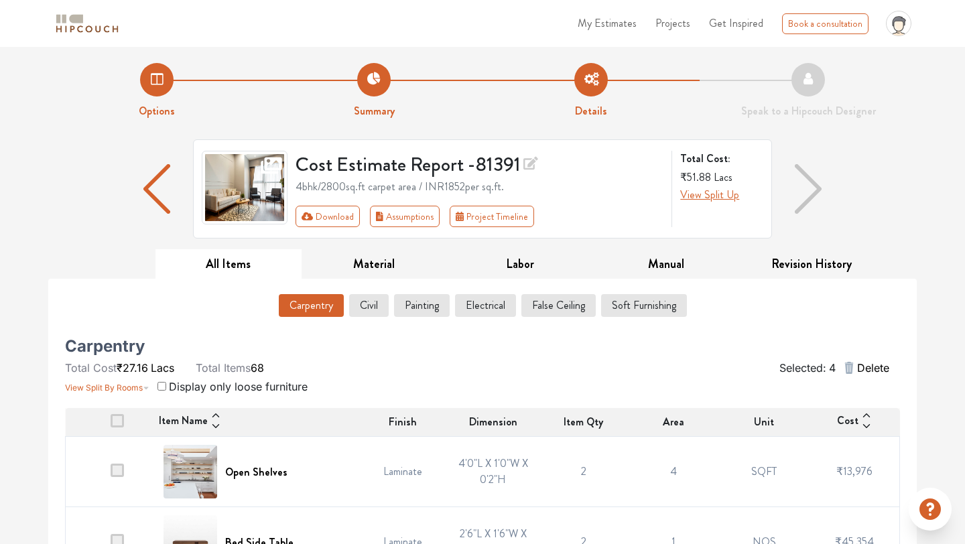
click at [850, 370] on icon "button" at bounding box center [849, 368] width 9 height 12
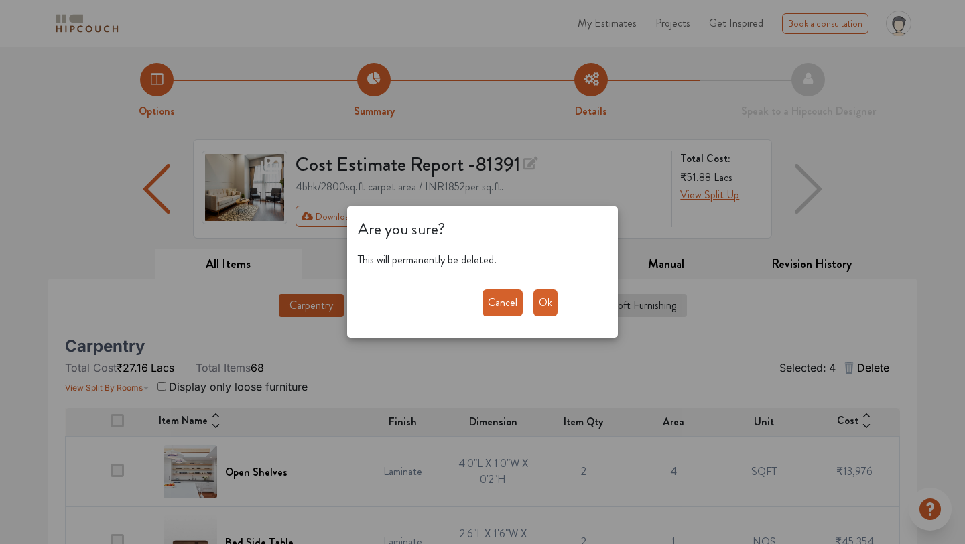
click at [550, 300] on button "Ok" at bounding box center [545, 303] width 24 height 27
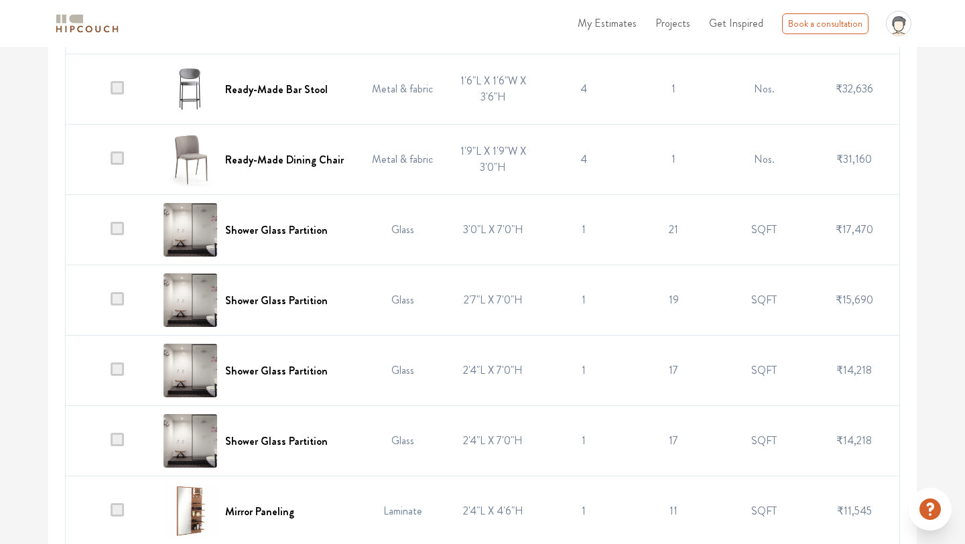
scroll to position [667, 0]
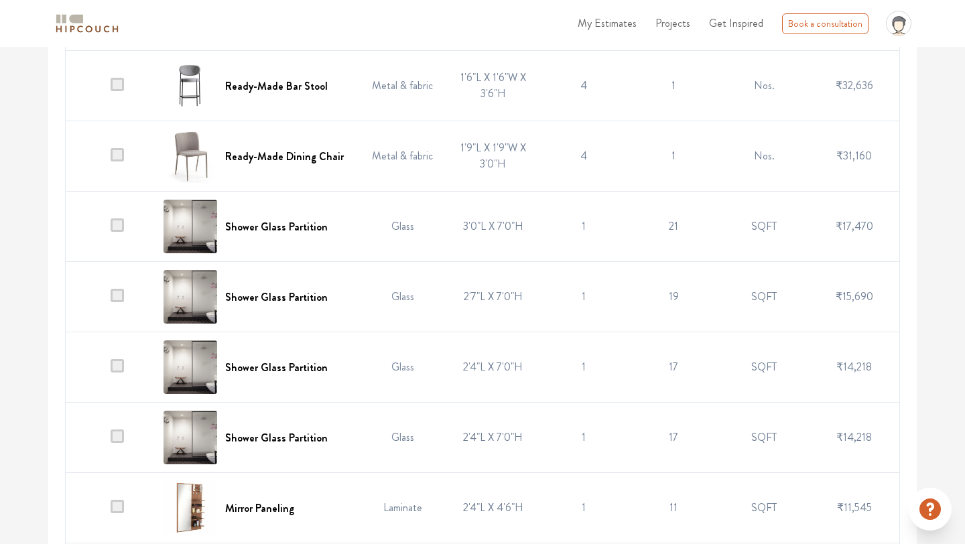
click at [120, 434] on span at bounding box center [117, 436] width 13 height 13
click at [111, 441] on input "checkbox" at bounding box center [111, 441] width 0 height 0
click at [119, 374] on td at bounding box center [111, 367] width 90 height 70
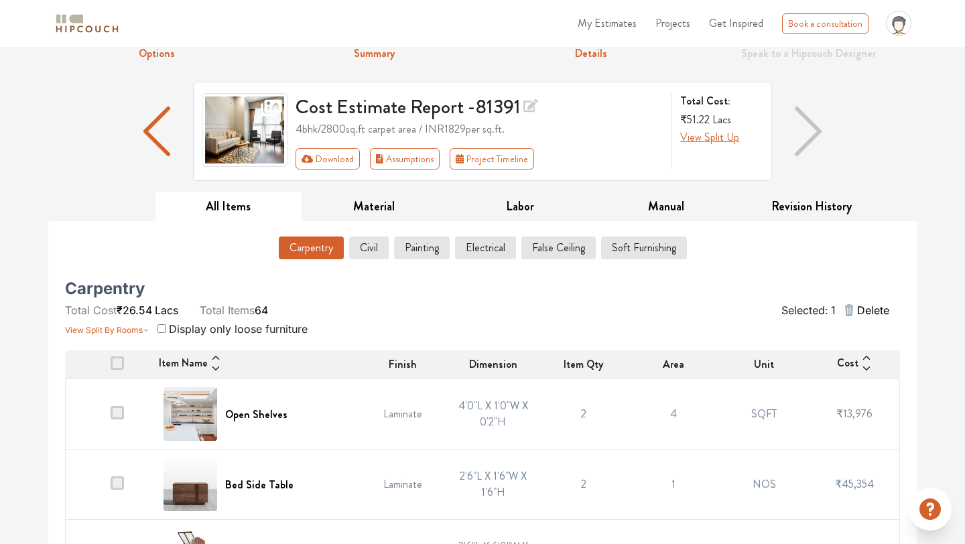
scroll to position [0, 0]
